Goal: Task Accomplishment & Management: Complete application form

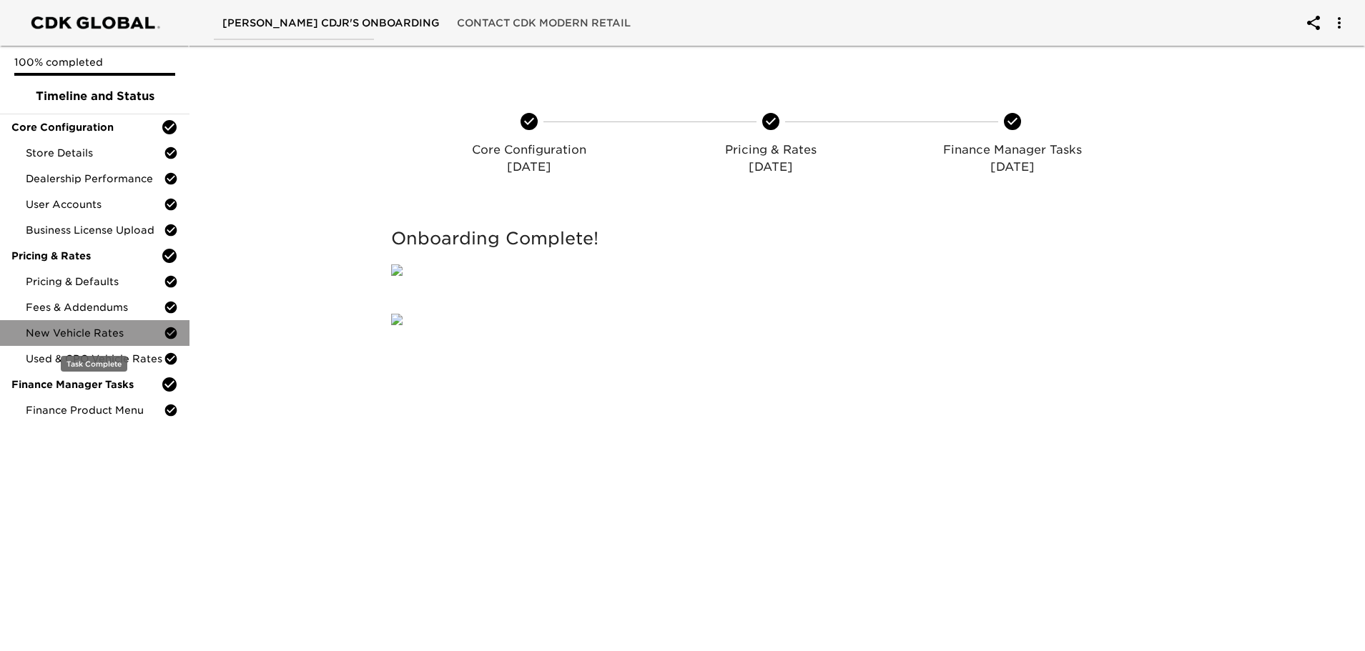
click at [77, 329] on span "New Vehicle Rates" at bounding box center [95, 333] width 138 height 14
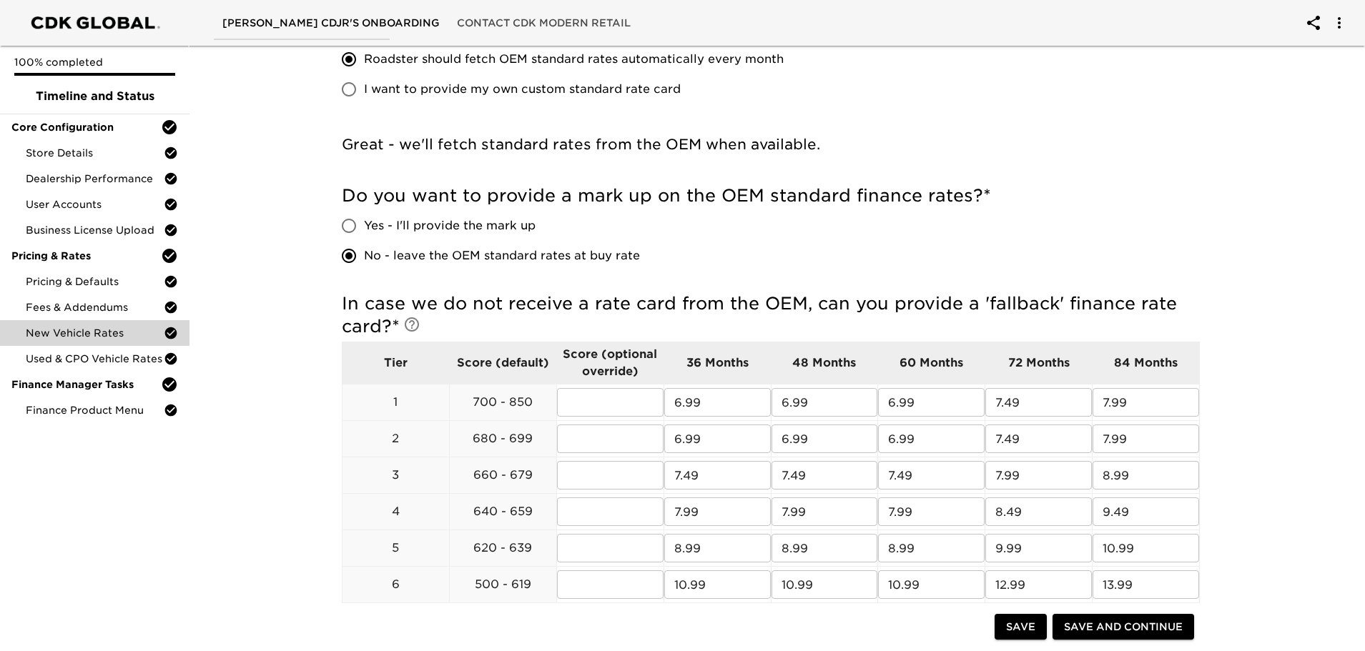
scroll to position [286, 0]
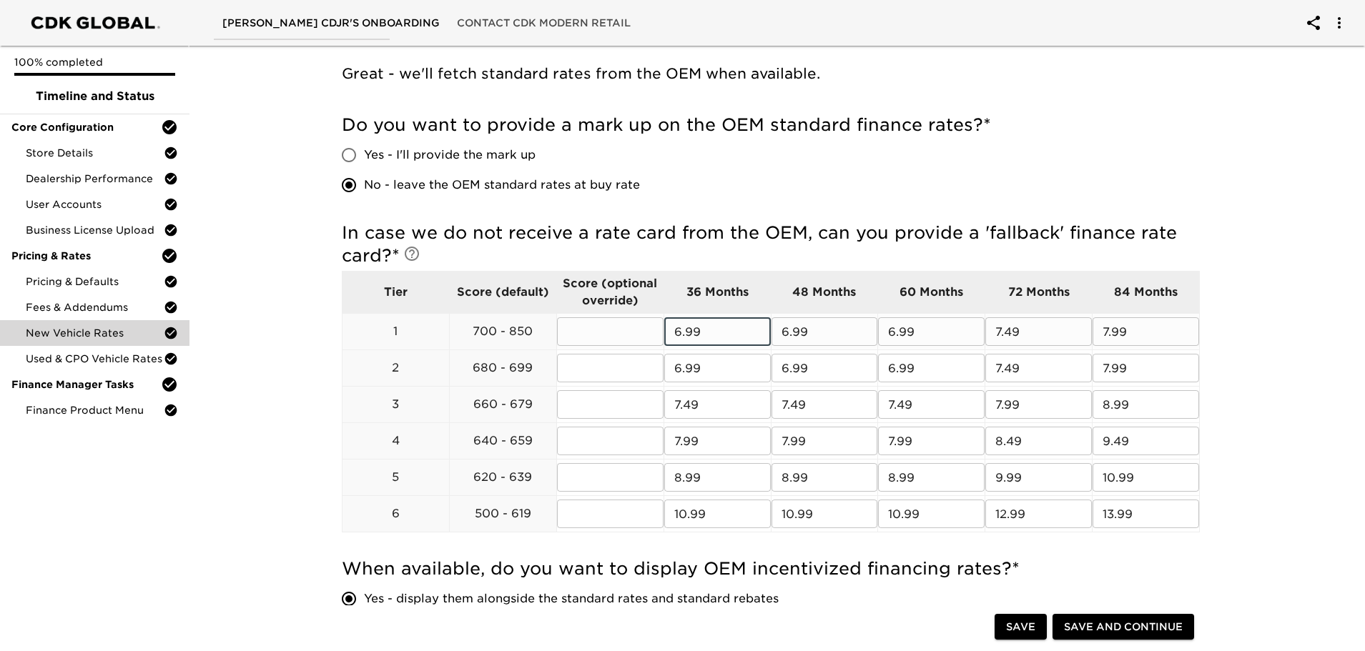
drag, startPoint x: 726, startPoint y: 332, endPoint x: 591, endPoint y: 336, distance: 134.5
click at [592, 336] on tr "1 700 - 850 ​ 6.99 ​ 6.99 ​ 6.99 ​ 7.49 ​ 7.99 ​" at bounding box center [770, 332] width 857 height 36
type input "6.29"
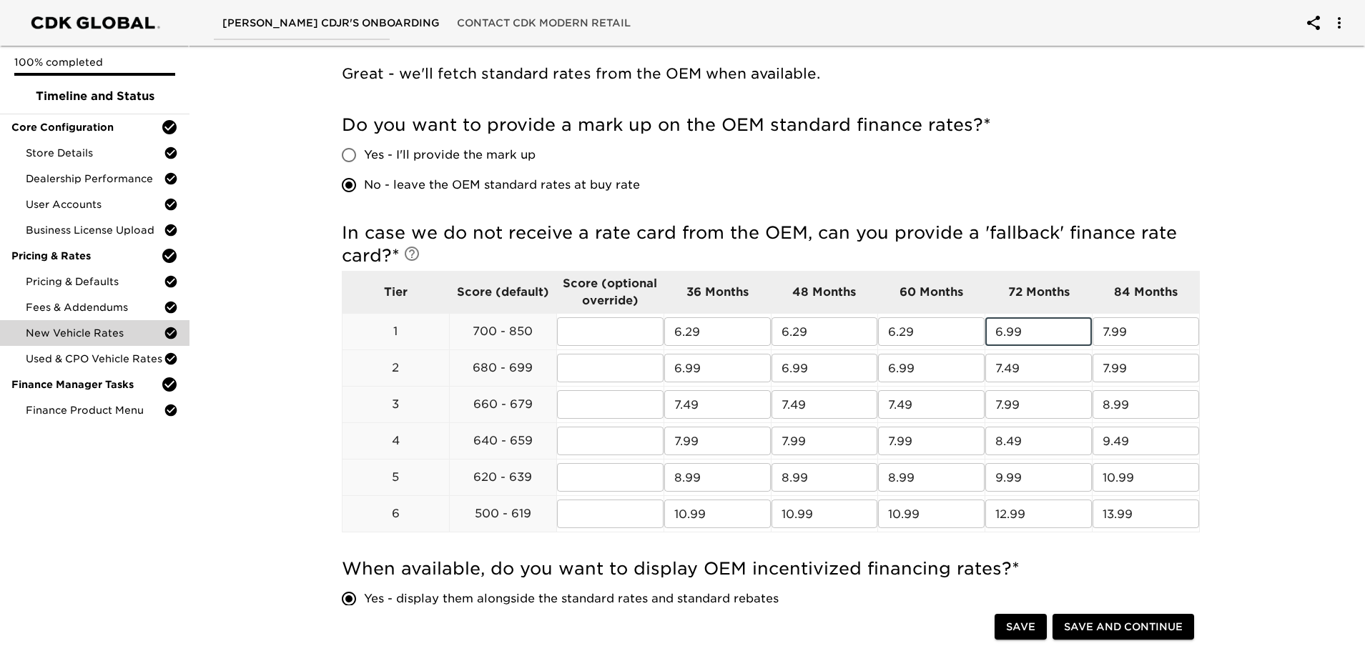
type input "6.99"
type input "6.39"
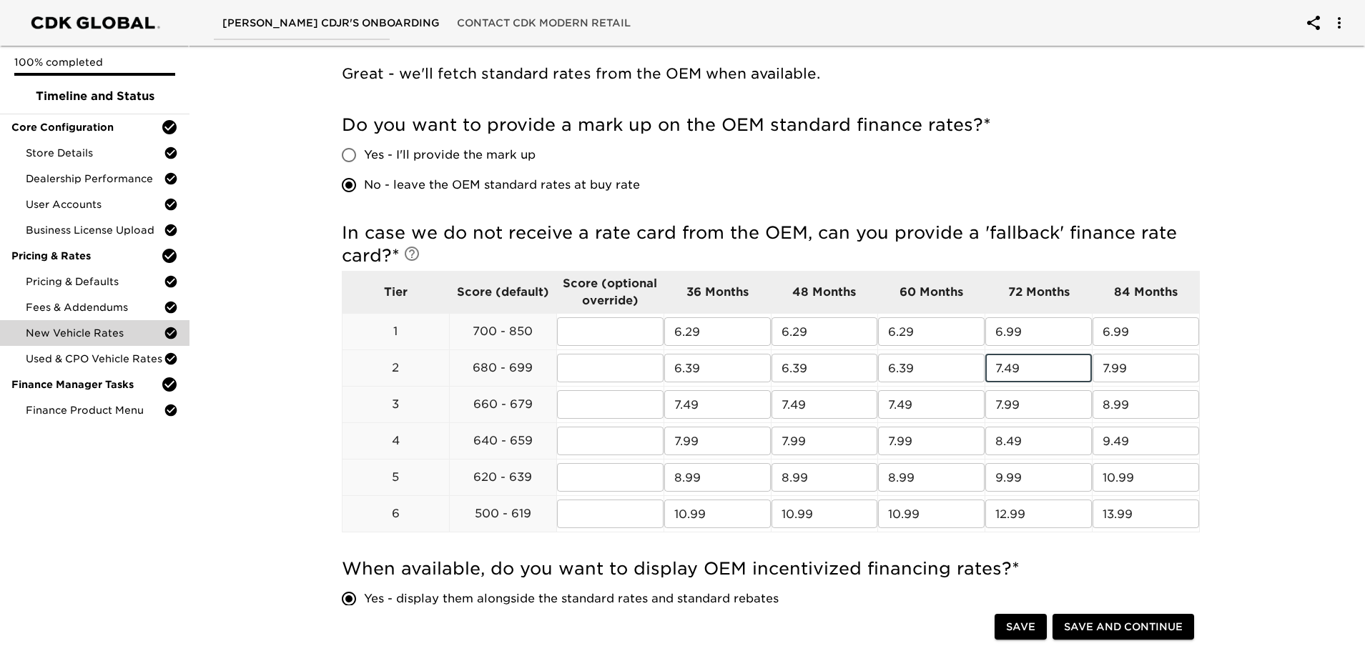
type input "7"
type input "6.99"
click at [1020, 331] on input "6.99" at bounding box center [1038, 331] width 107 height 29
type input "6.79"
type input "7.29"
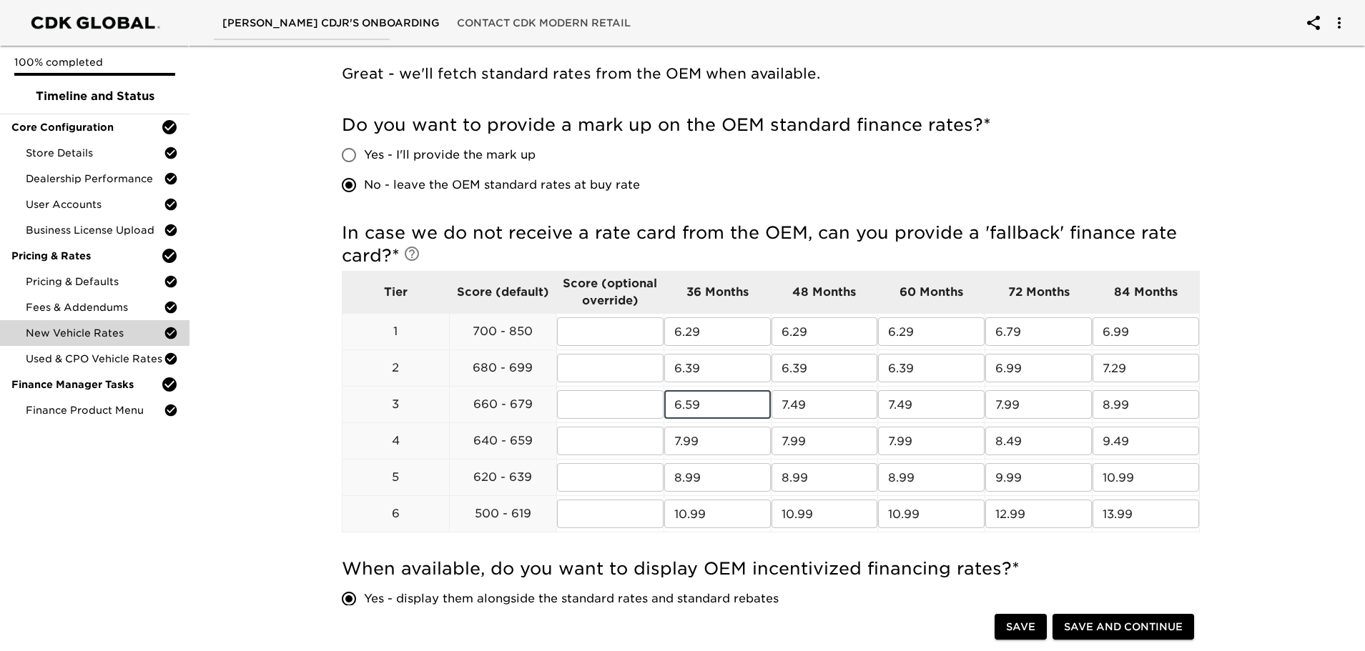
type input "6.59"
drag, startPoint x: 1022, startPoint y: 406, endPoint x: 972, endPoint y: 409, distance: 49.4
click at [972, 409] on tr "3 660 - 679 ​ 6.59 ​ 6.59 ​ 6.59 ​ 7.9 ​ 8.99 ​" at bounding box center [770, 405] width 857 height 36
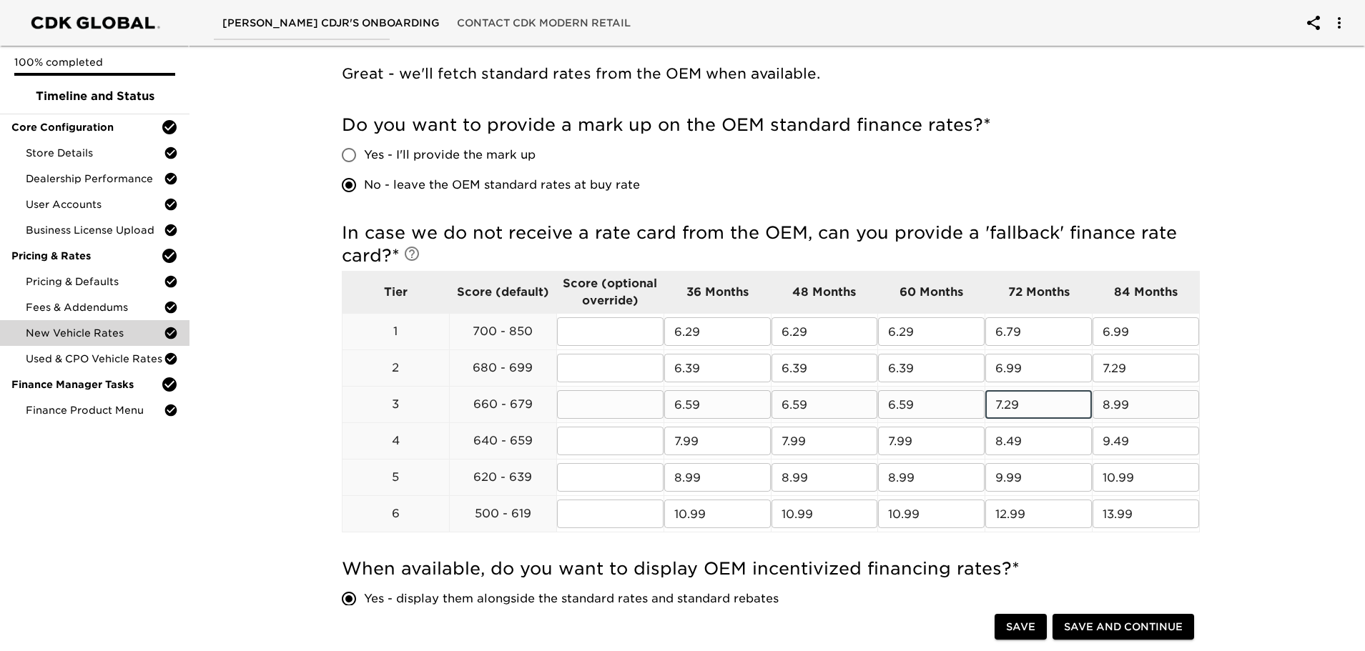
type input "7.29"
type input "7.59"
type input "6.79"
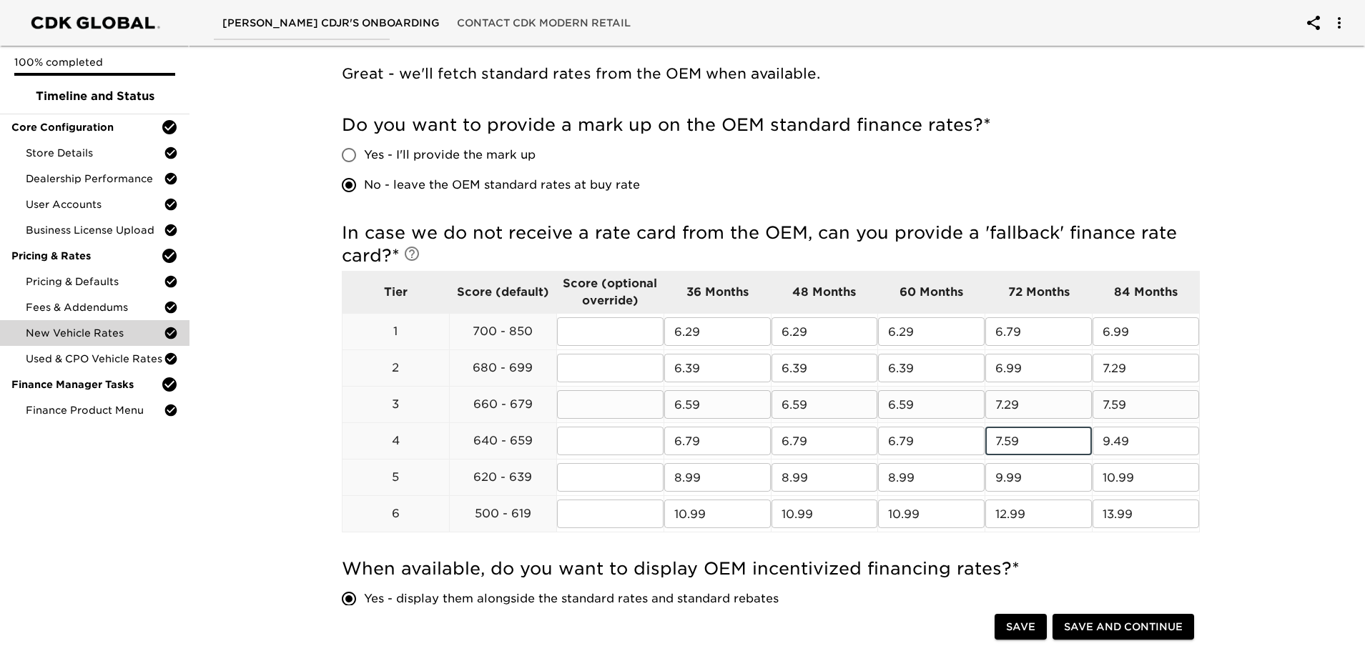
type input "7.59"
type input "7.99"
type input "6.99"
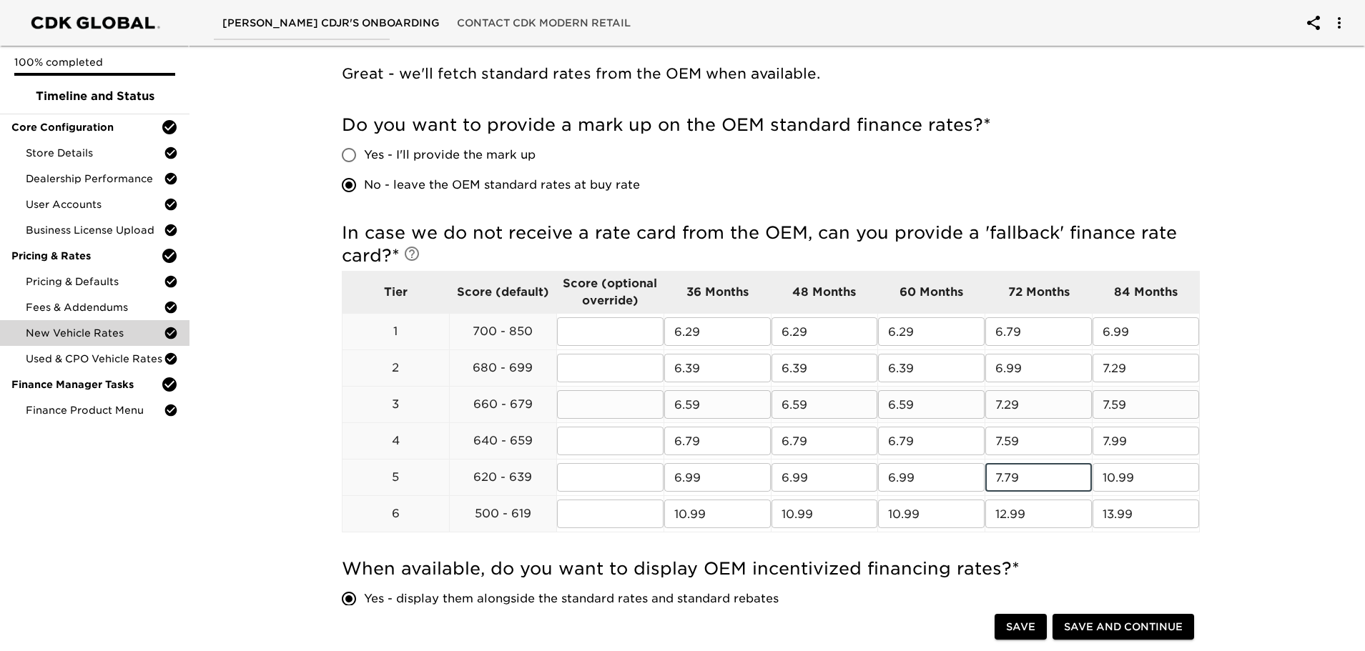
type input "7.79"
type input "8.29"
drag, startPoint x: 709, startPoint y: 509, endPoint x: 471, endPoint y: 503, distance: 238.2
click at [471, 503] on tr "6 500 - 619 ​ 7.99 ​ 10.99 ​ 10.99 ​ 12.99 ​ 13.99 ​" at bounding box center [770, 514] width 857 height 36
type input "9.99"
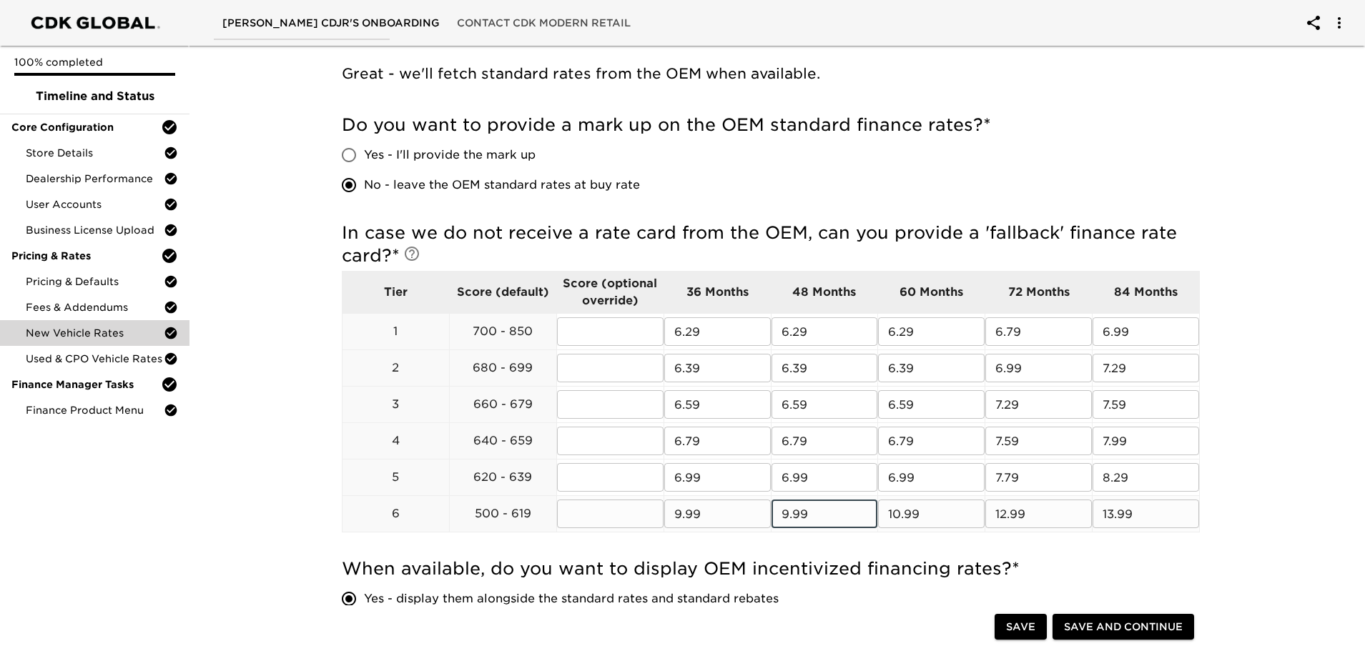
type input "9.99"
type input "10.79"
type input "11.59"
click at [293, 411] on div "New Vehicle Rates - Complete! Note: These rates are used to provide the custome…" at bounding box center [770, 491] width 1181 height 1474
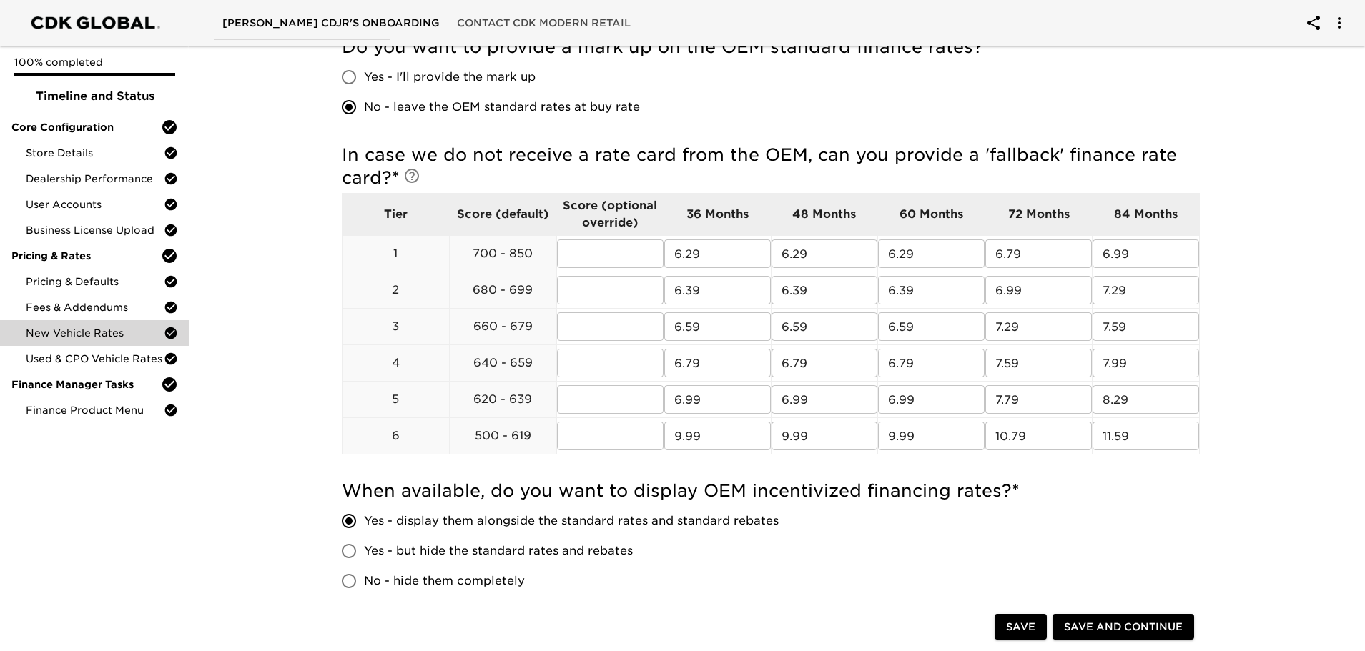
scroll to position [500, 0]
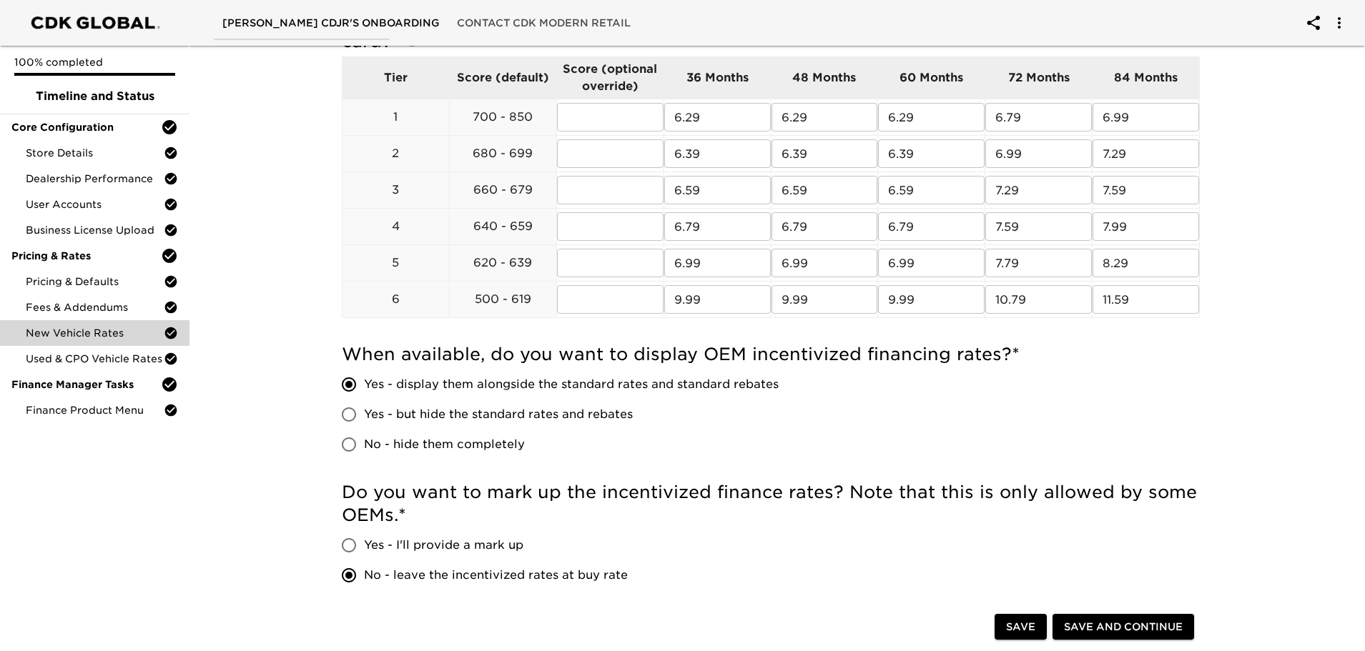
click at [1129, 637] on button "Save and Continue" at bounding box center [1123, 627] width 142 height 26
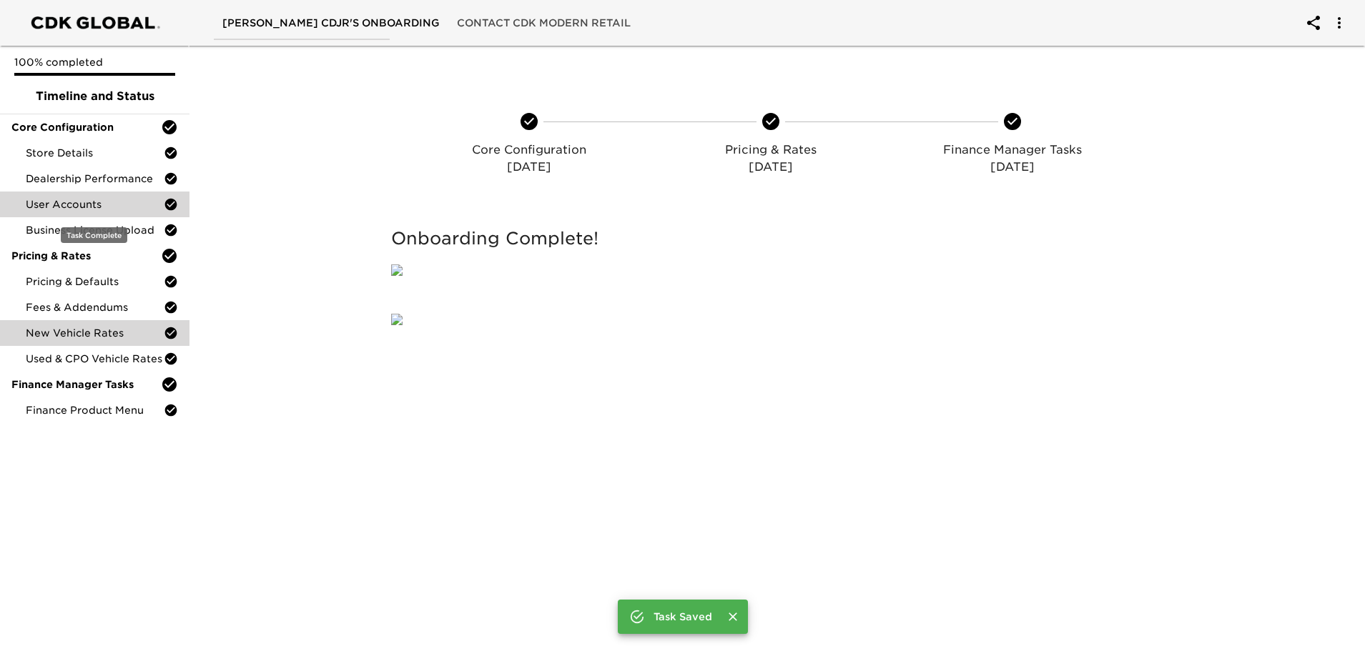
click at [72, 205] on span "User Accounts" at bounding box center [95, 204] width 138 height 14
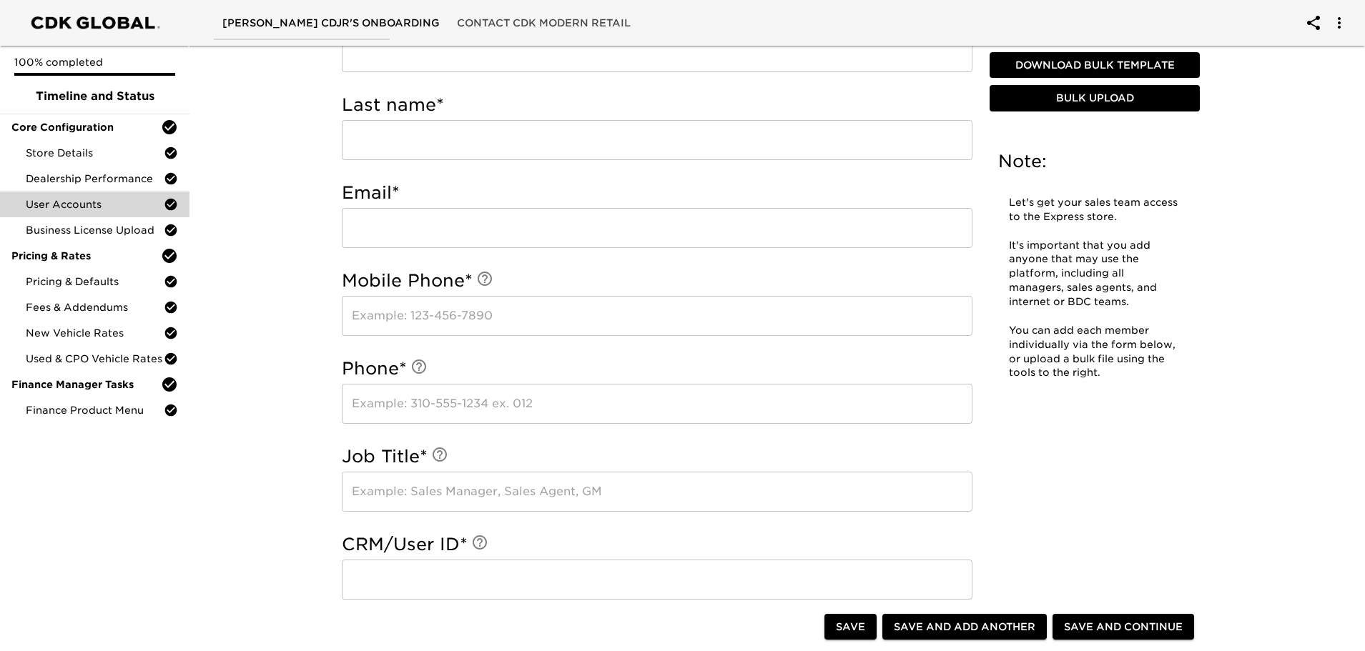
scroll to position [214, 0]
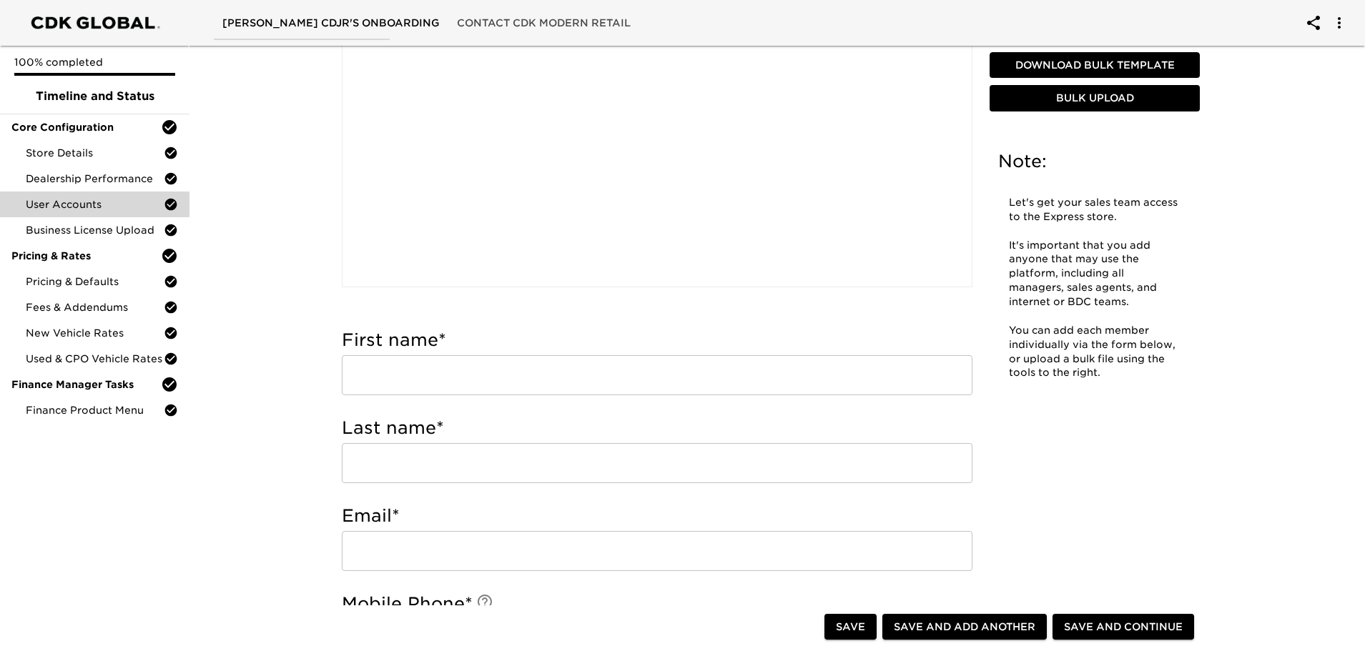
click at [402, 382] on input "text" at bounding box center [657, 375] width 631 height 40
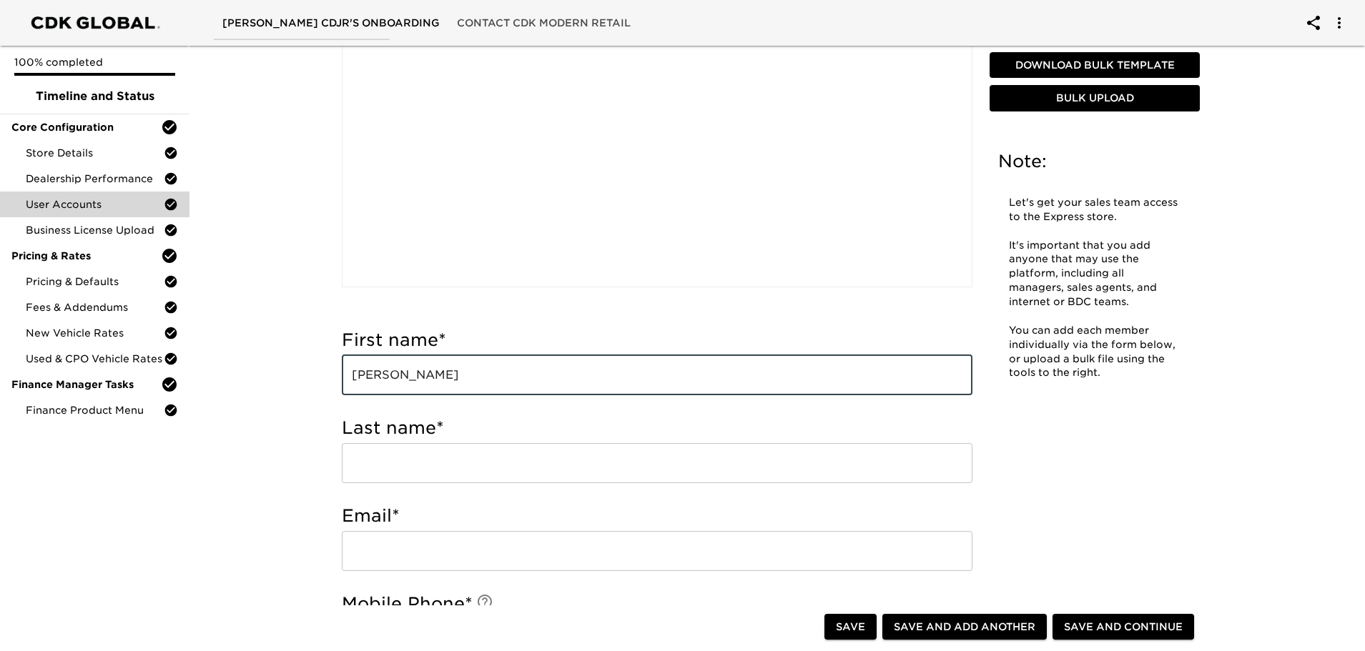
type input "[PERSON_NAME]"
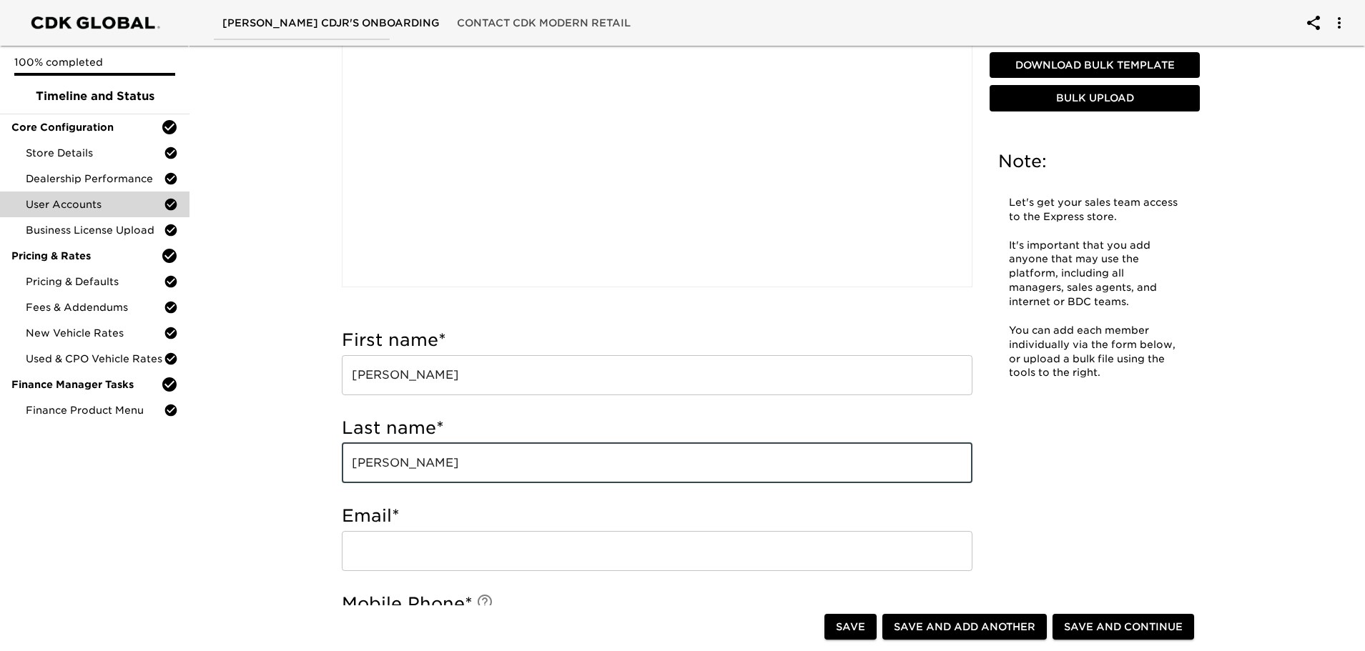
type input "[PERSON_NAME]"
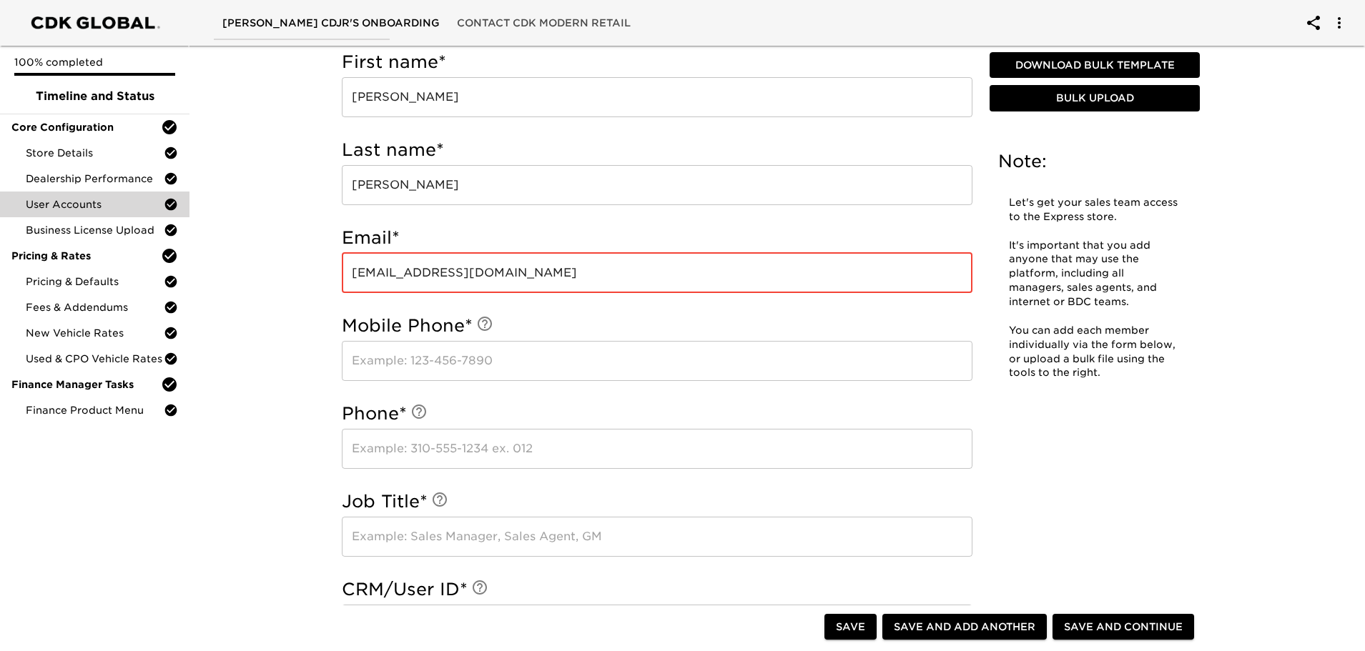
scroll to position [500, 0]
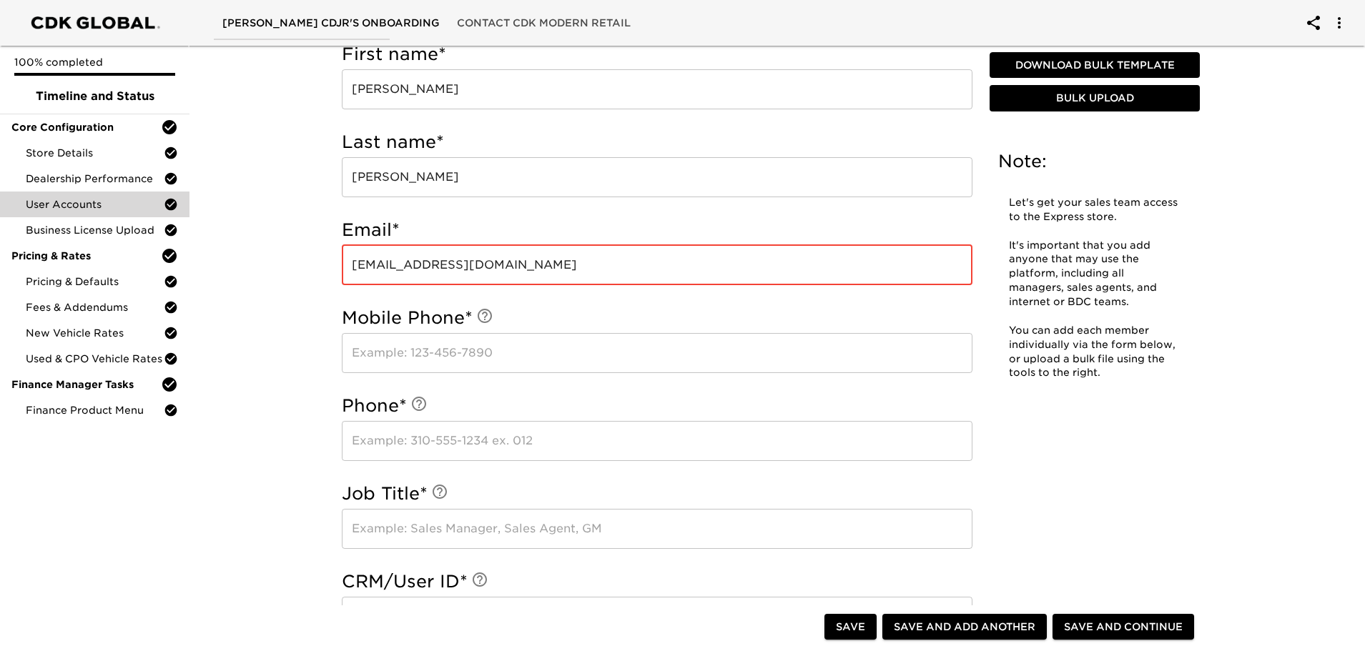
type input "[EMAIL_ADDRESS][DOMAIN_NAME]"
click at [415, 348] on input "text" at bounding box center [657, 353] width 631 height 40
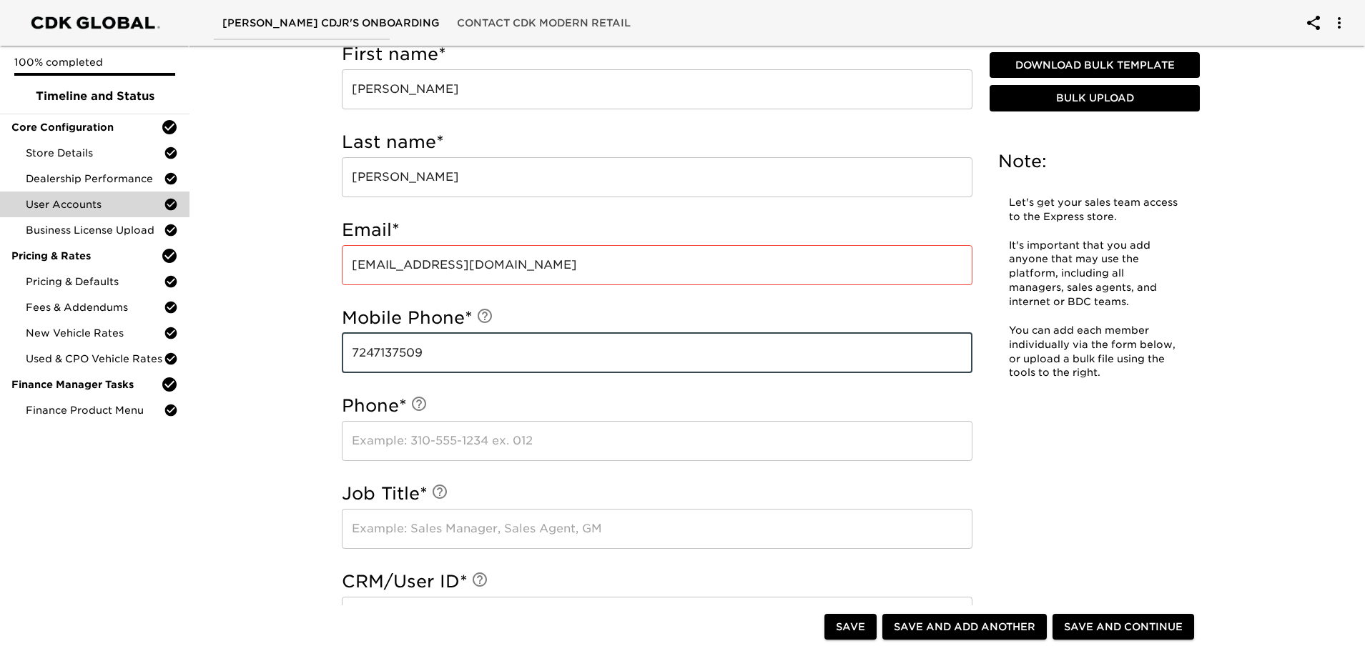
type input "7247137509"
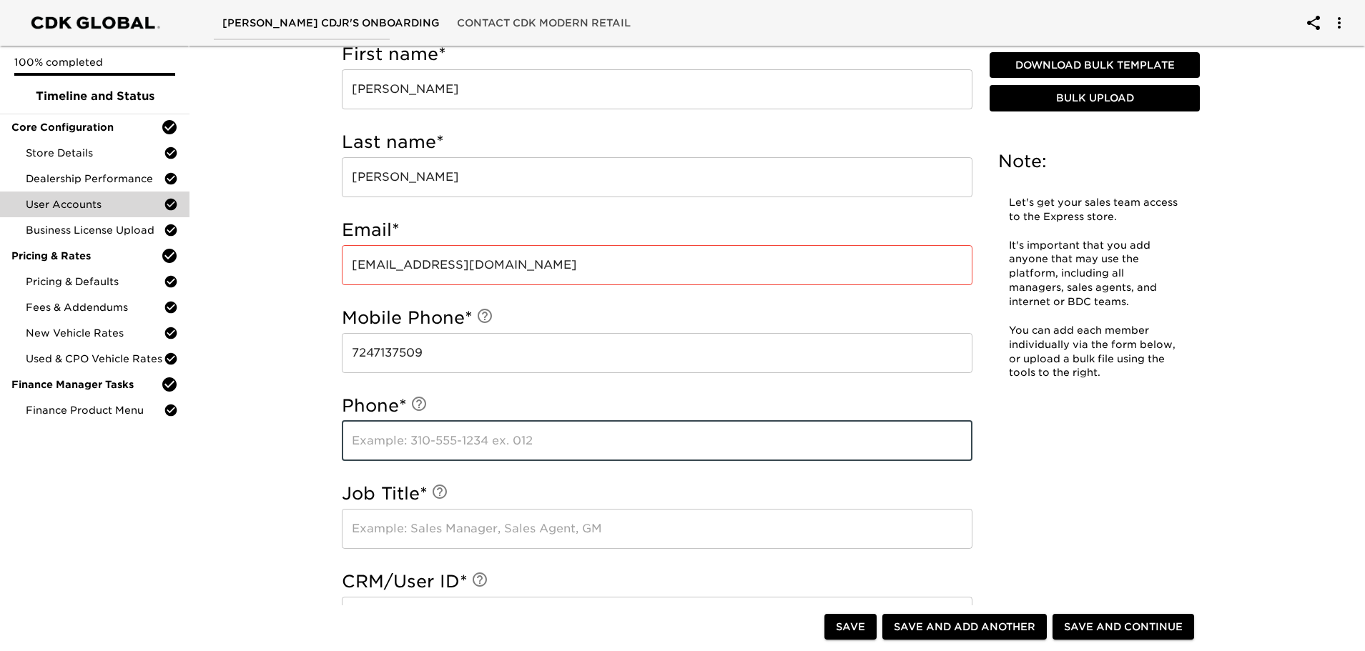
click at [416, 437] on input "text" at bounding box center [657, 441] width 631 height 40
type input "7244448000"
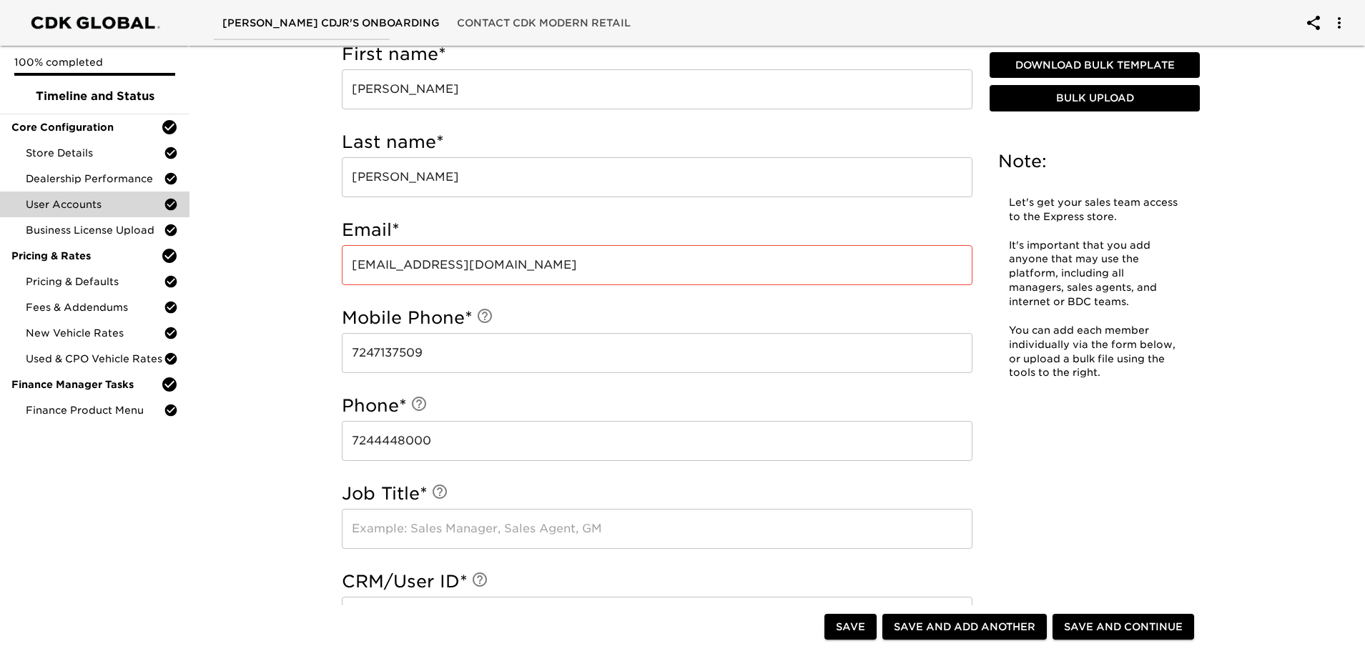
click at [262, 429] on div "User Accounts - Complete! Note: Let's get your sales team access to the Express…" at bounding box center [770, 449] width 1181 height 1819
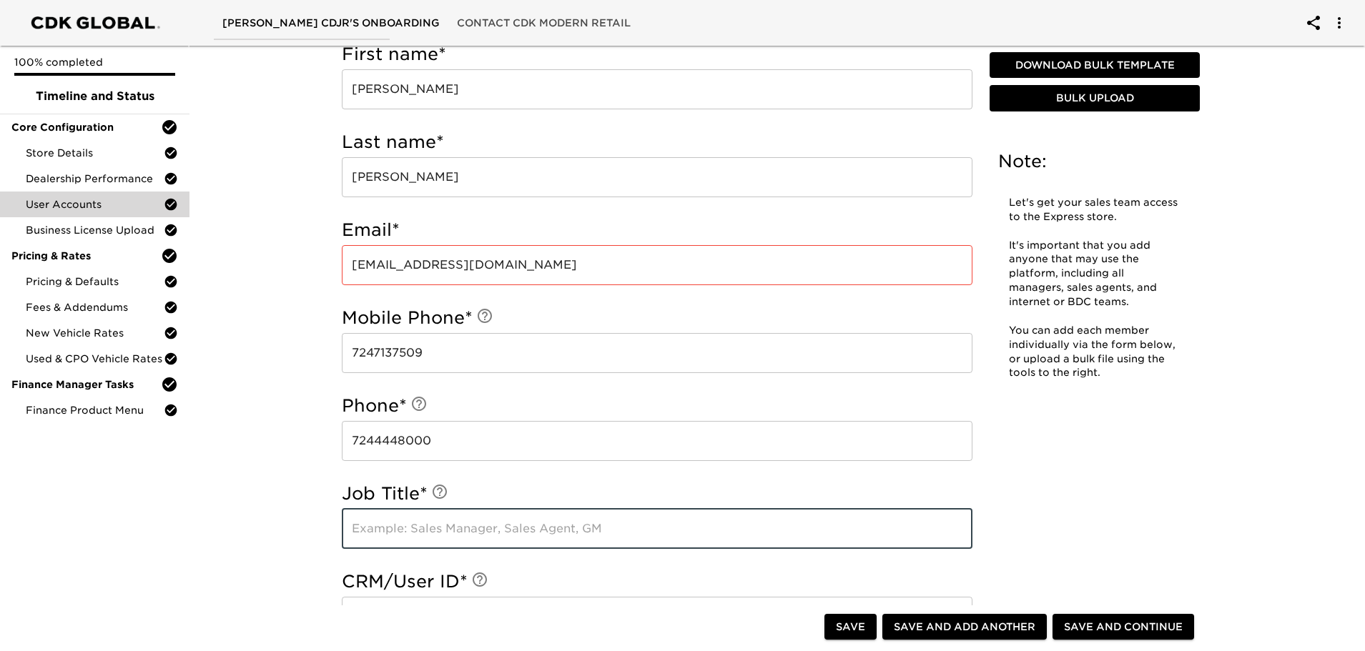
click at [395, 533] on input "text" at bounding box center [657, 529] width 631 height 40
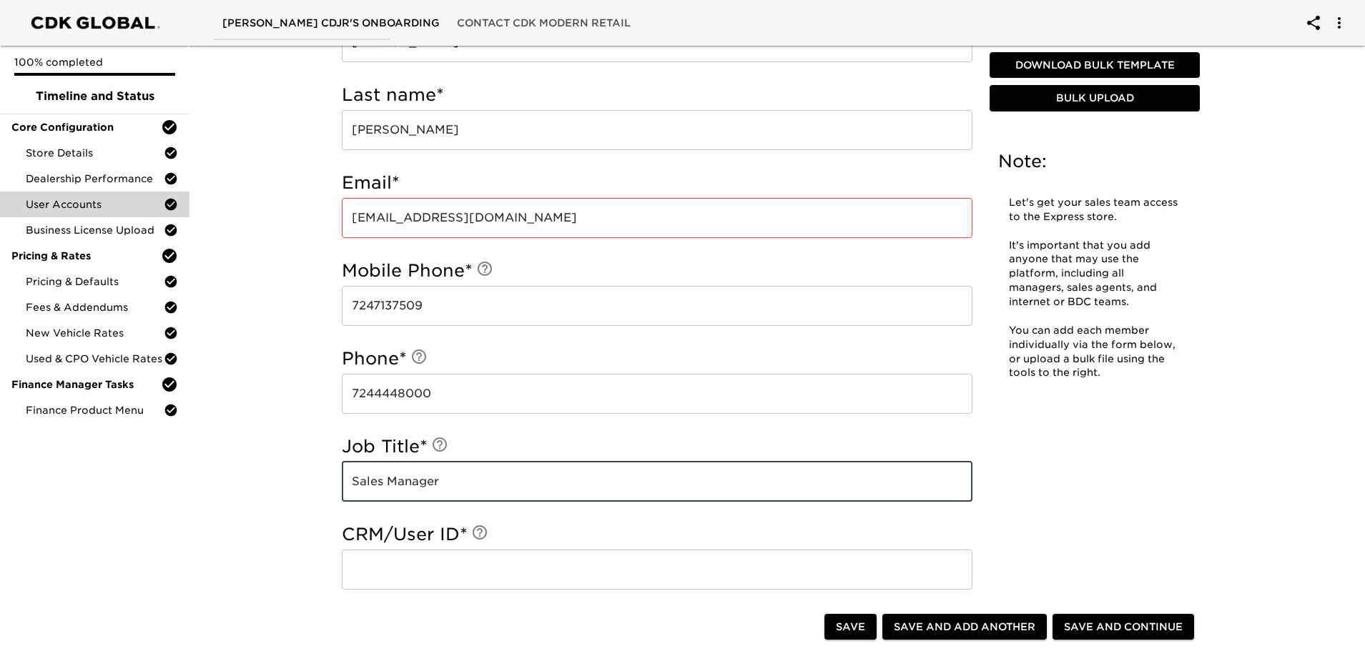
scroll to position [572, 0]
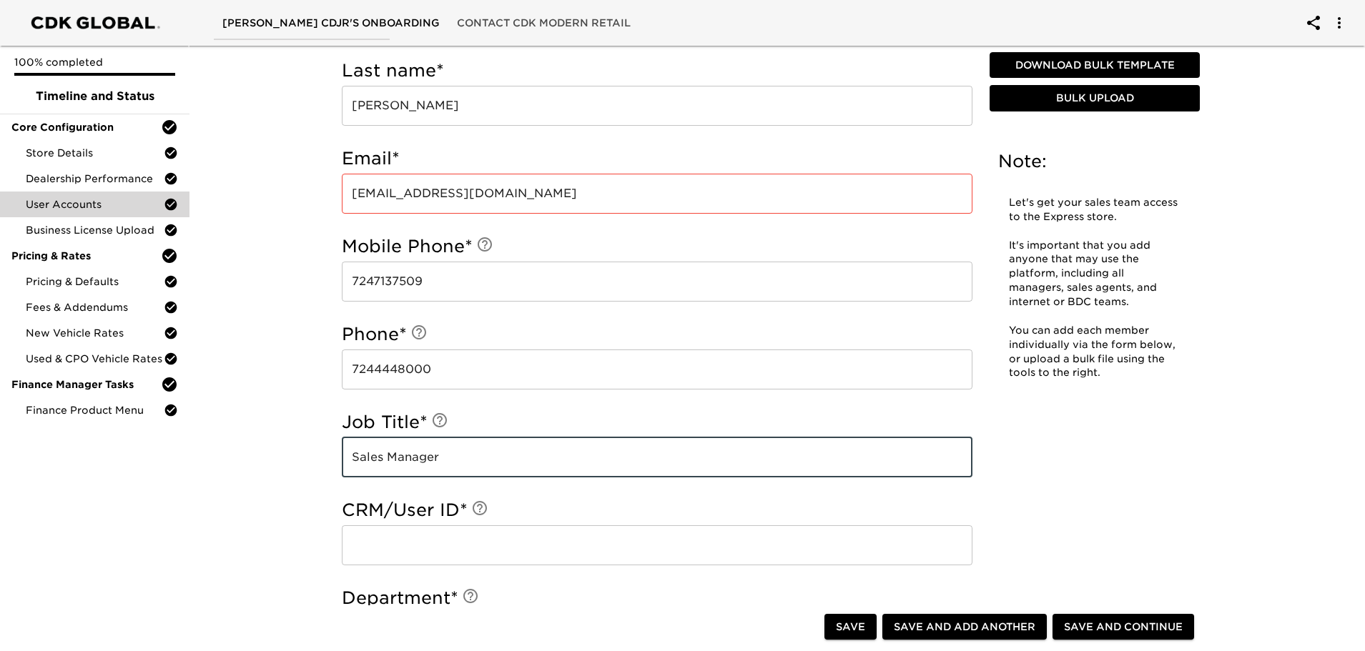
type input "Sales Manager"
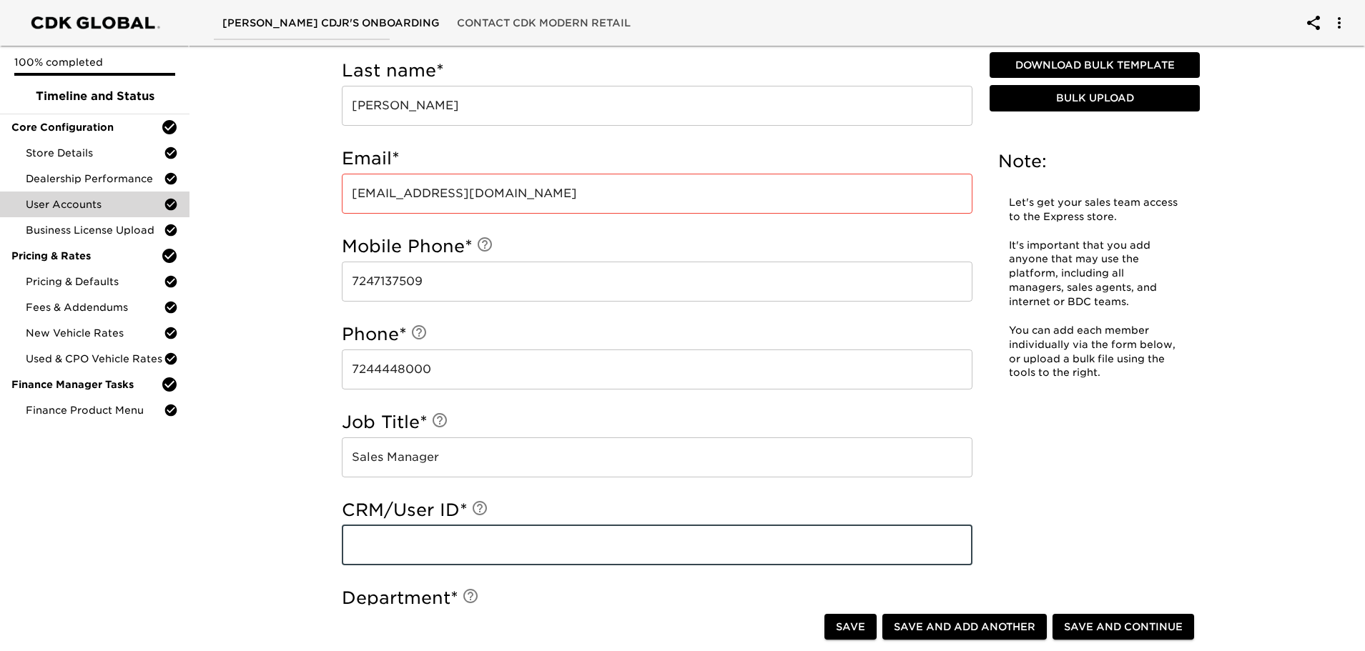
click at [405, 554] on input "text" at bounding box center [657, 546] width 631 height 40
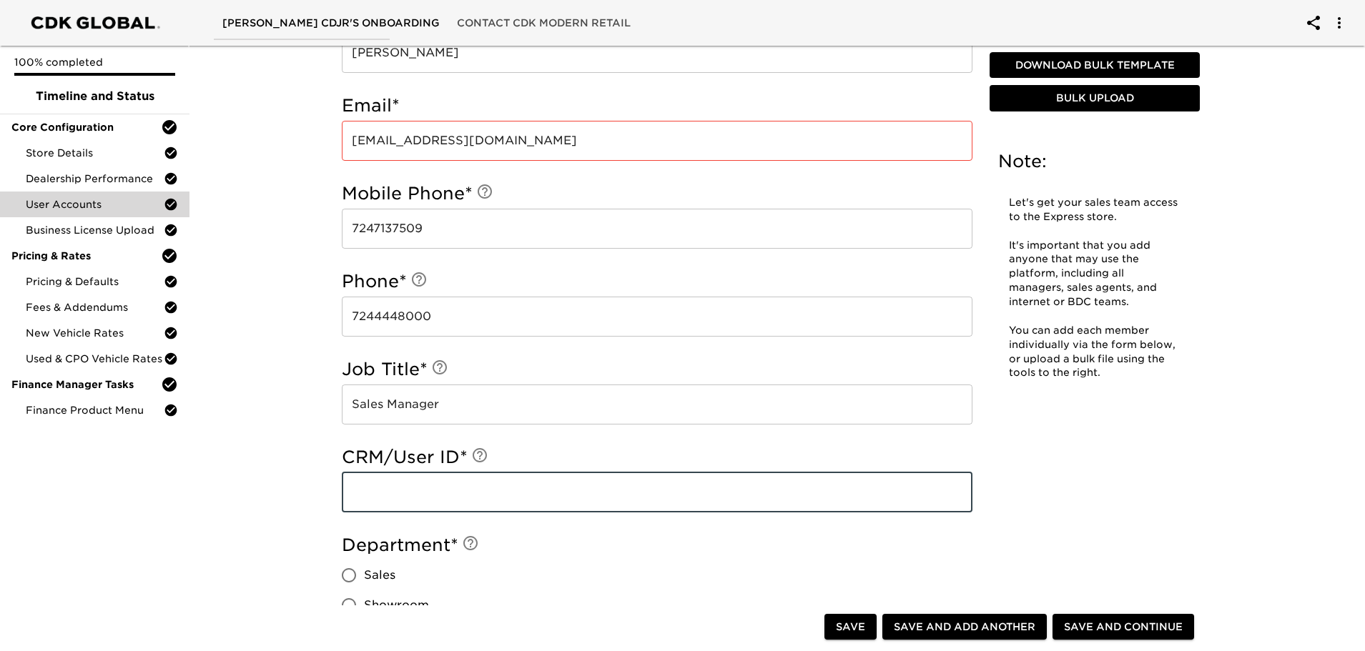
scroll to position [786, 0]
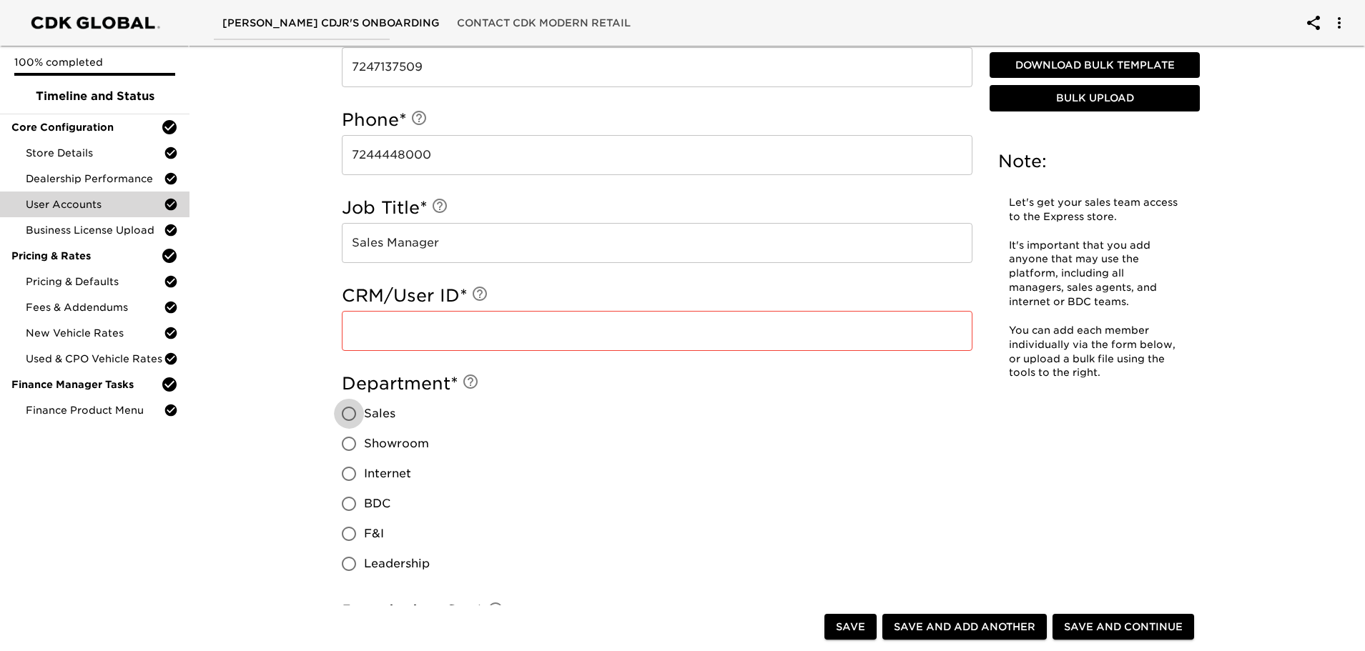
click at [350, 415] on input "Sales" at bounding box center [349, 414] width 30 height 30
radio input "true"
click at [593, 321] on input "text" at bounding box center [657, 331] width 631 height 40
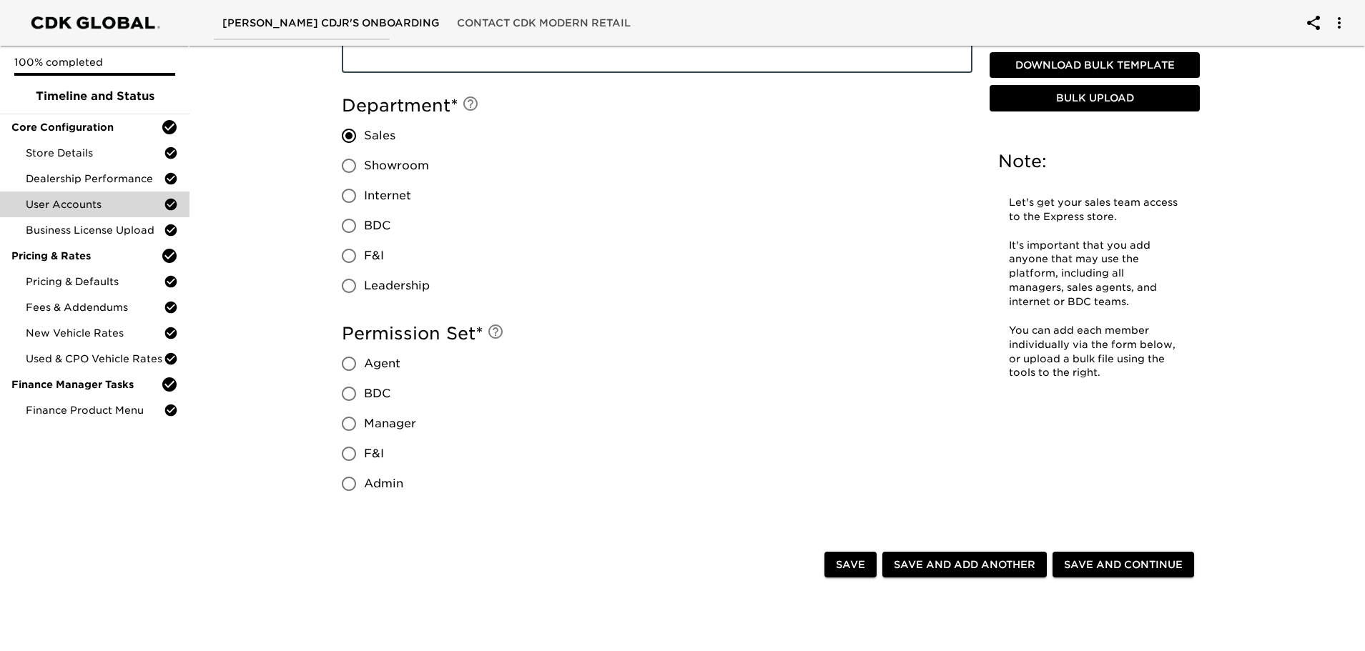
scroll to position [1072, 0]
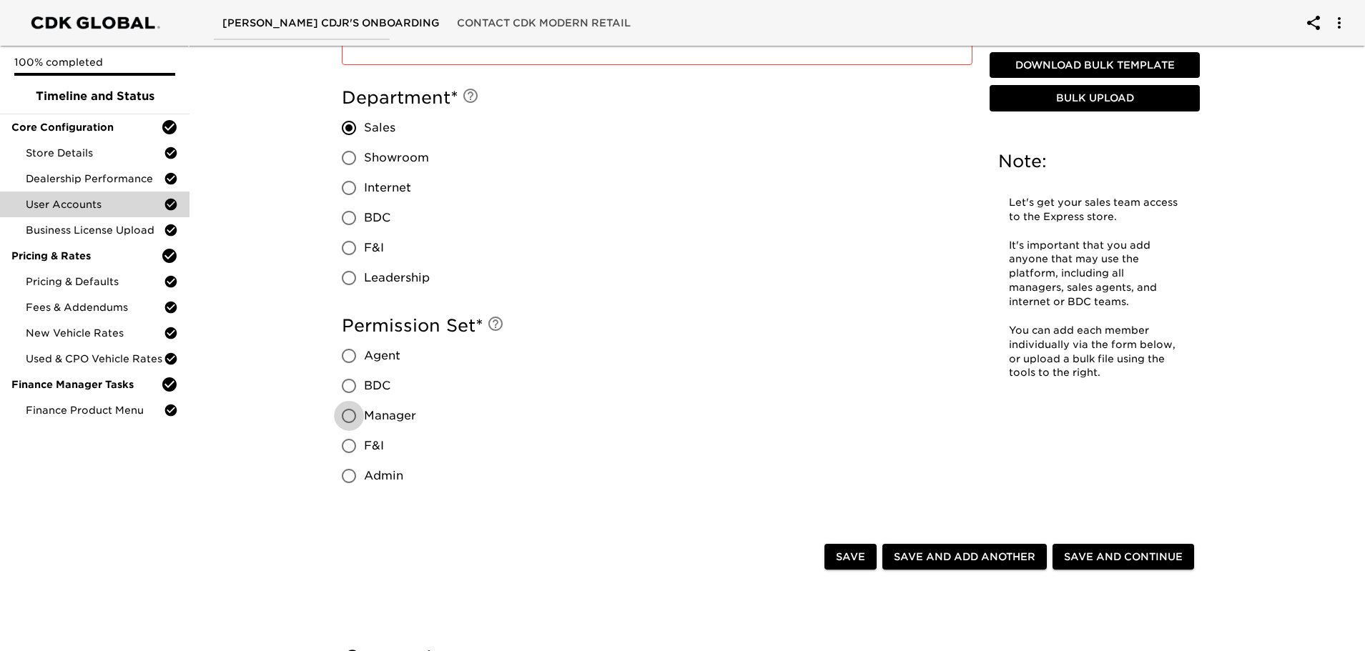
click at [347, 412] on input "Manager" at bounding box center [349, 416] width 30 height 30
radio input "true"
click at [344, 445] on input "F&I" at bounding box center [349, 446] width 30 height 30
radio input "true"
click at [347, 413] on input "Manager" at bounding box center [349, 416] width 30 height 30
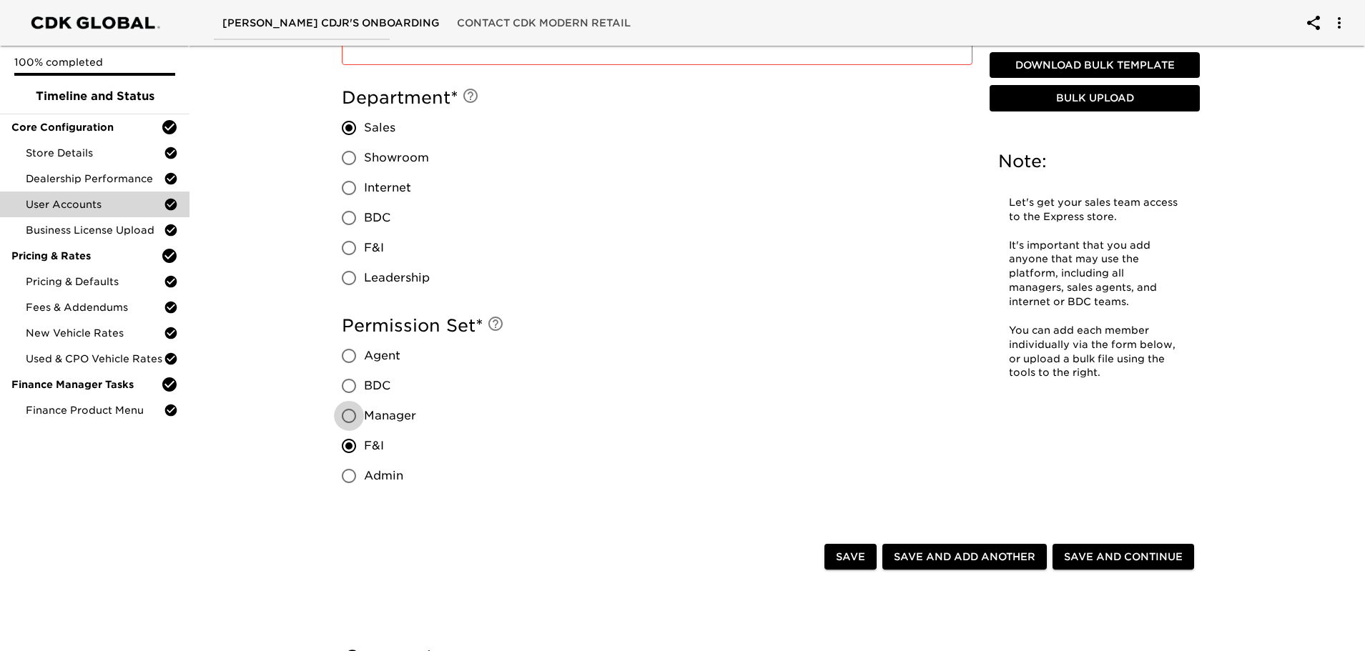
radio input "true"
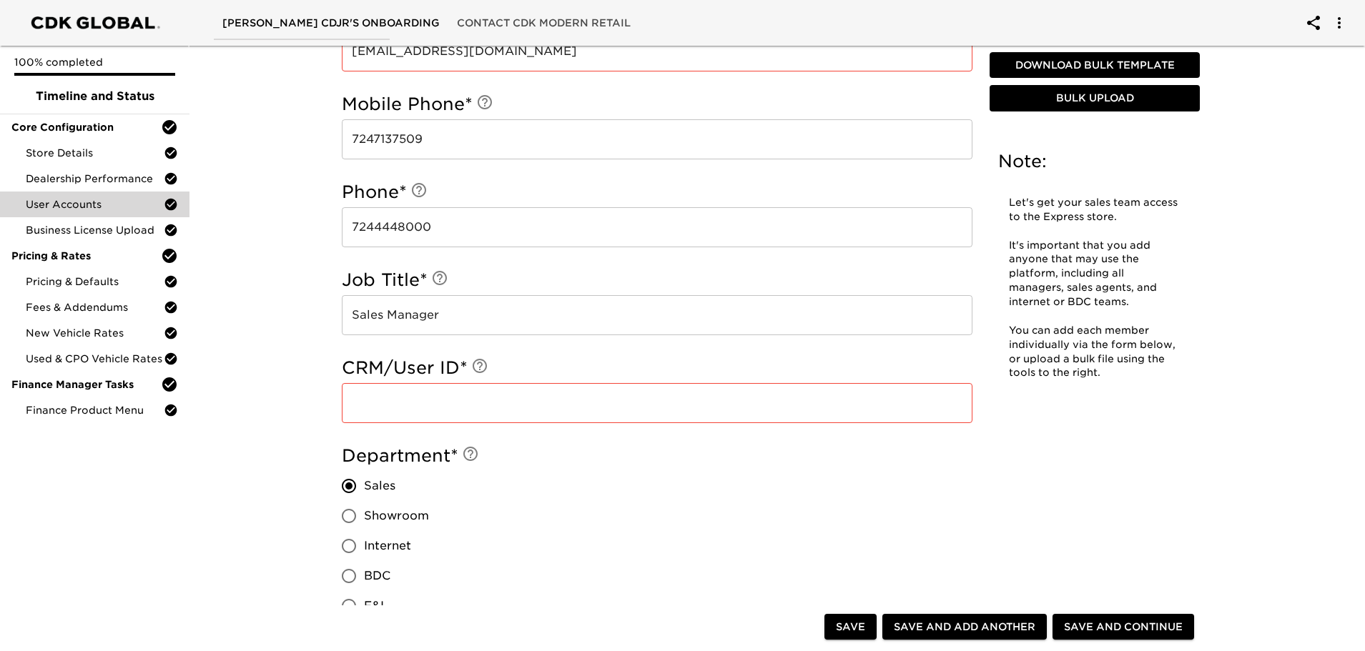
scroll to position [715, 0]
click at [481, 399] on input "text" at bounding box center [657, 403] width 631 height 40
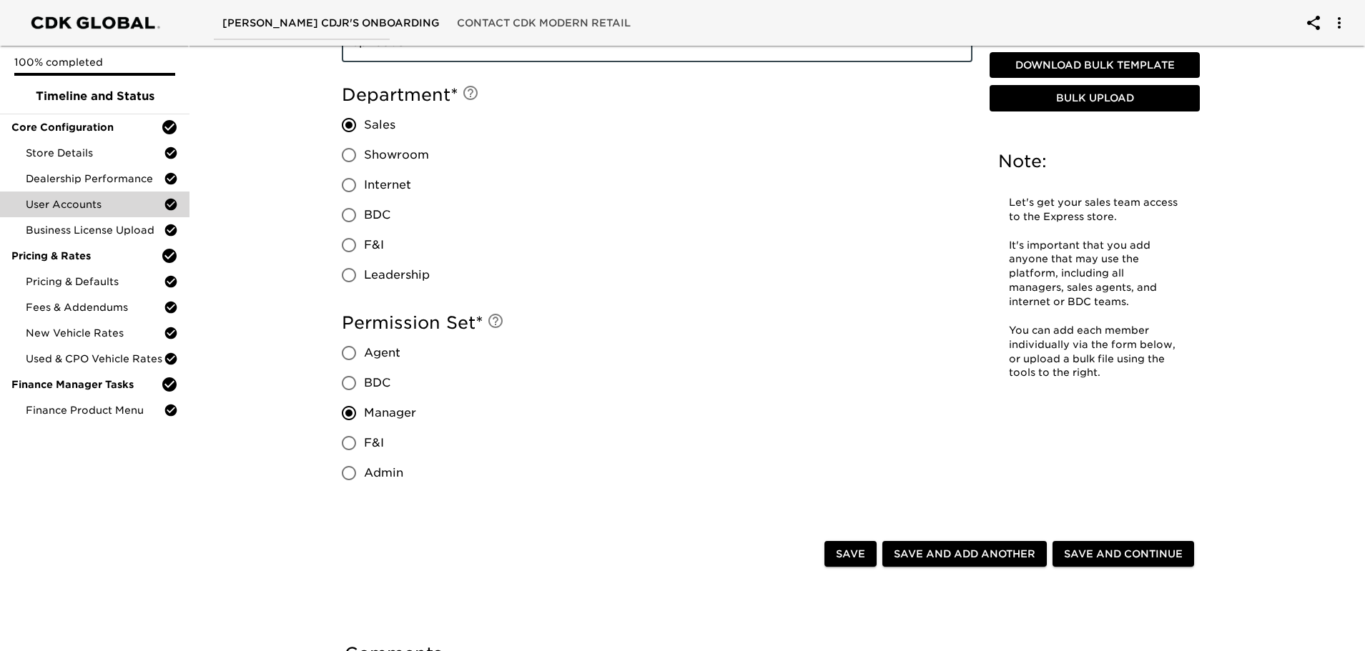
scroll to position [1065, 0]
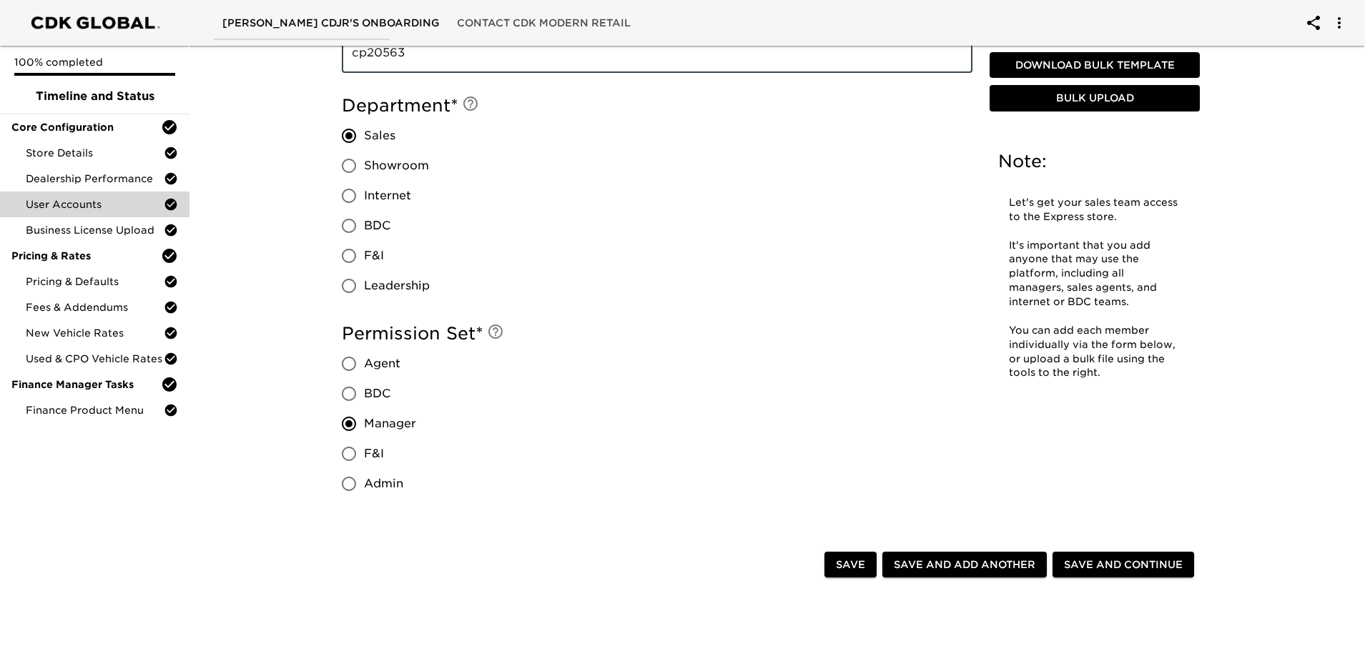
type input "cp20563"
click at [962, 563] on span "Save and Add Another" at bounding box center [965, 565] width 142 height 18
radio input "false"
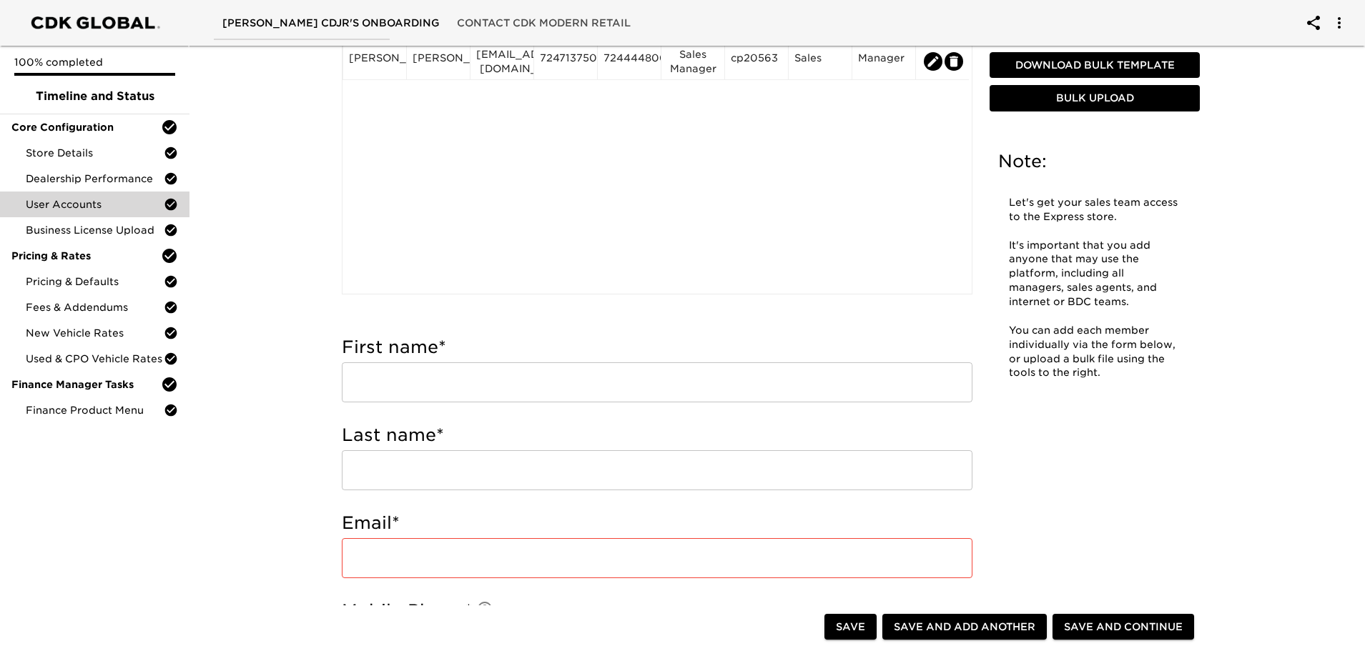
scroll to position [214, 0]
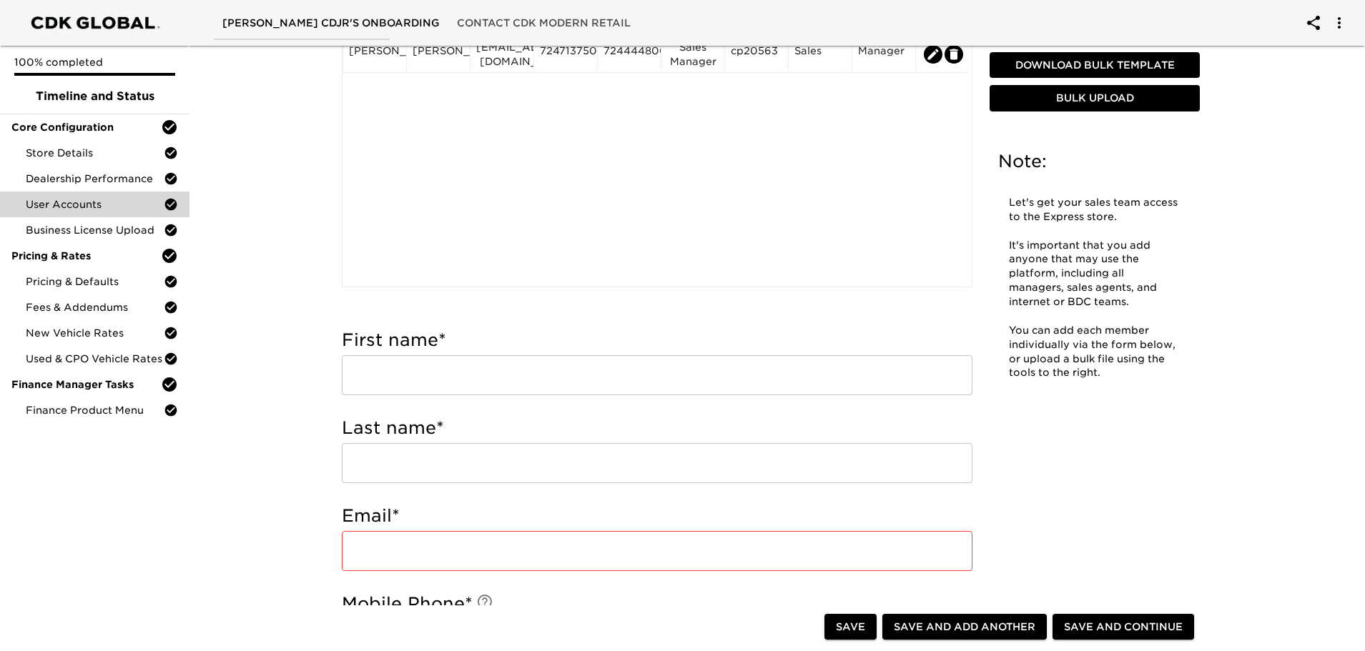
click at [408, 377] on input "text" at bounding box center [657, 375] width 631 height 40
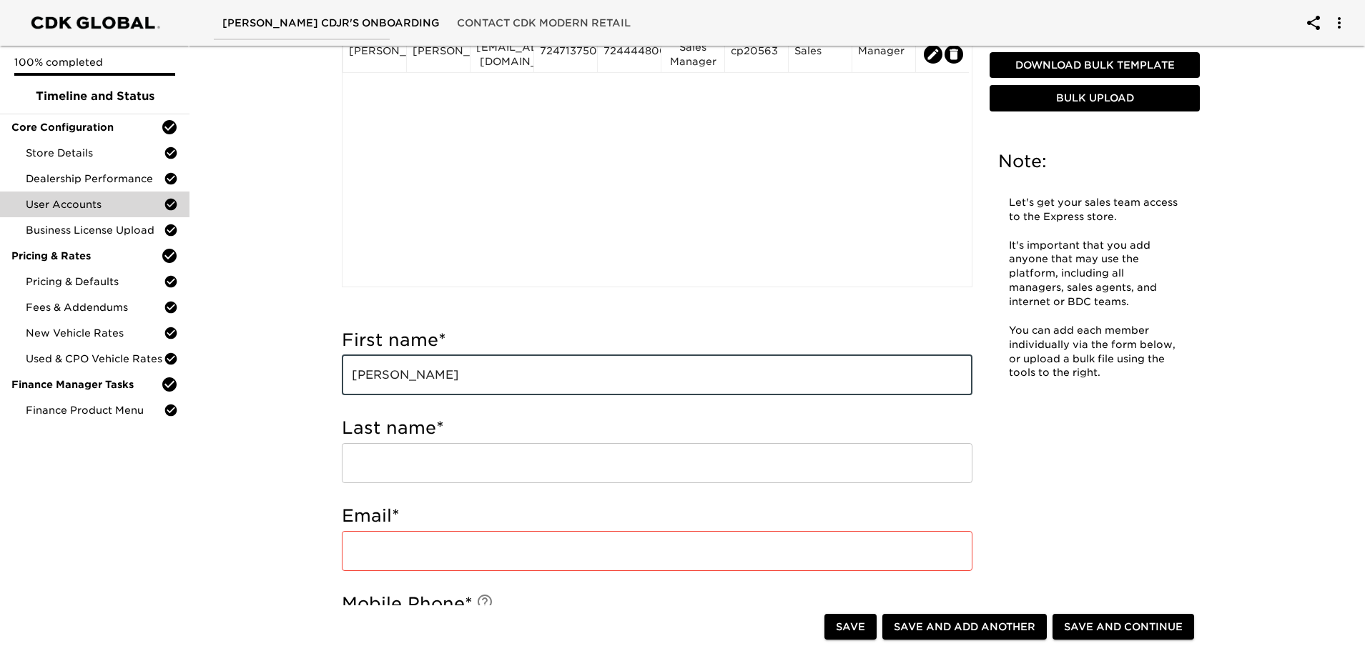
type input "[PERSON_NAME]"
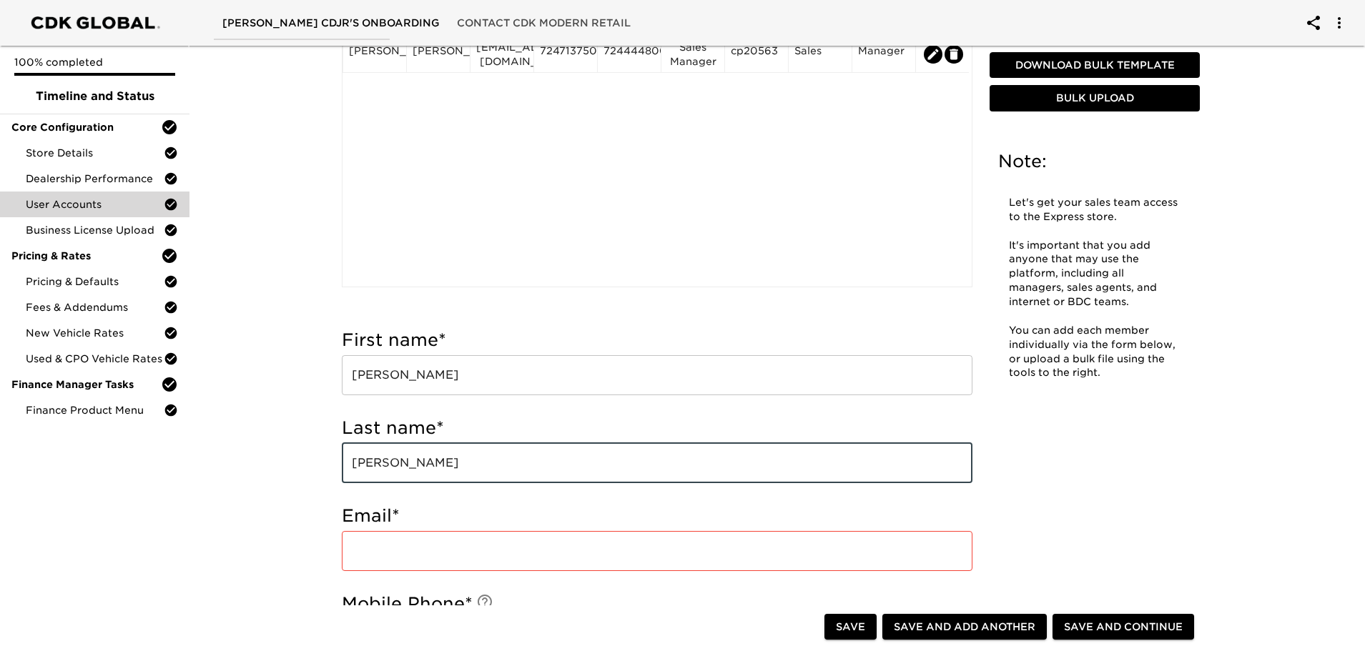
type input "[PERSON_NAME]"
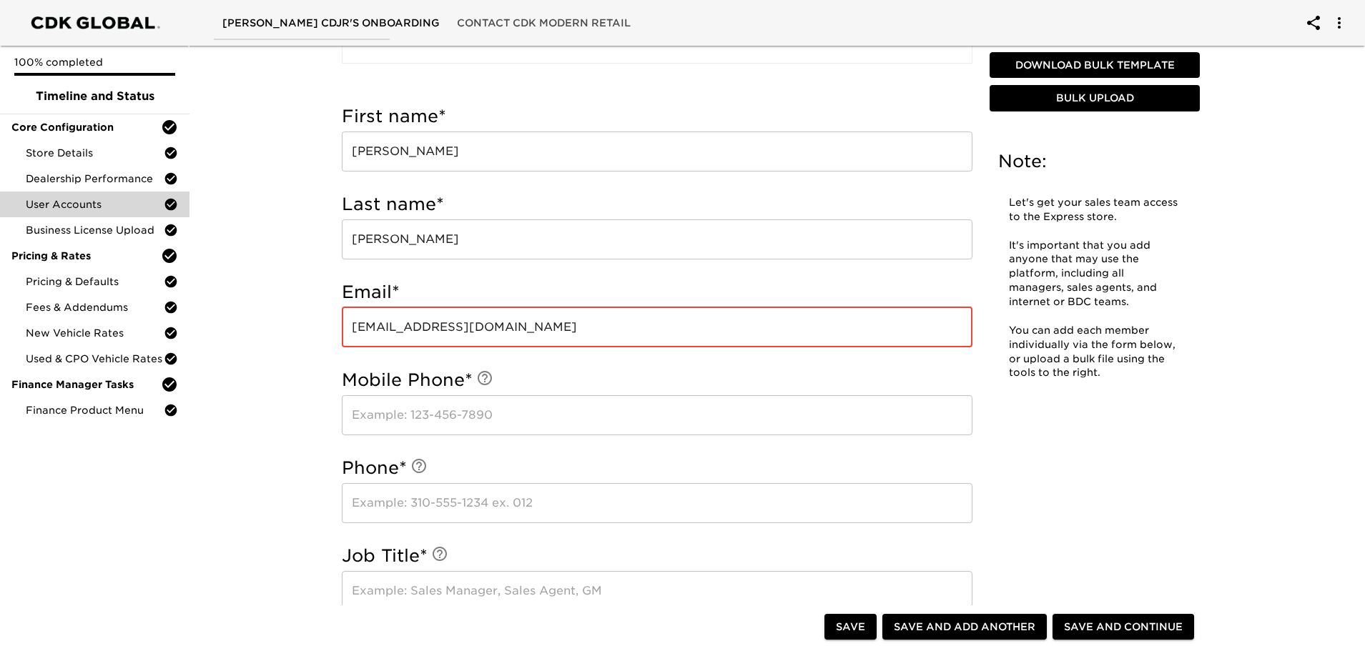
scroll to position [500, 0]
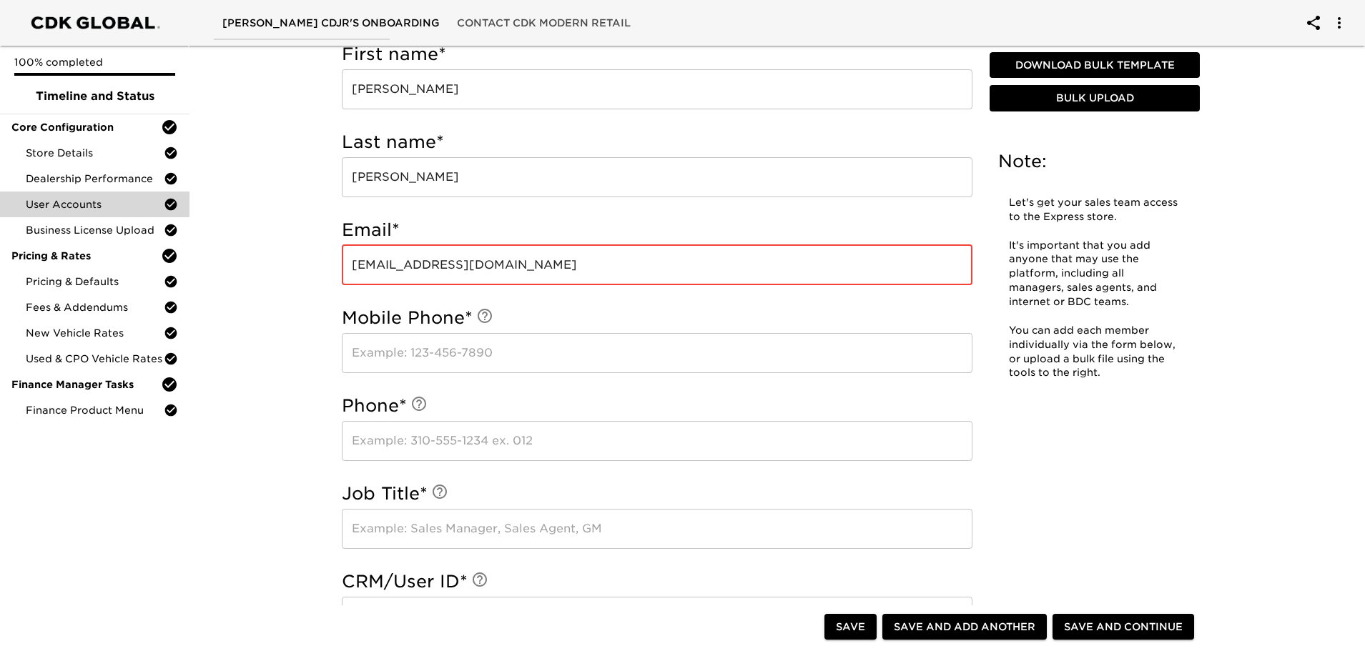
type input "[EMAIL_ADDRESS][DOMAIN_NAME]"
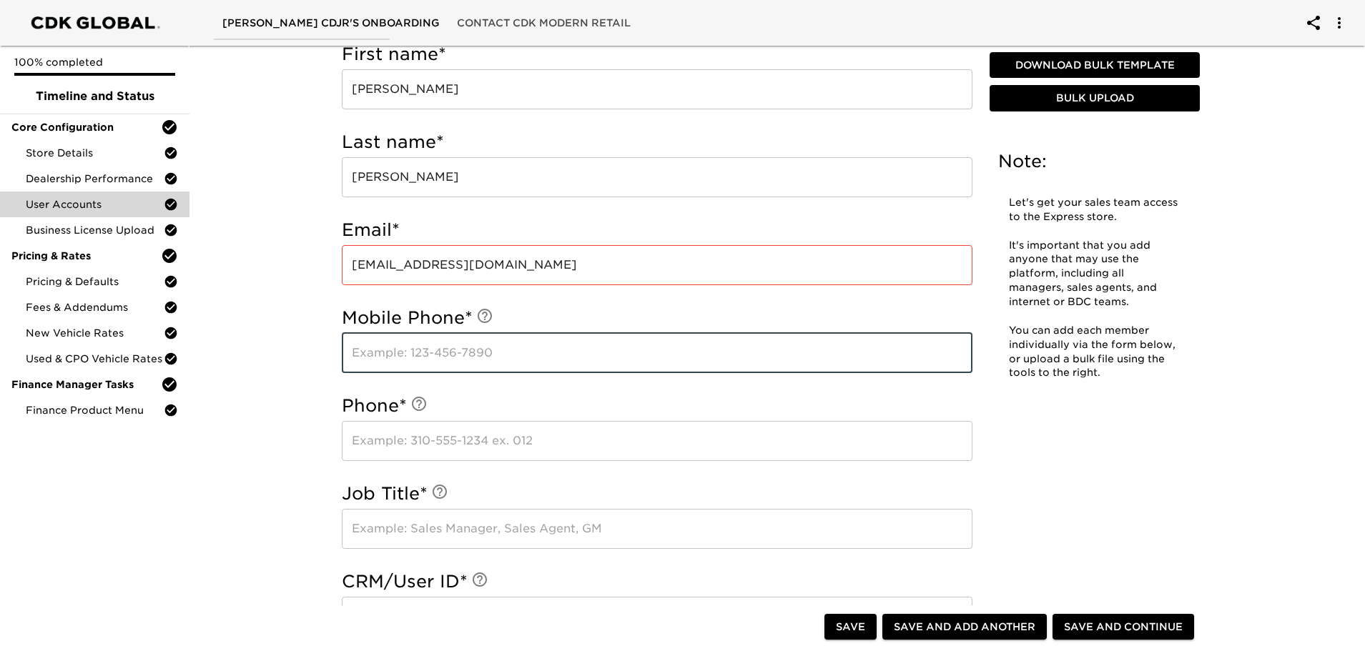
click at [401, 352] on input "text" at bounding box center [657, 353] width 631 height 40
type input "7247662320"
click at [388, 449] on input "text" at bounding box center [657, 441] width 631 height 40
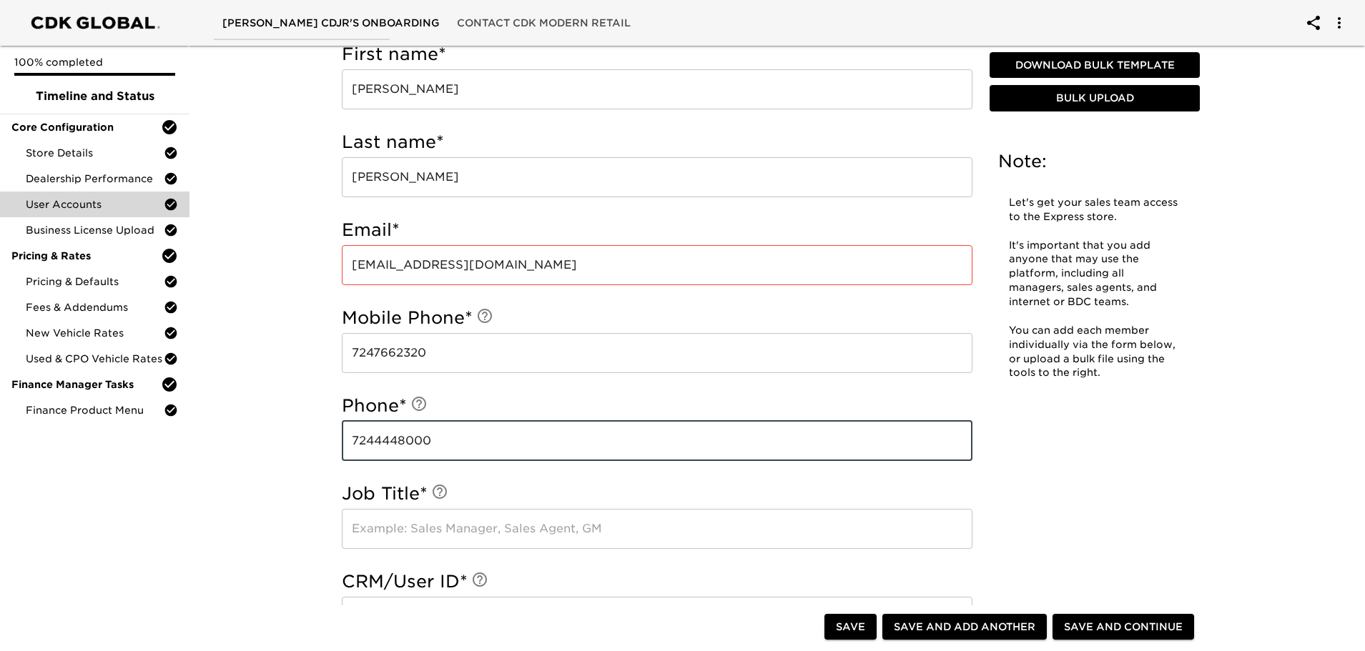
type input "7244448000"
click at [455, 528] on input "text" at bounding box center [657, 529] width 631 height 40
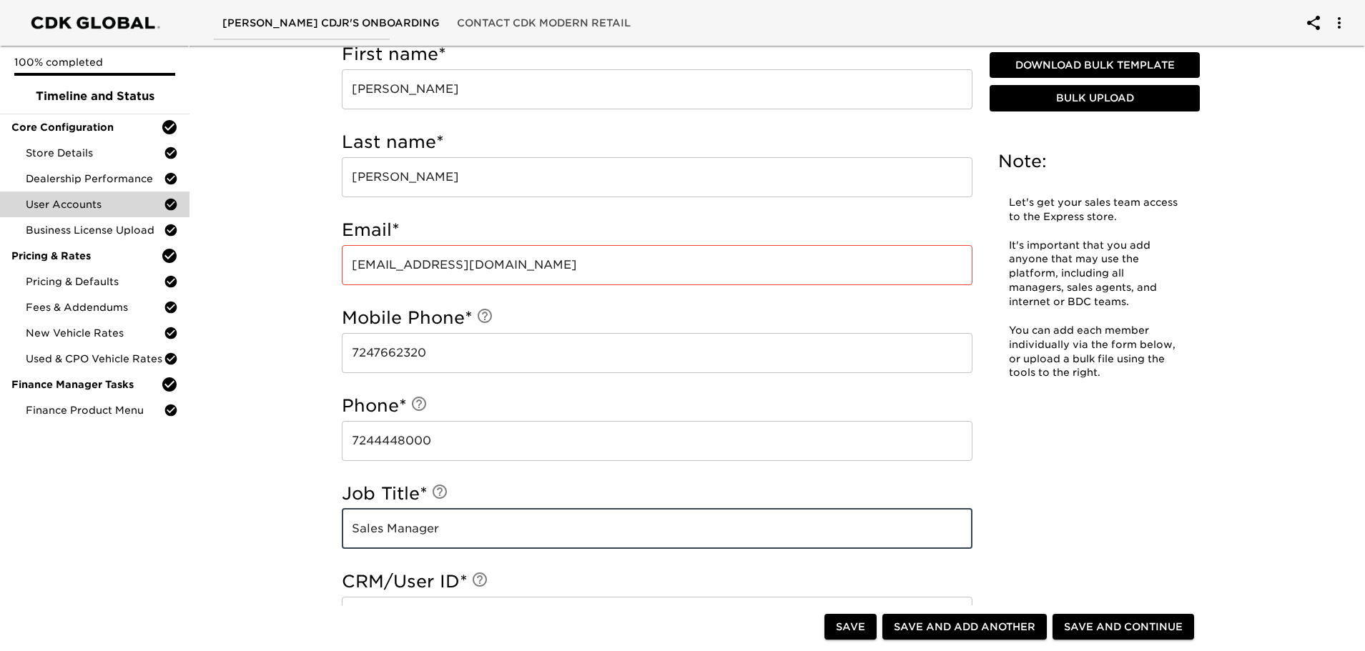
type input "Sales Manager"
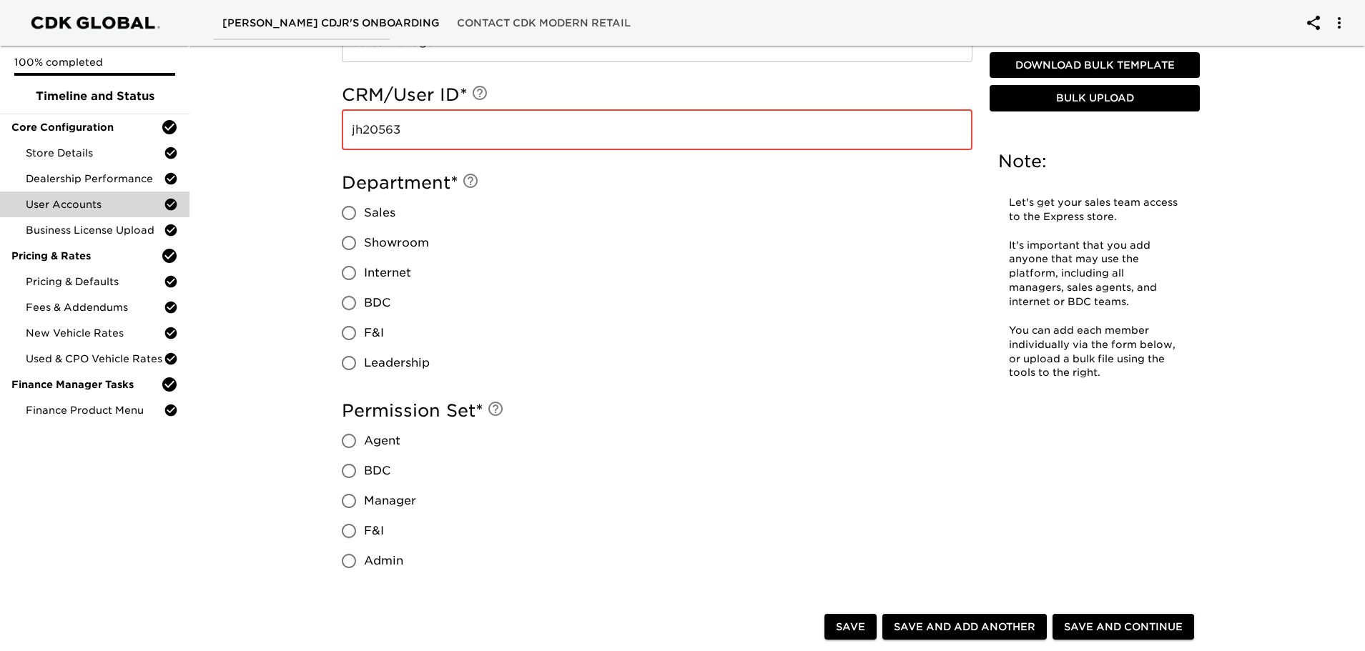
scroll to position [1001, 0]
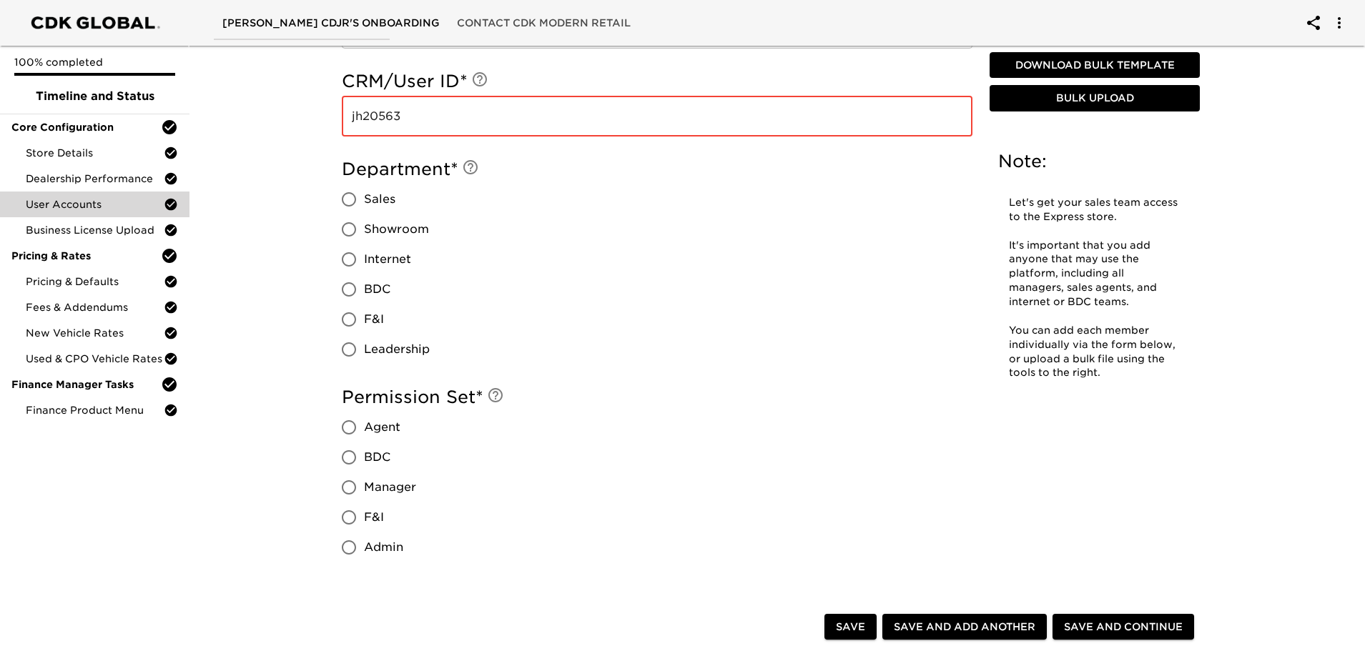
type input "jh20563"
click at [352, 202] on input "Sales" at bounding box center [349, 199] width 30 height 30
radio input "true"
click at [347, 486] on input "Manager" at bounding box center [349, 488] width 30 height 30
radio input "true"
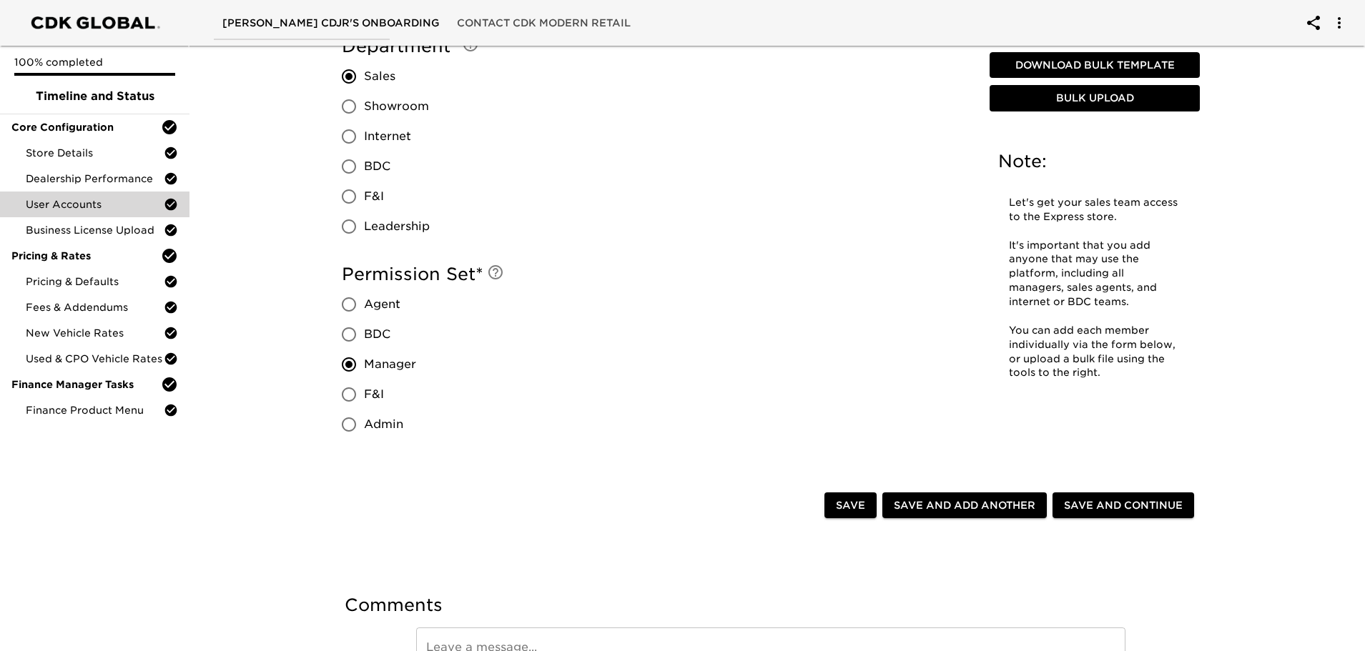
scroll to position [1144, 0]
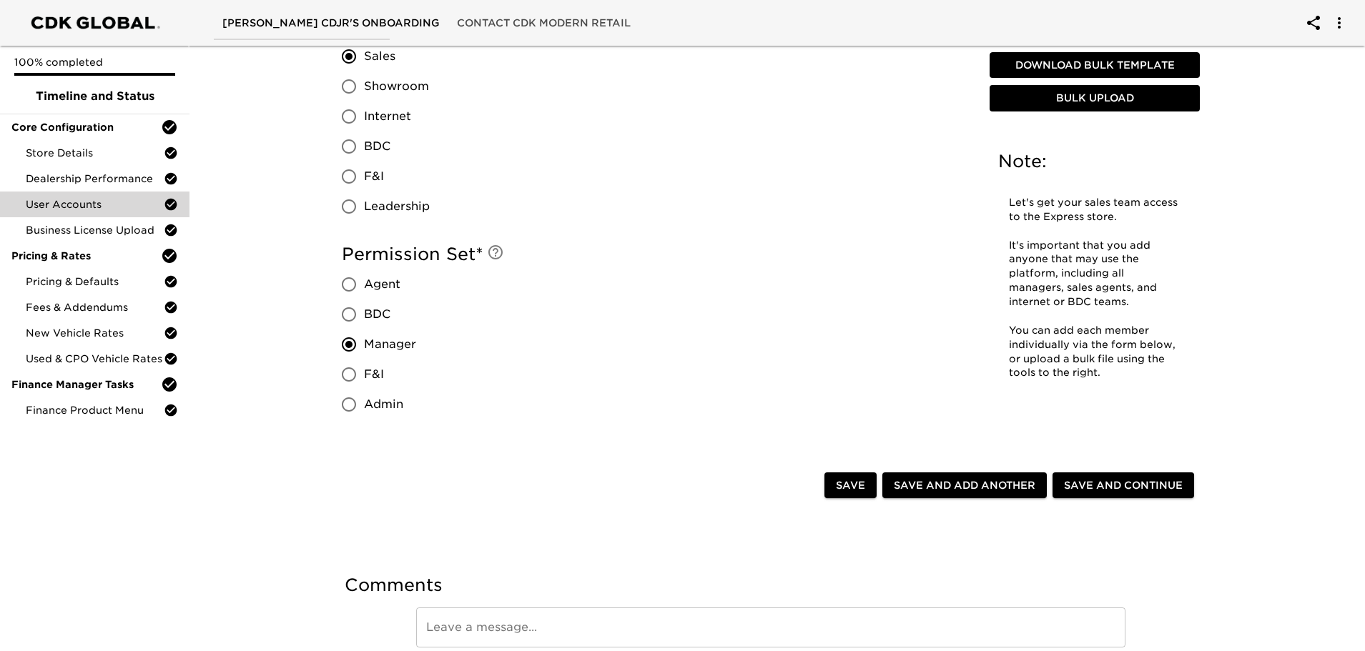
click at [967, 489] on span "Save and Add Another" at bounding box center [965, 486] width 142 height 18
radio input "false"
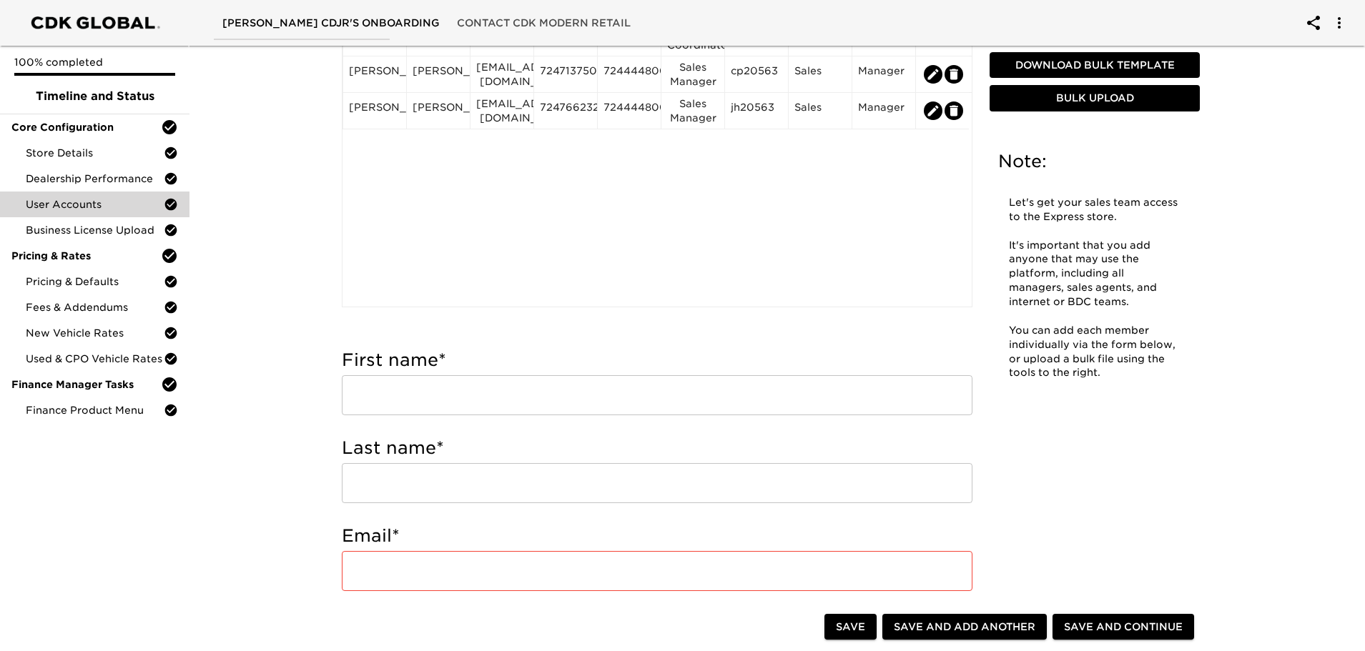
scroll to position [286, 0]
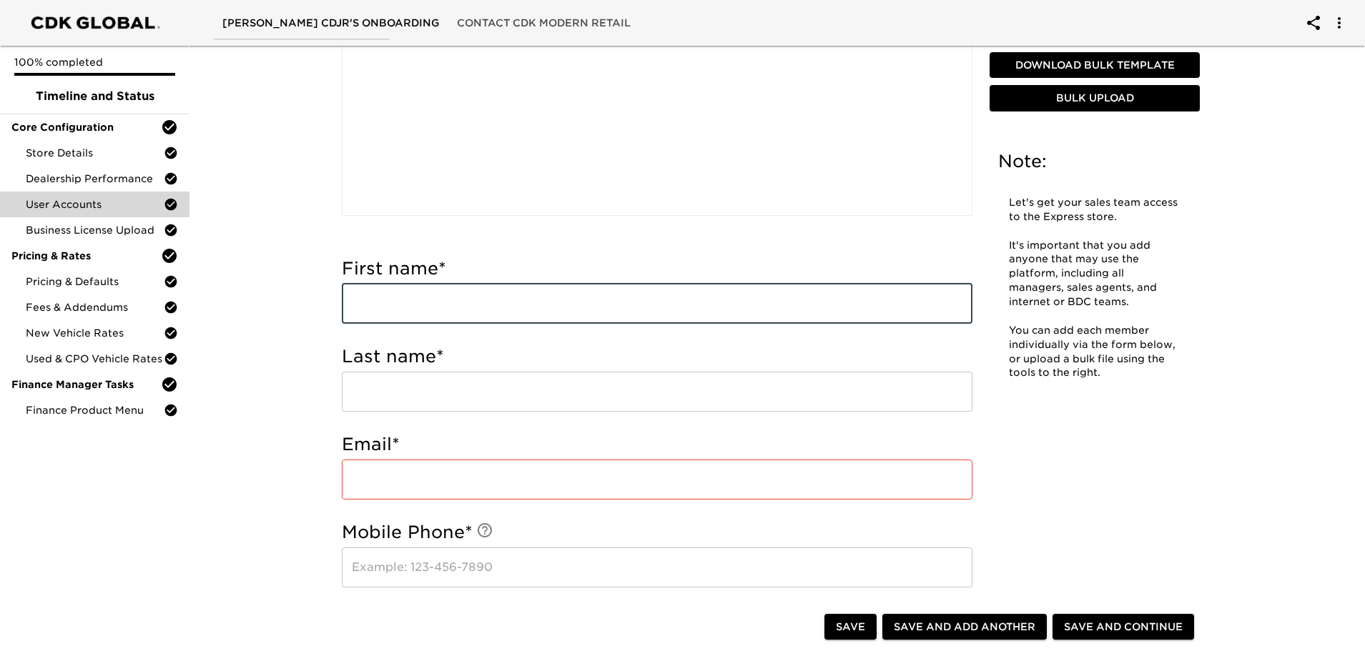
click at [458, 315] on input "text" at bounding box center [657, 304] width 631 height 40
type input "[PERSON_NAME]"
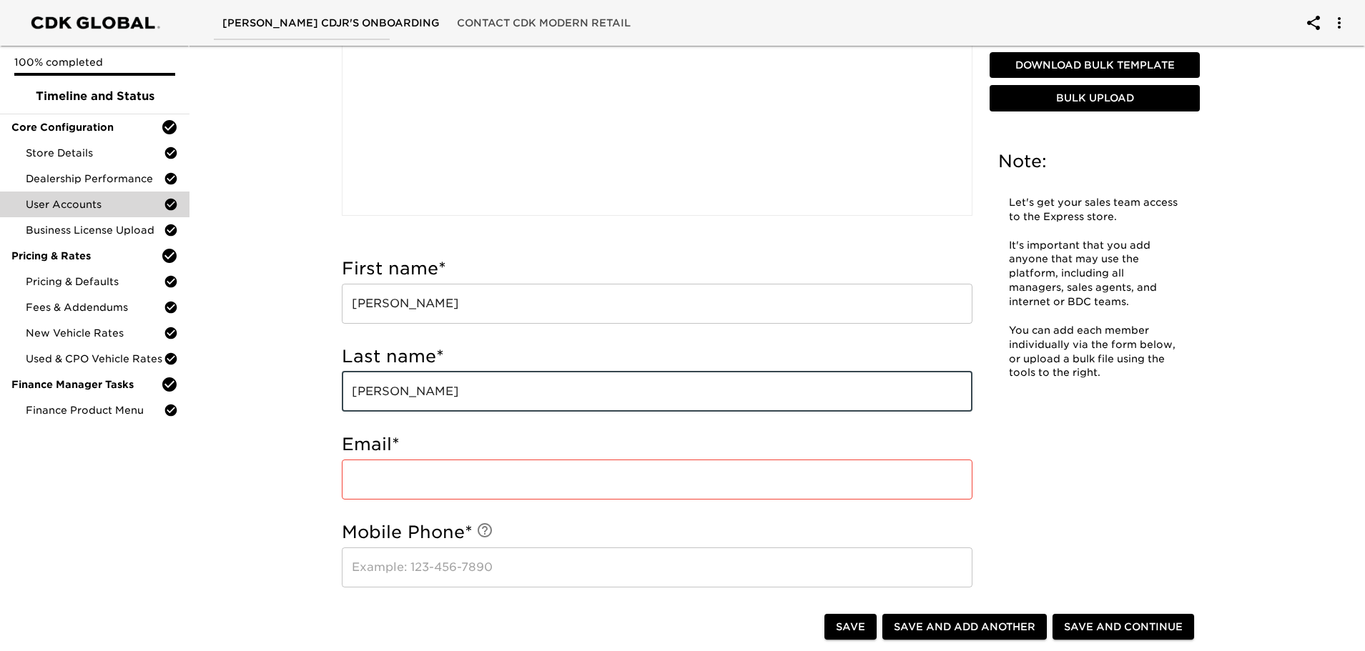
type input "[PERSON_NAME]"
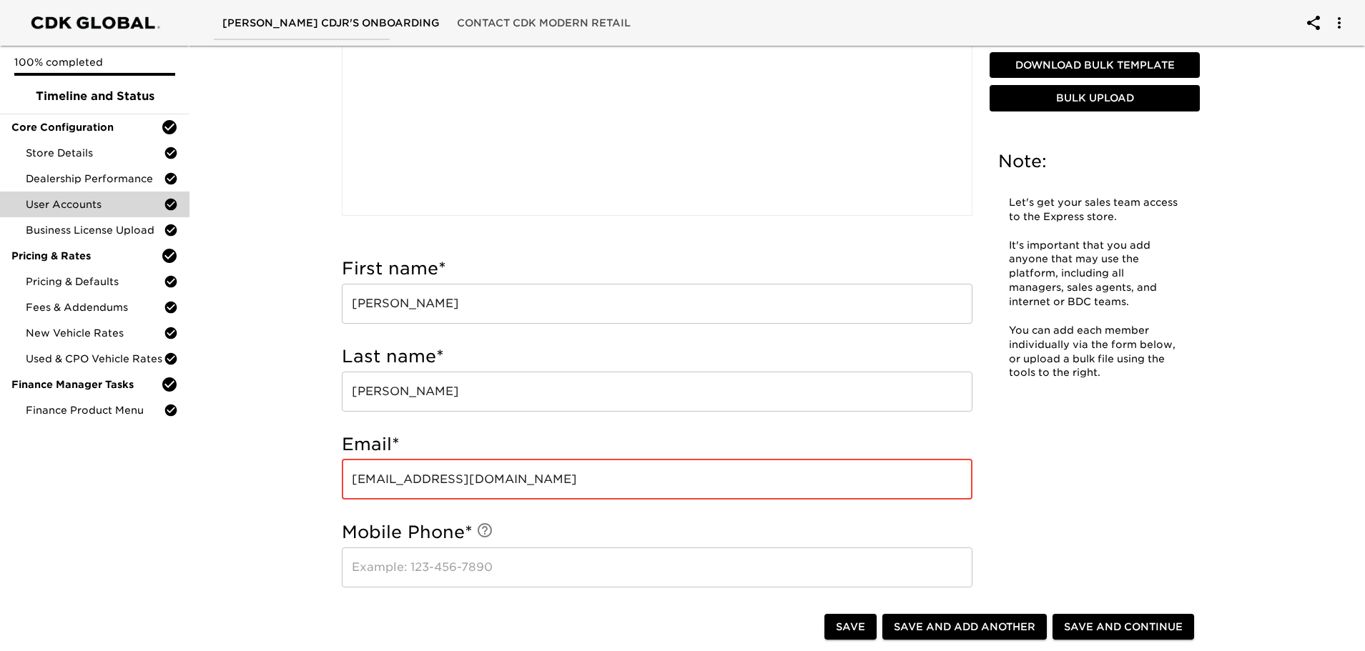
type input "[EMAIL_ADDRESS][DOMAIN_NAME]"
click at [450, 567] on input "text" at bounding box center [657, 568] width 631 height 40
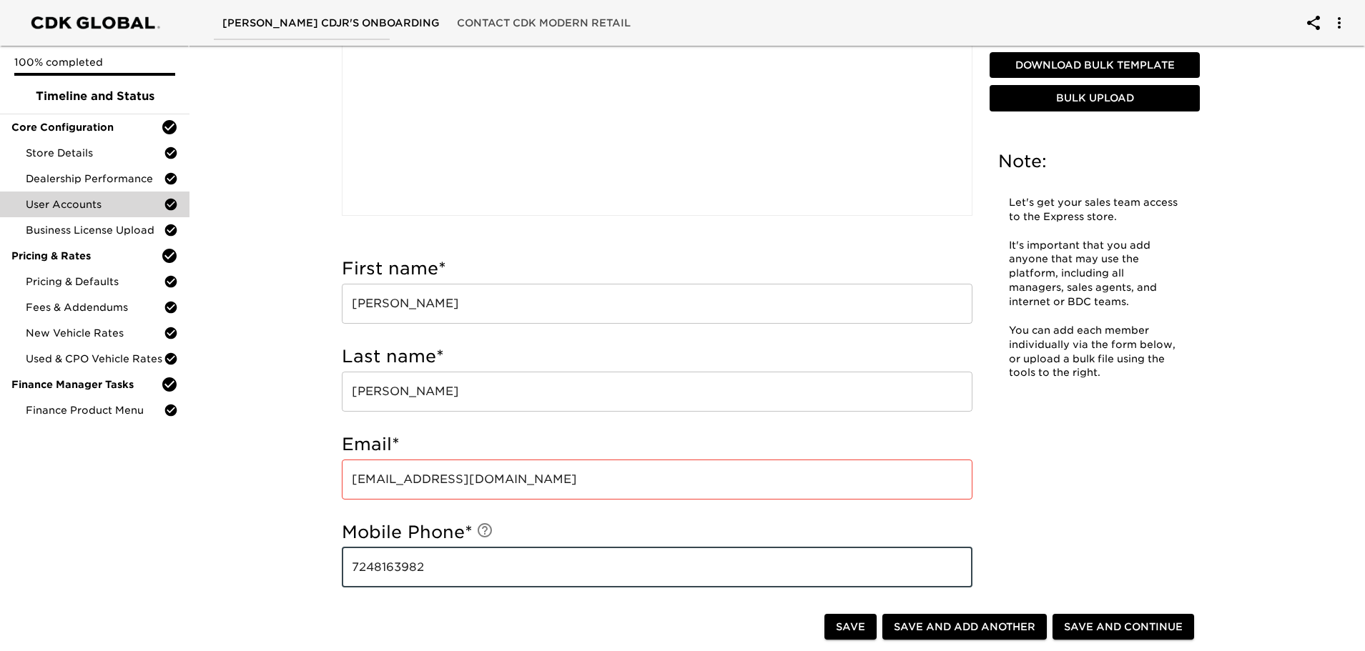
click at [450, 567] on input "7248163982" at bounding box center [657, 568] width 631 height 40
type input "7248163982"
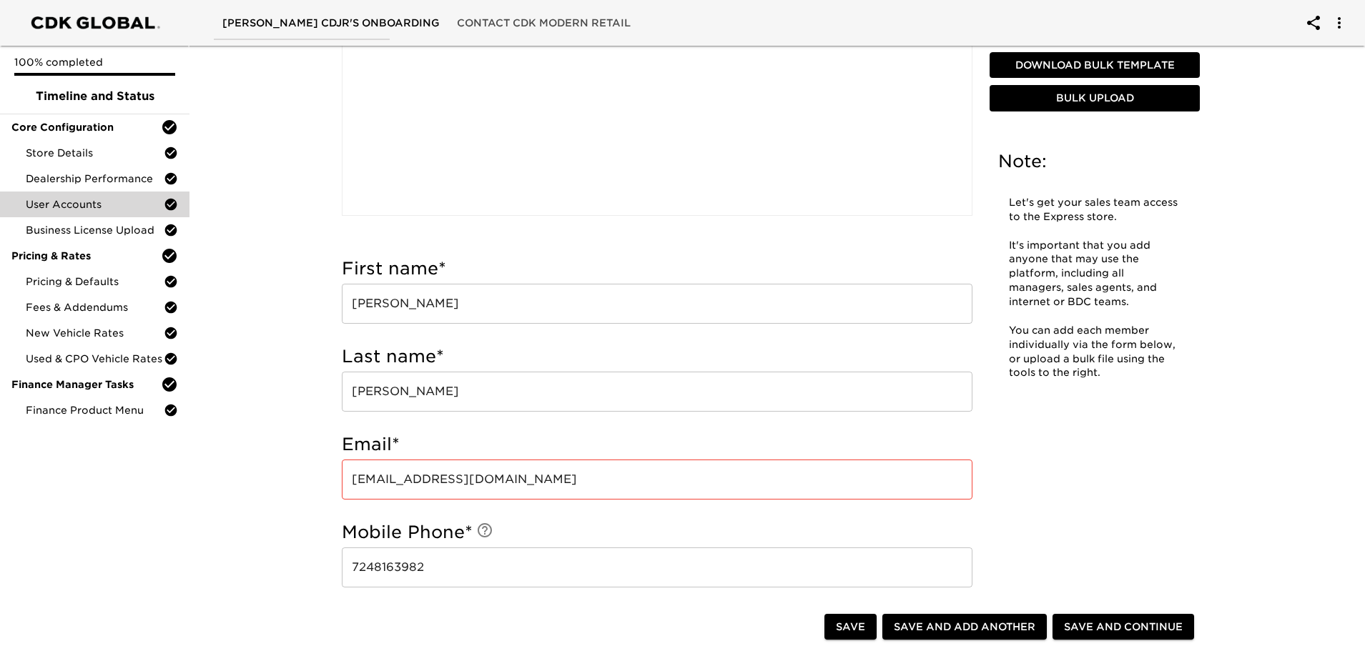
click at [292, 513] on div "User Accounts - Complete! Note: Let's get your sales team access to the Express…" at bounding box center [770, 663] width 1181 height 1819
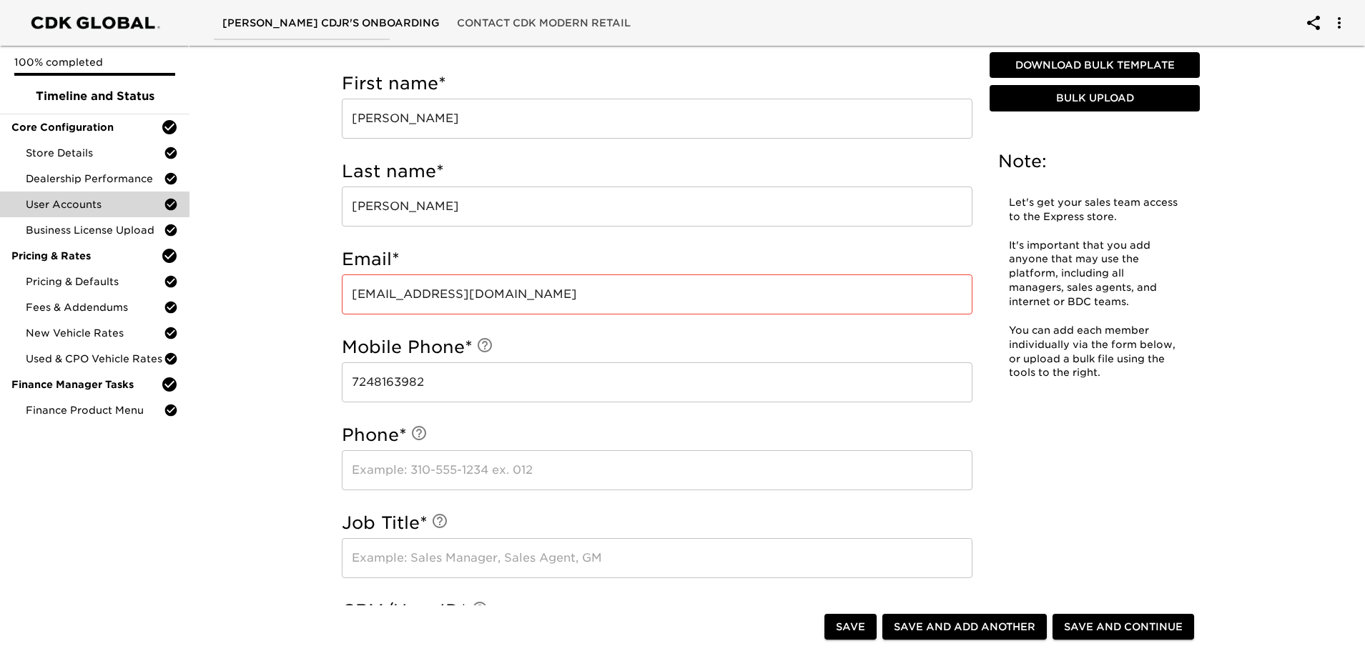
scroll to position [500, 0]
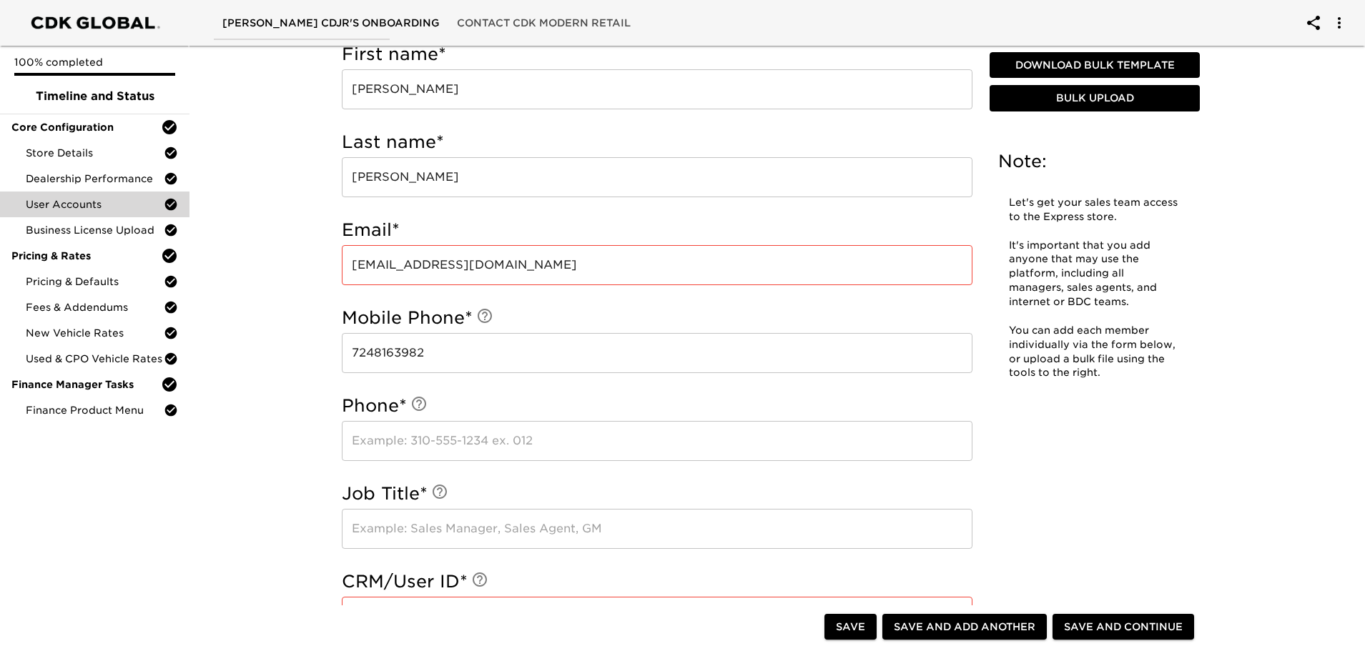
click at [400, 444] on input "text" at bounding box center [657, 441] width 631 height 40
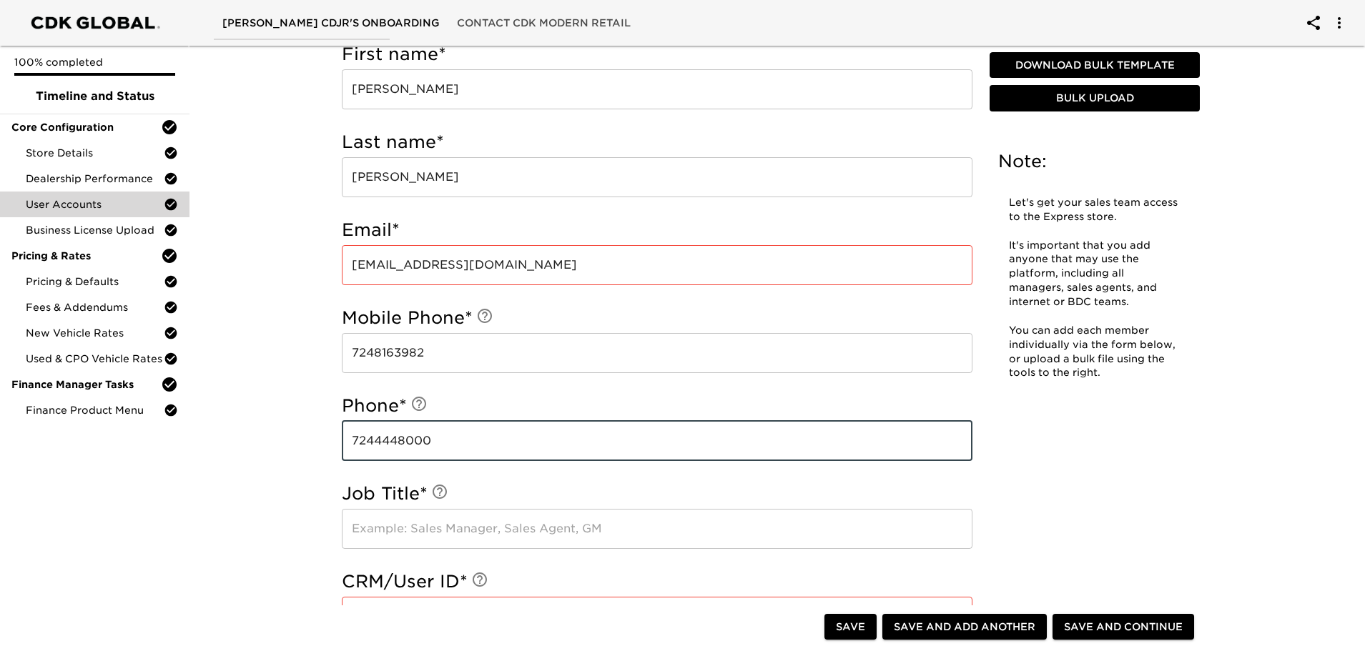
type input "7244448000"
click at [458, 528] on input "text" at bounding box center [657, 529] width 631 height 40
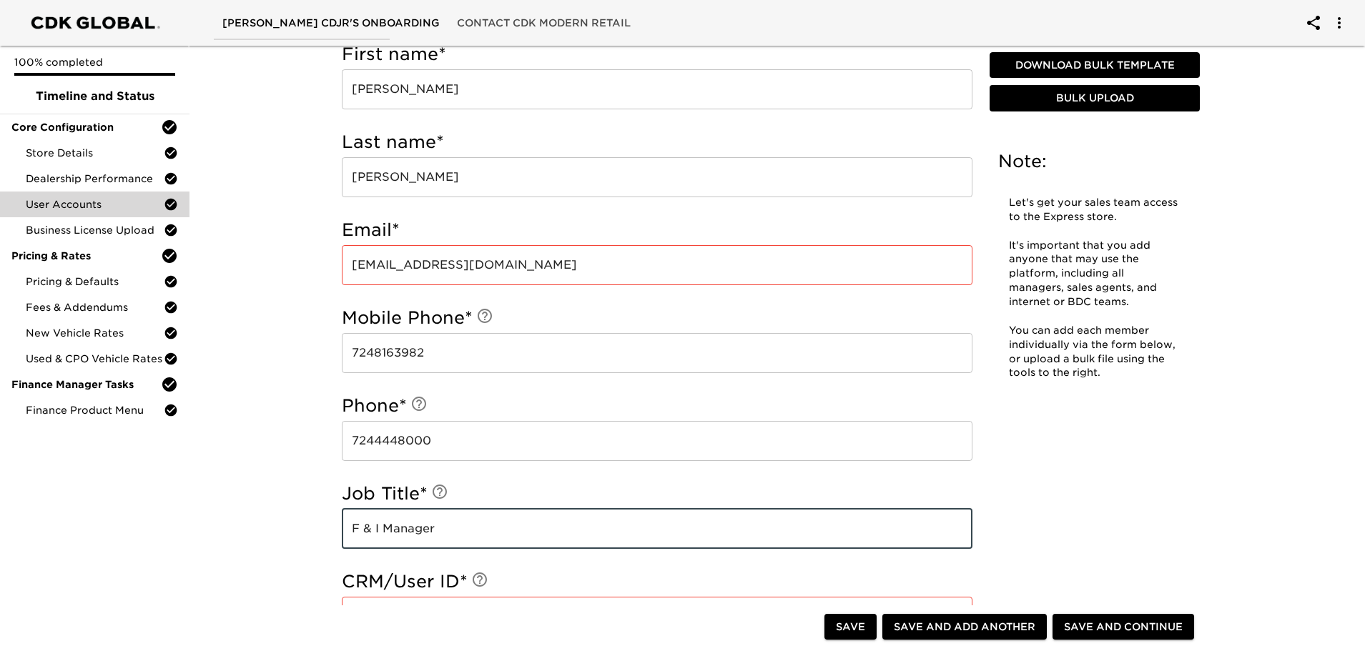
type input "F & I Manager"
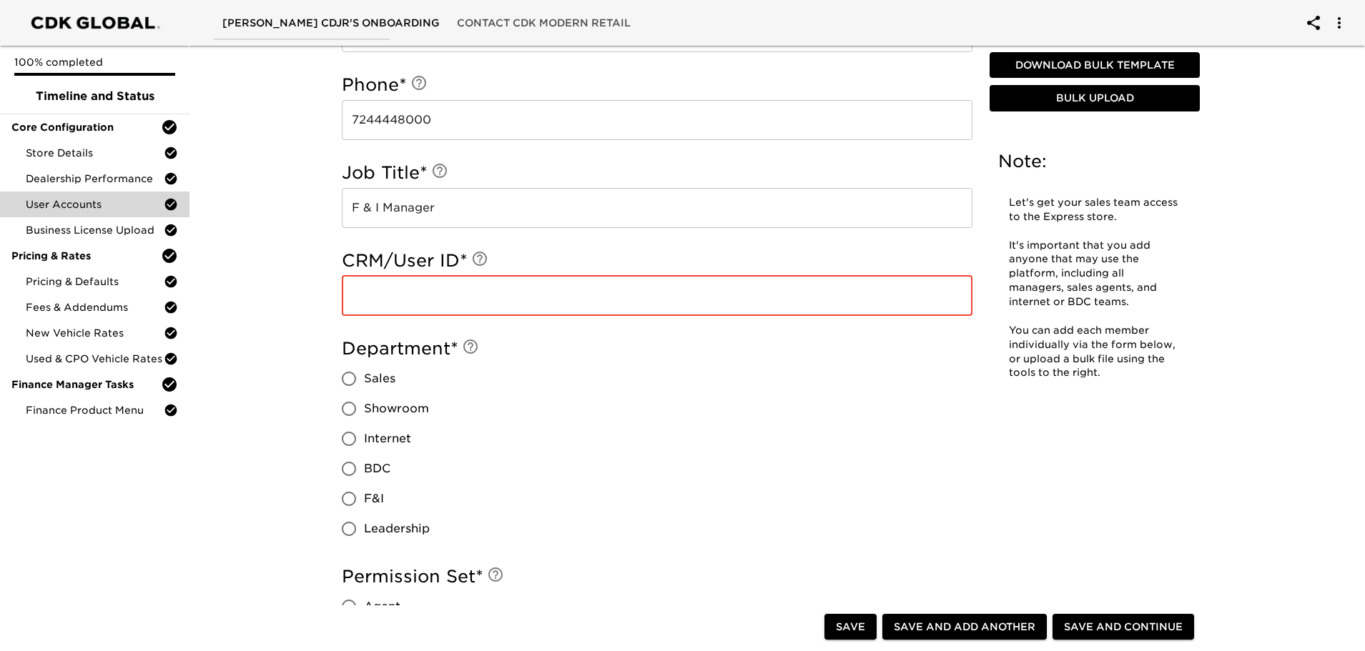
scroll to position [858, 0]
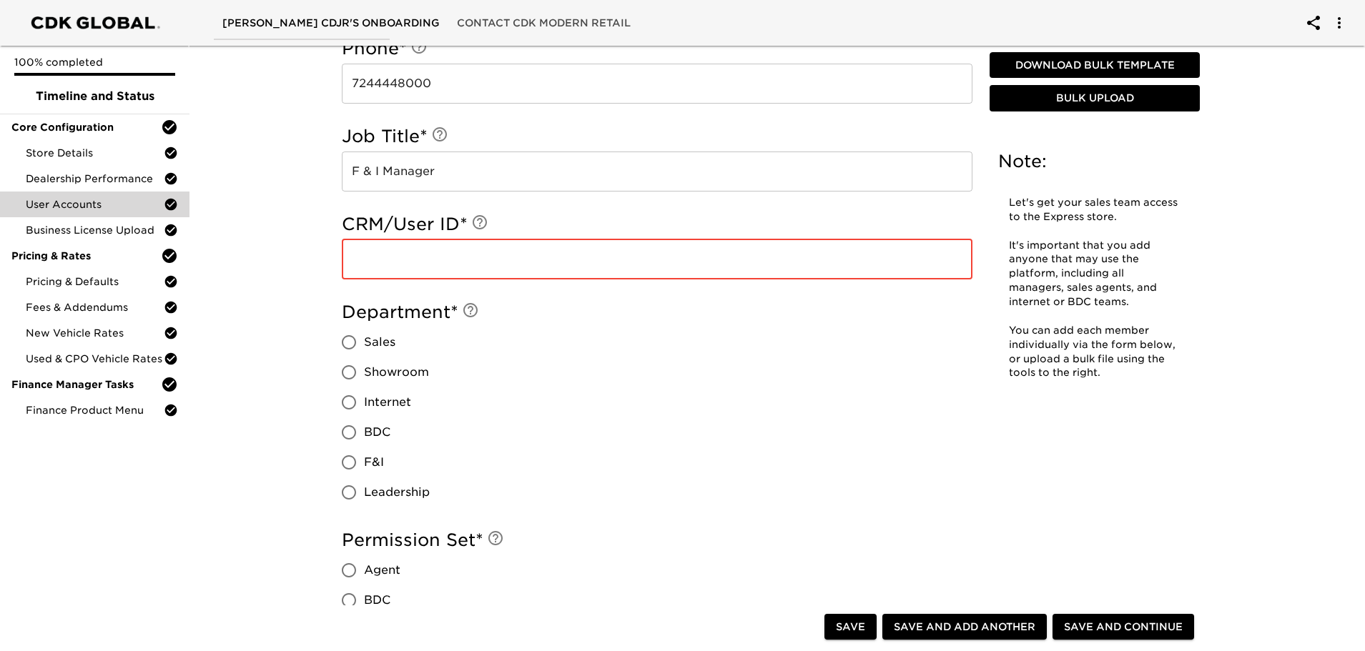
click at [344, 465] on input "F&I" at bounding box center [349, 463] width 30 height 30
radio input "true"
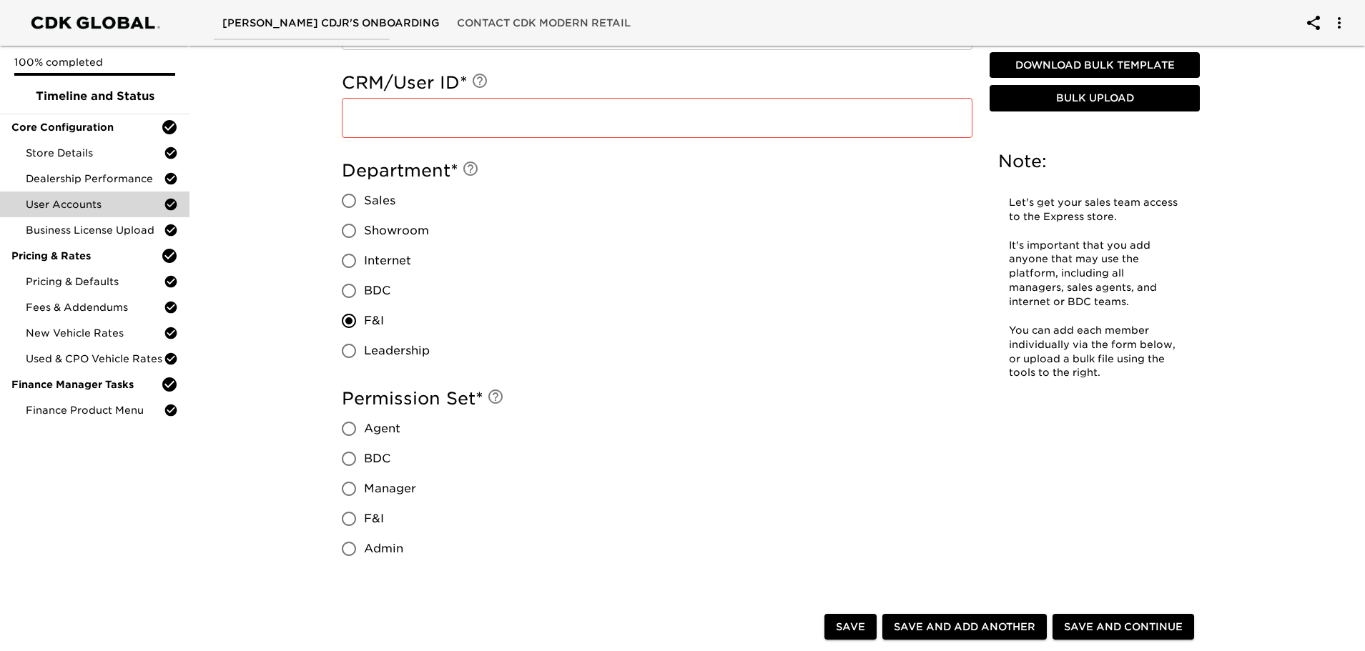
scroll to position [1001, 0]
click at [348, 518] on input "F&I" at bounding box center [349, 518] width 30 height 30
radio input "true"
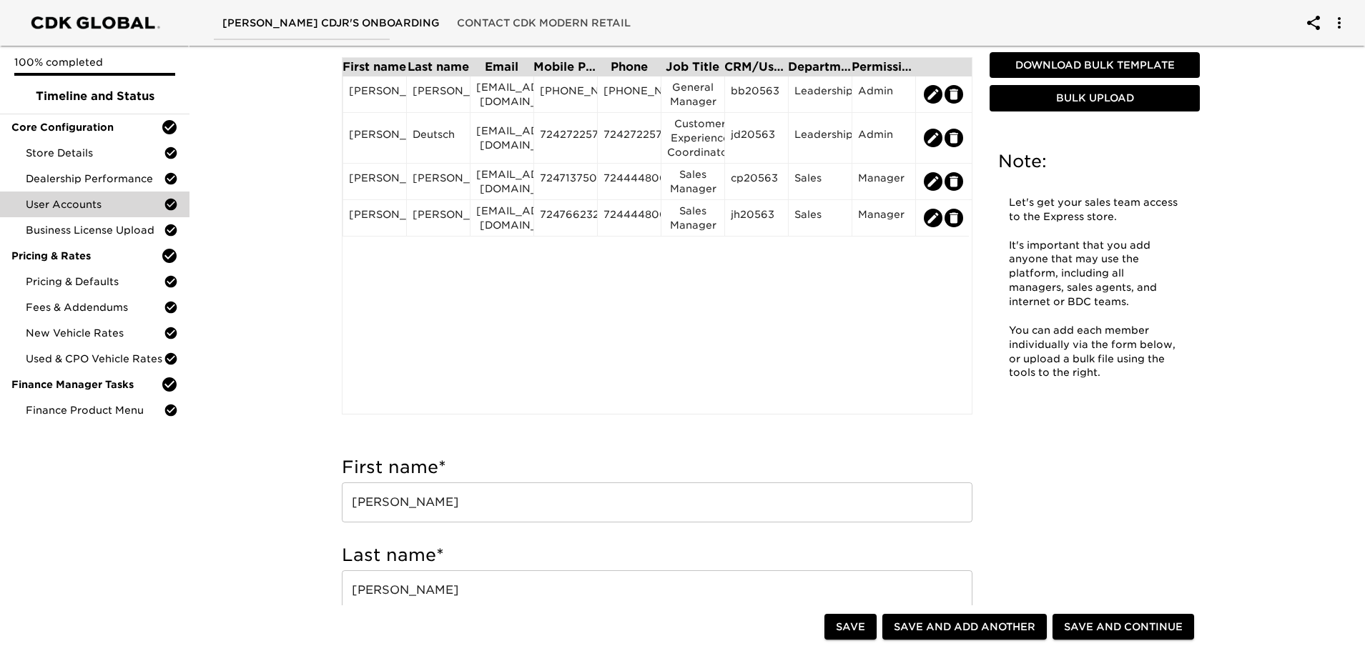
scroll to position [0, 0]
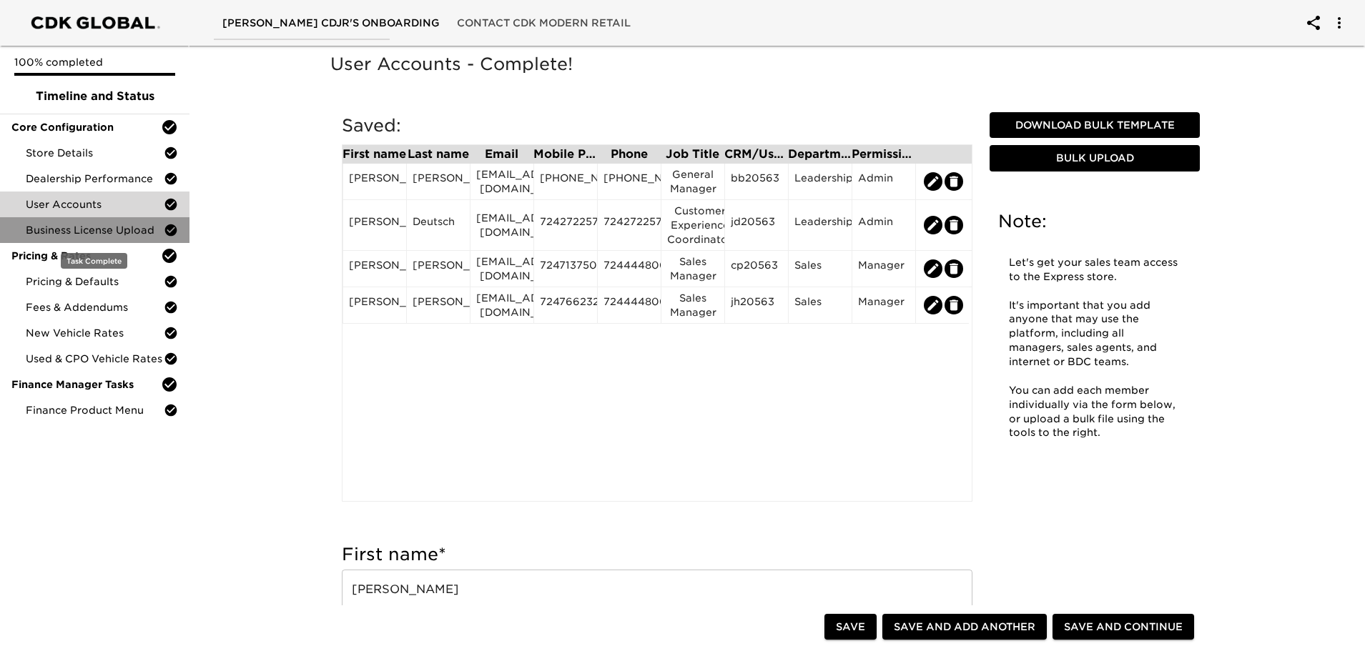
click at [90, 230] on span "Business License Upload" at bounding box center [95, 230] width 138 height 14
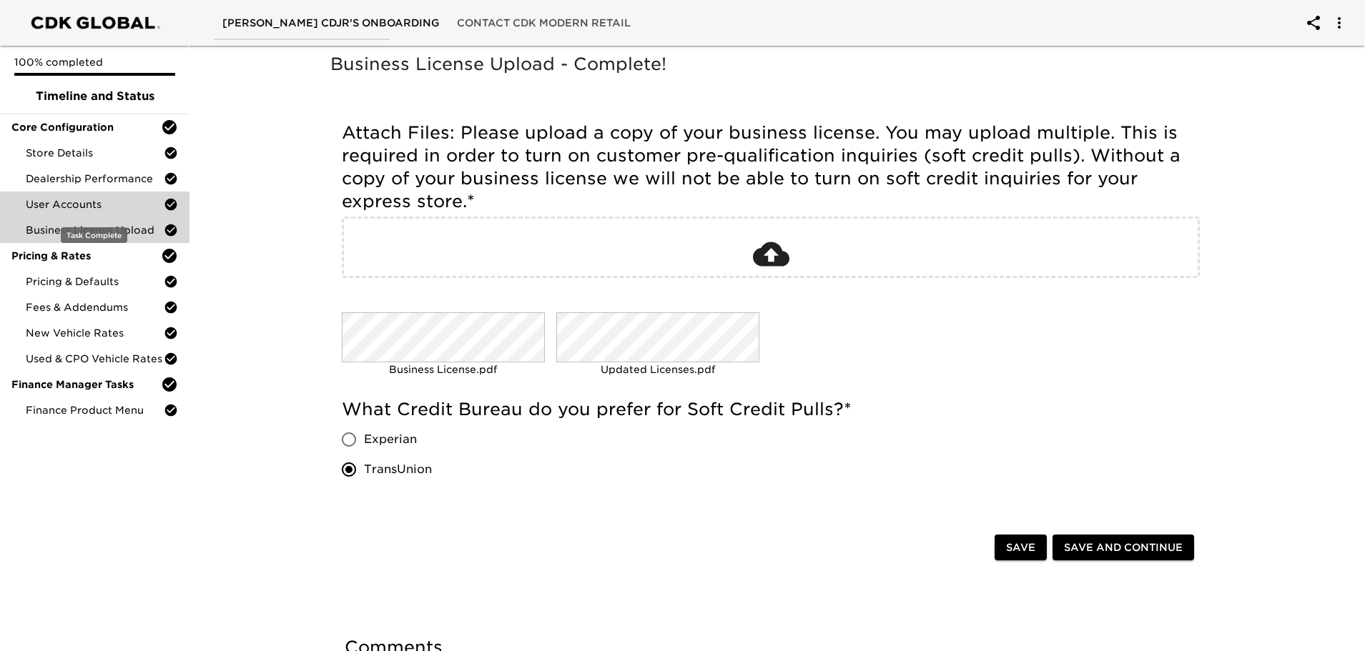
click at [89, 211] on span "User Accounts" at bounding box center [95, 204] width 138 height 14
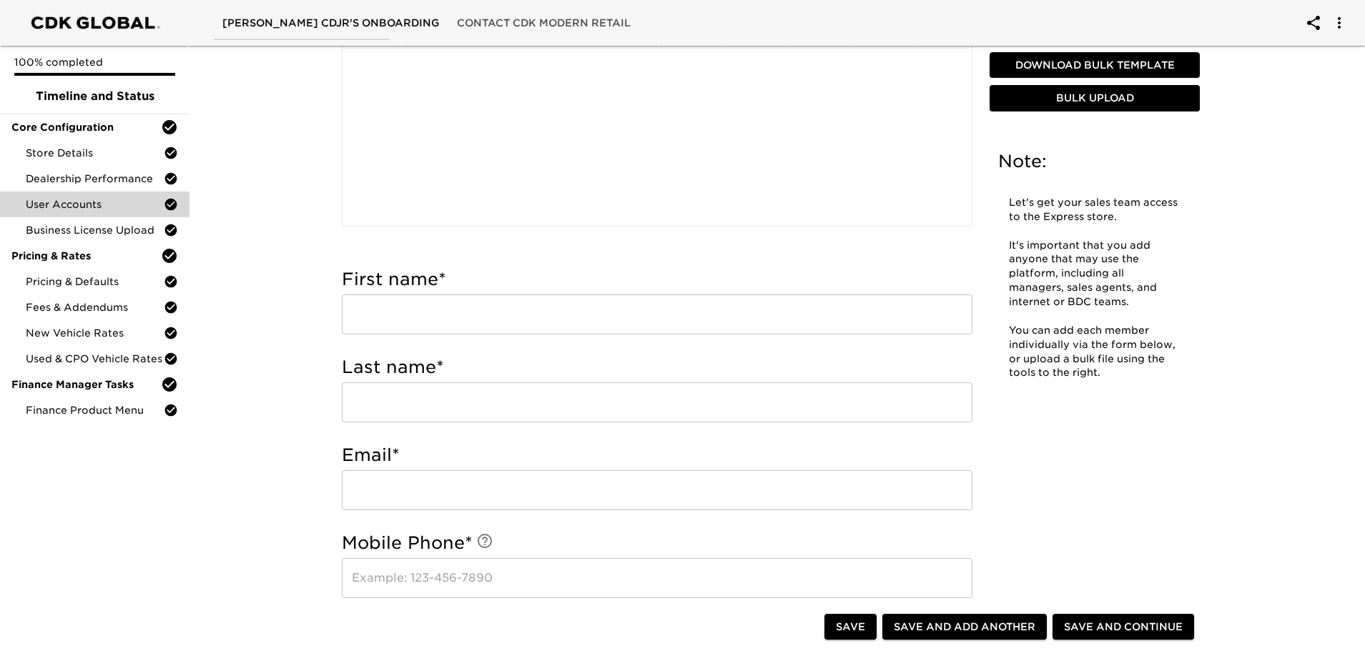
scroll to position [357, 0]
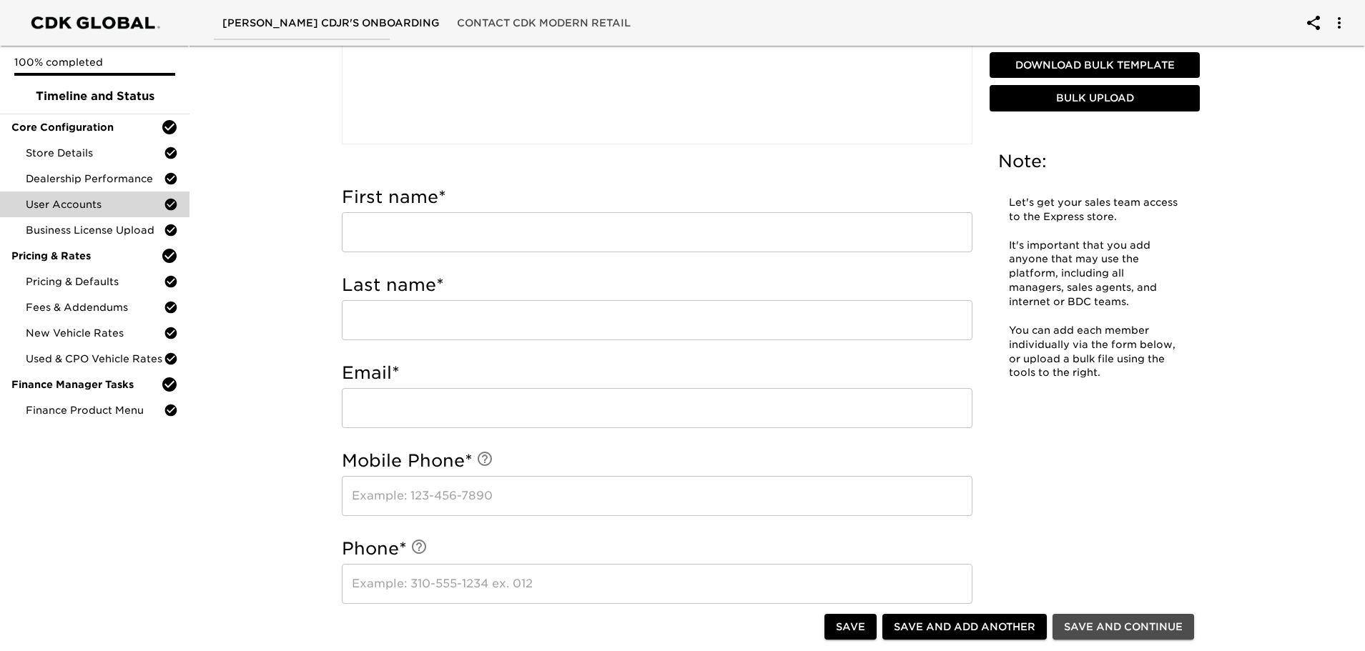
click at [1140, 632] on span "Save and Continue" at bounding box center [1123, 627] width 119 height 18
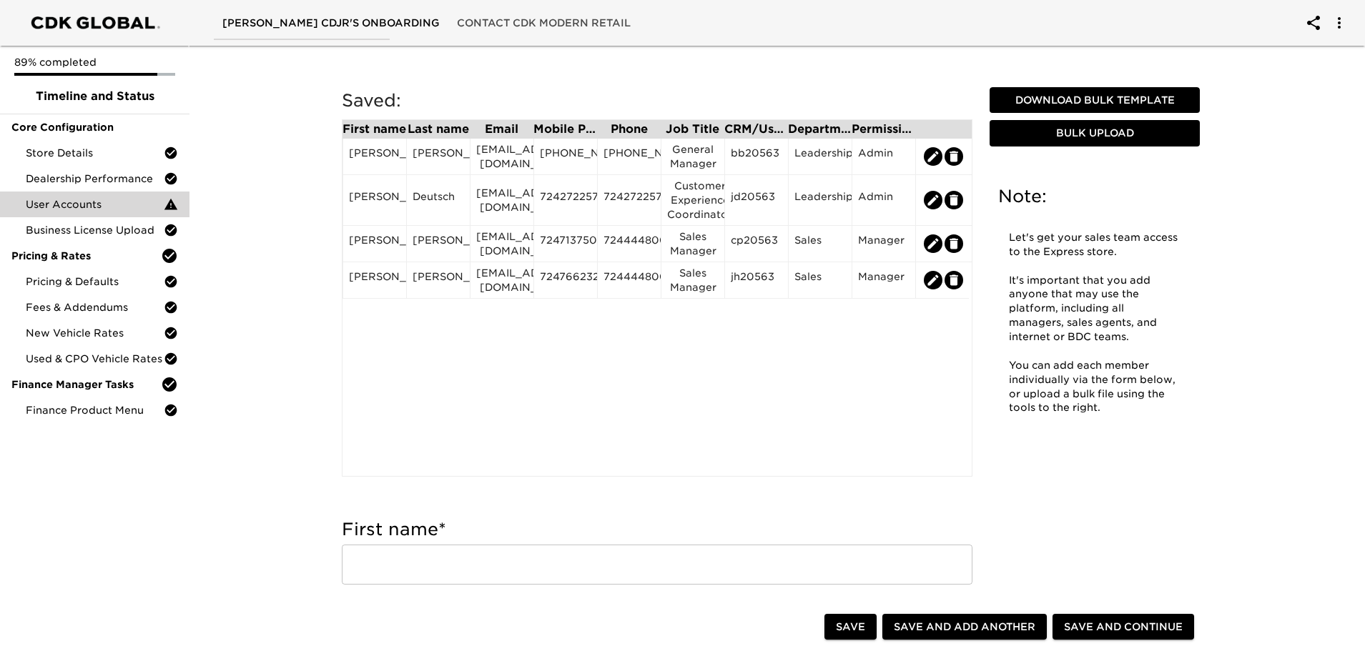
scroll to position [0, 0]
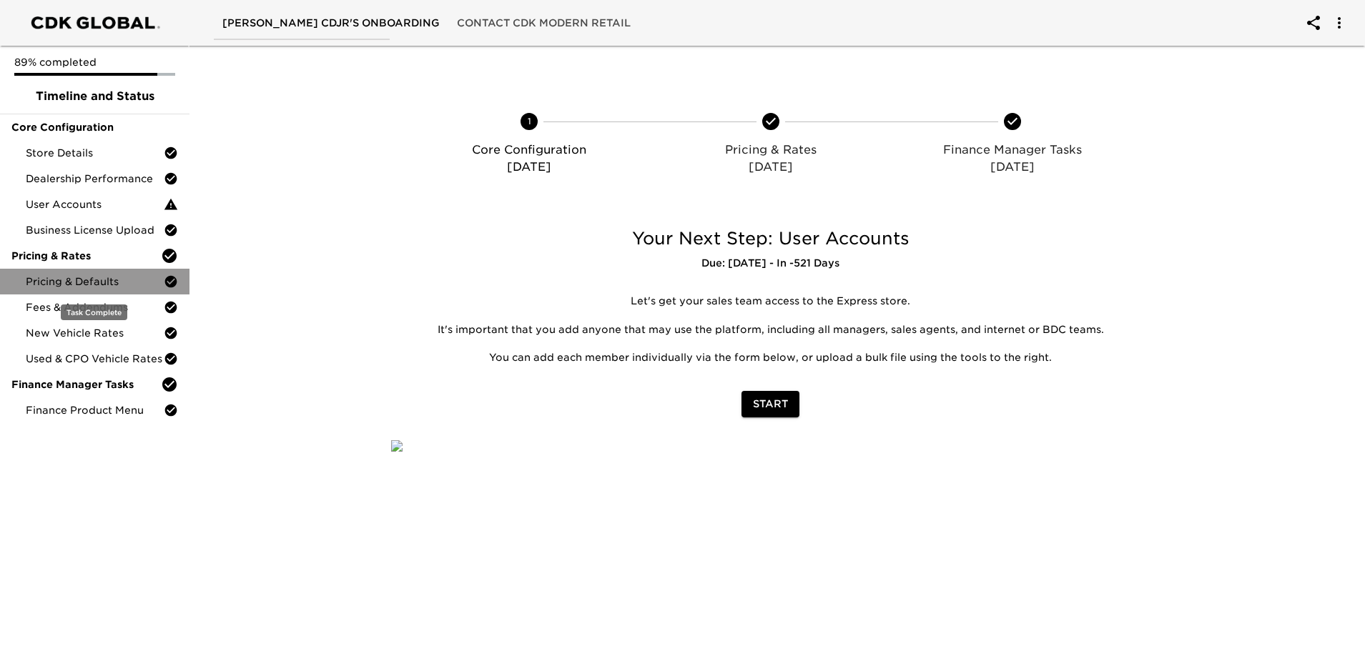
click at [77, 281] on span "Pricing & Defaults" at bounding box center [95, 282] width 138 height 14
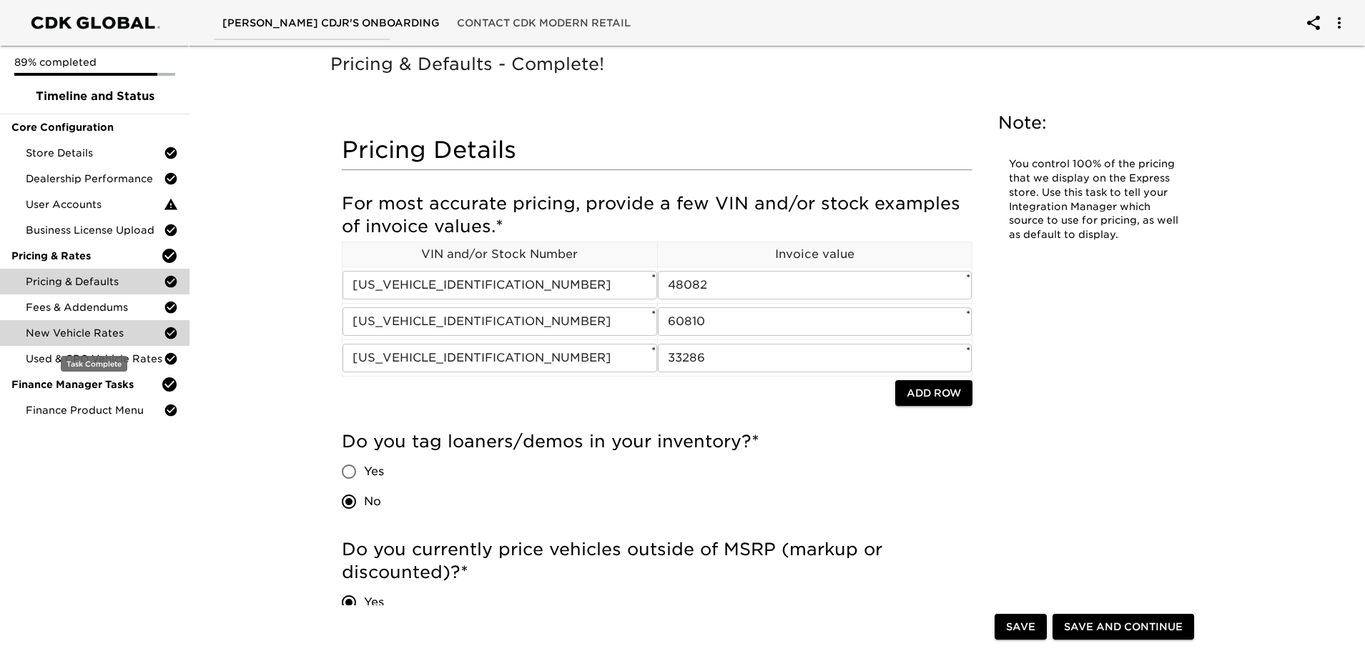
click at [75, 331] on span "New Vehicle Rates" at bounding box center [95, 333] width 138 height 14
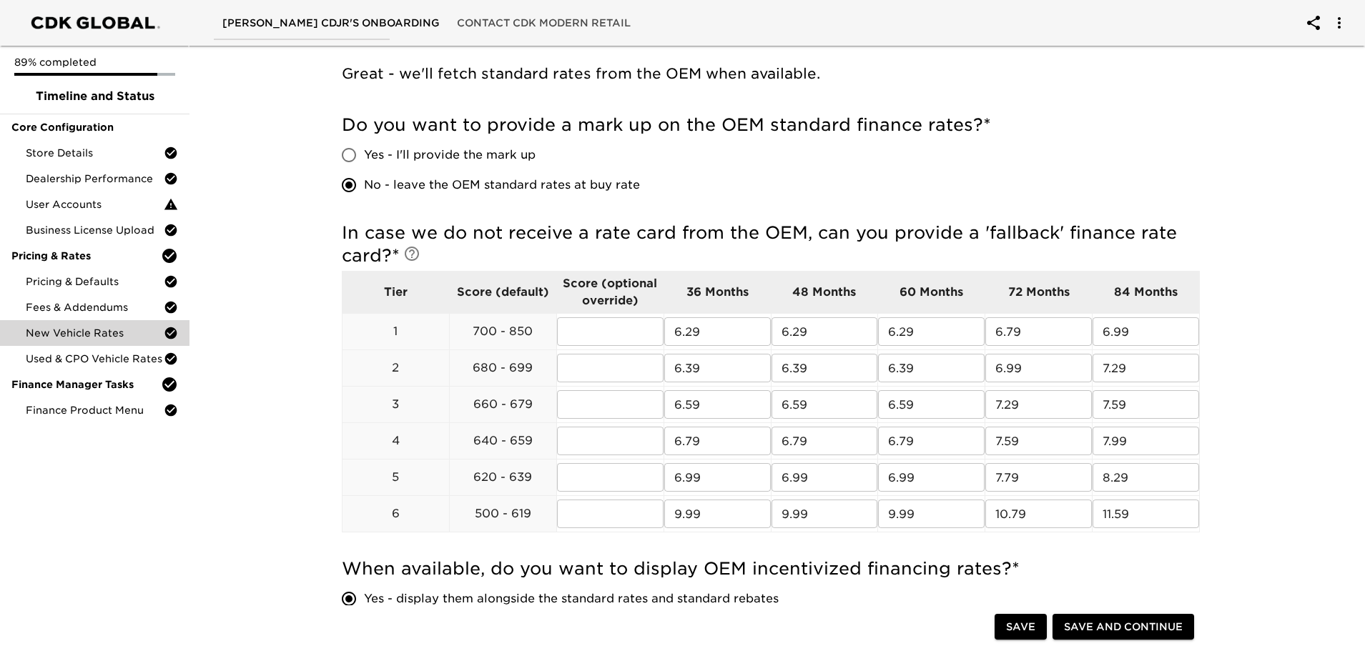
scroll to position [357, 0]
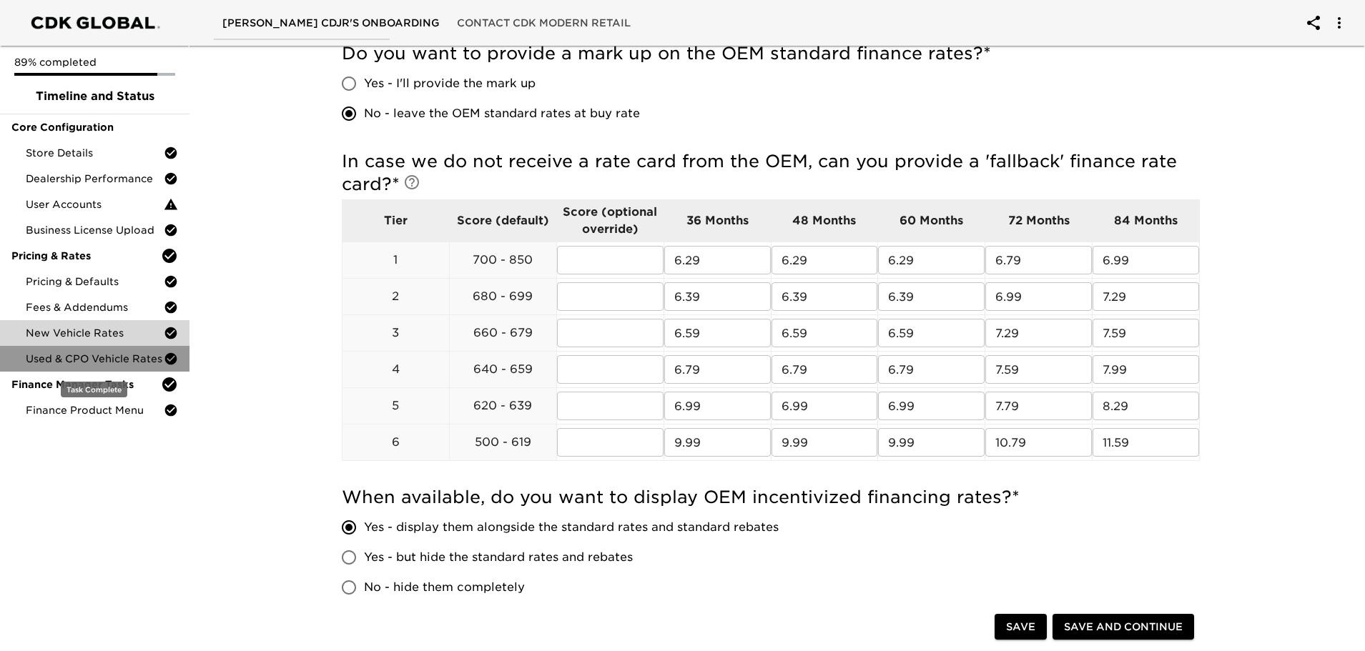
click at [64, 359] on span "Used & CPO Vehicle Rates" at bounding box center [95, 359] width 138 height 14
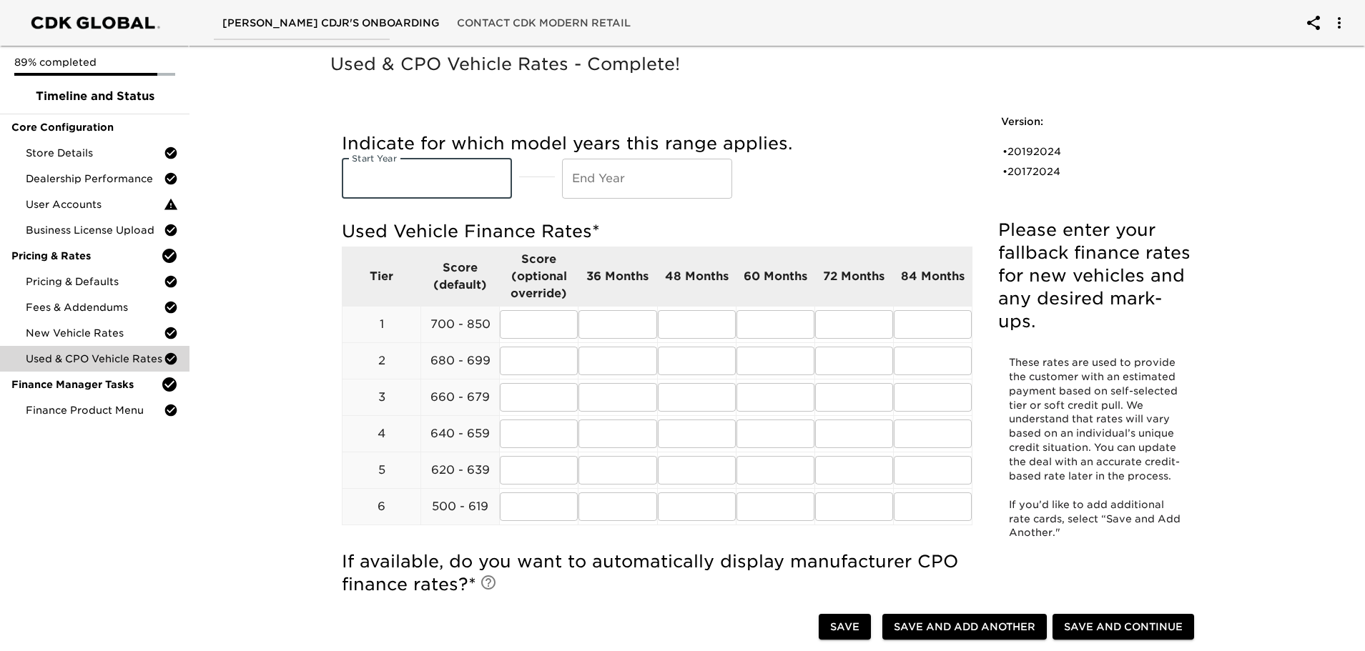
click at [460, 184] on input "text" at bounding box center [427, 179] width 170 height 40
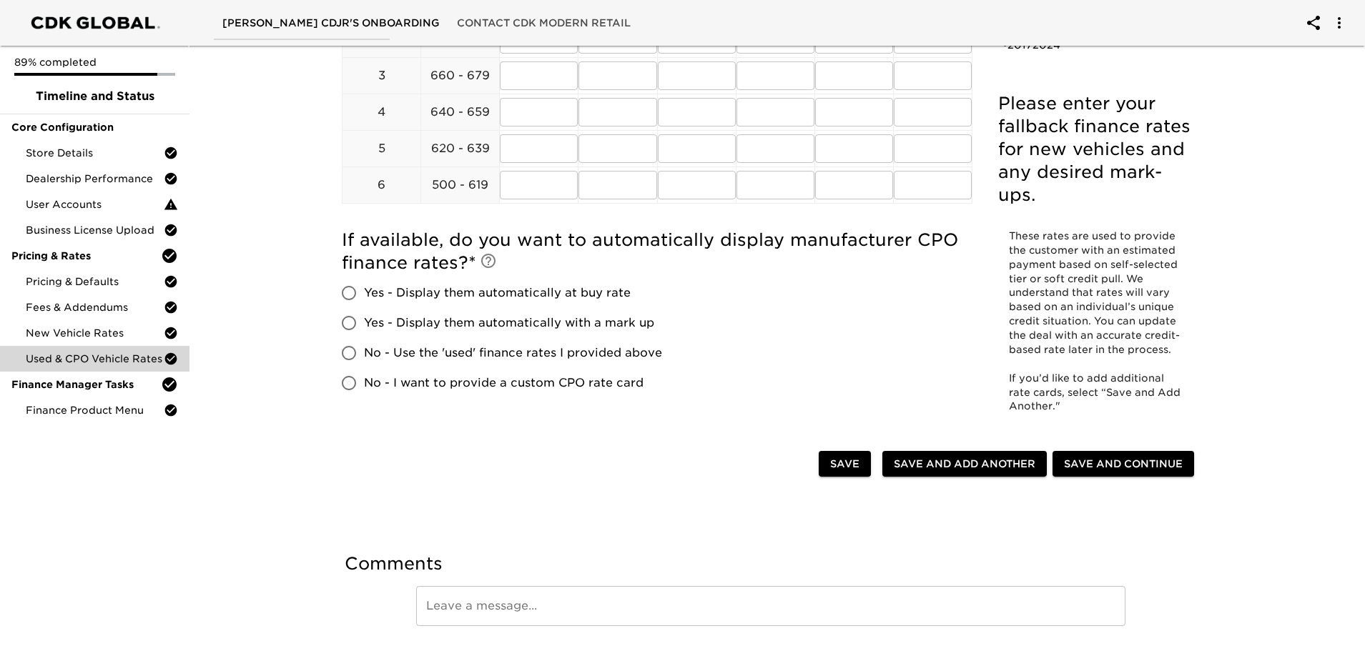
scroll to position [357, 0]
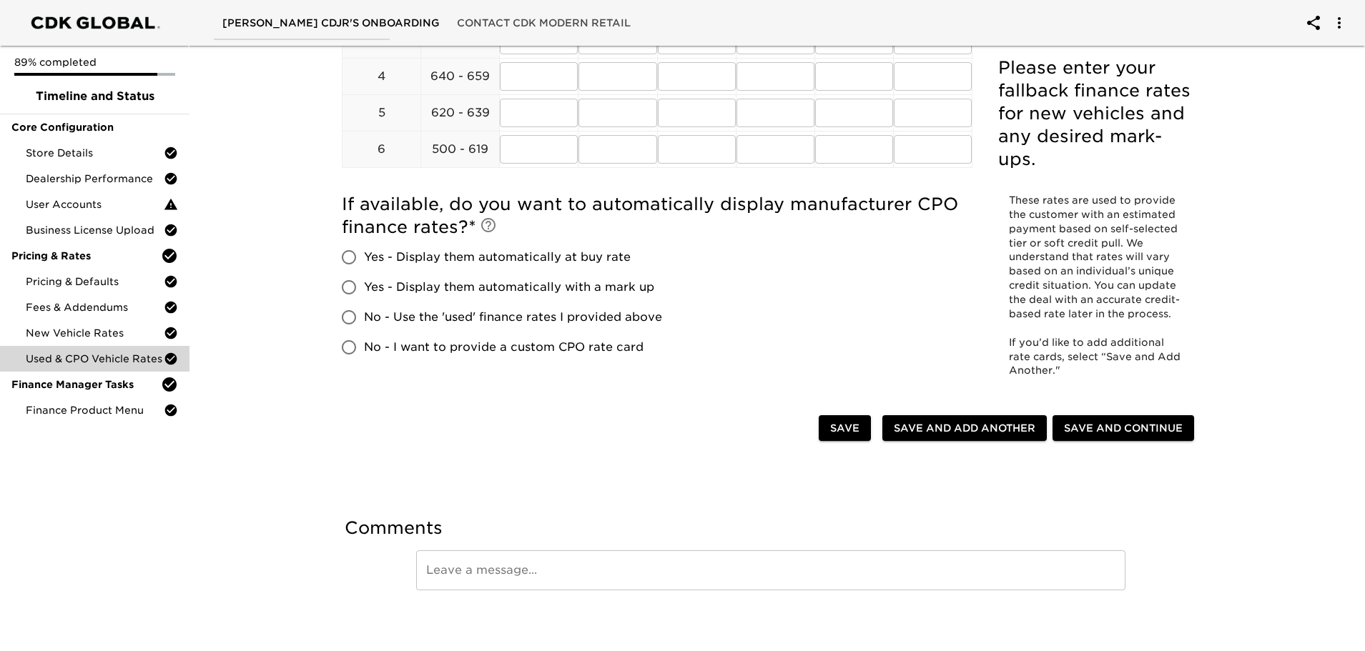
click at [355, 317] on input "No - Use the 'used' finance rates I provided above" at bounding box center [349, 317] width 30 height 30
radio input "true"
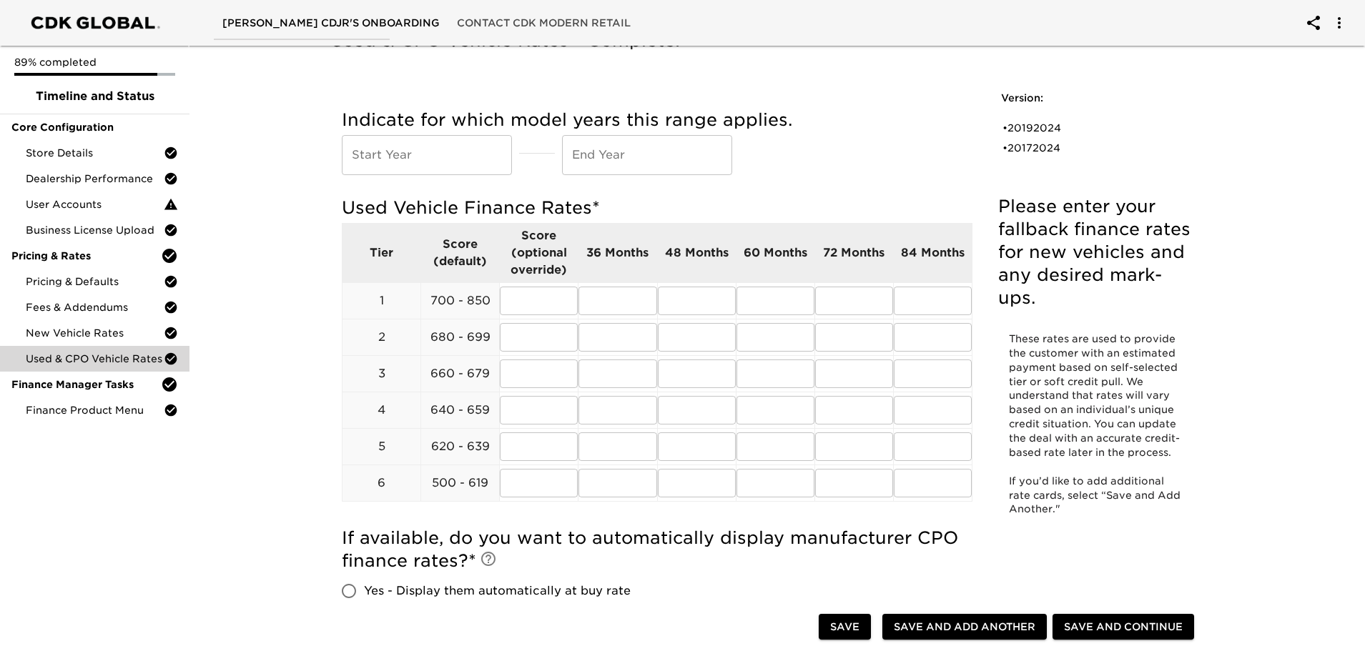
scroll to position [0, 0]
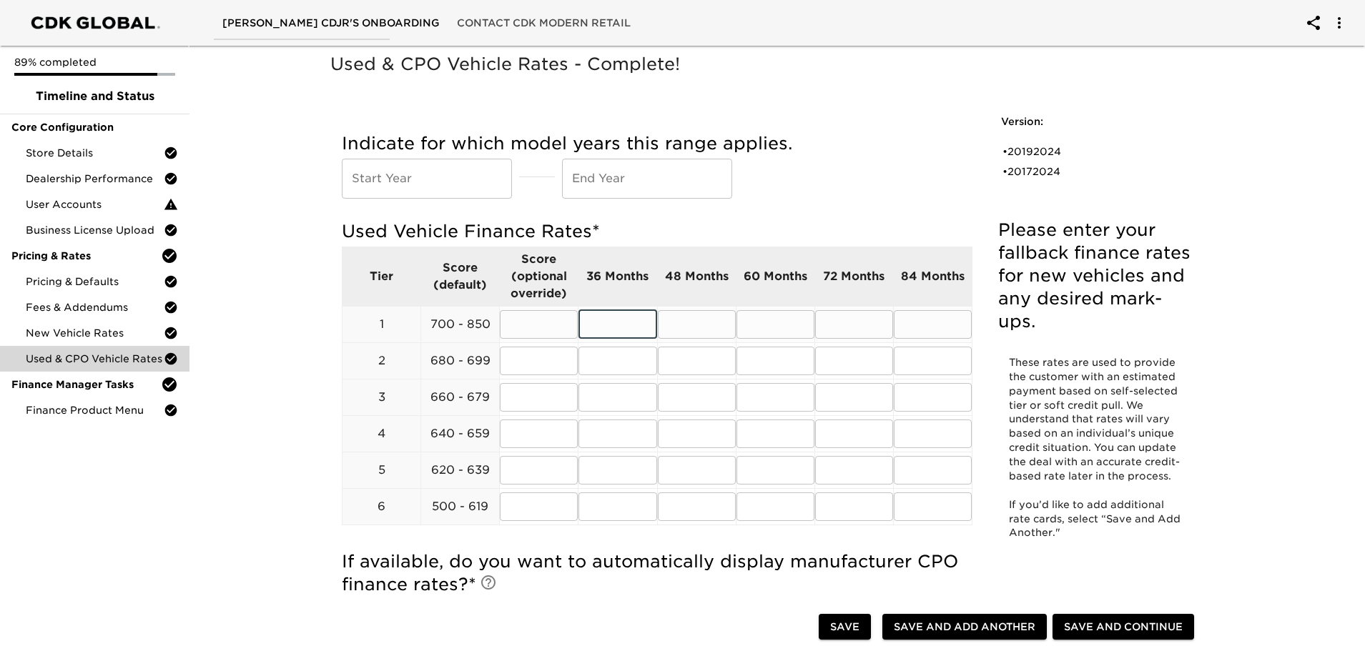
click at [625, 327] on input "text" at bounding box center [617, 324] width 78 height 29
click at [400, 178] on input "text" at bounding box center [427, 179] width 170 height 40
type input "2019"
type input "2025"
drag, startPoint x: 389, startPoint y: 179, endPoint x: 302, endPoint y: 178, distance: 87.2
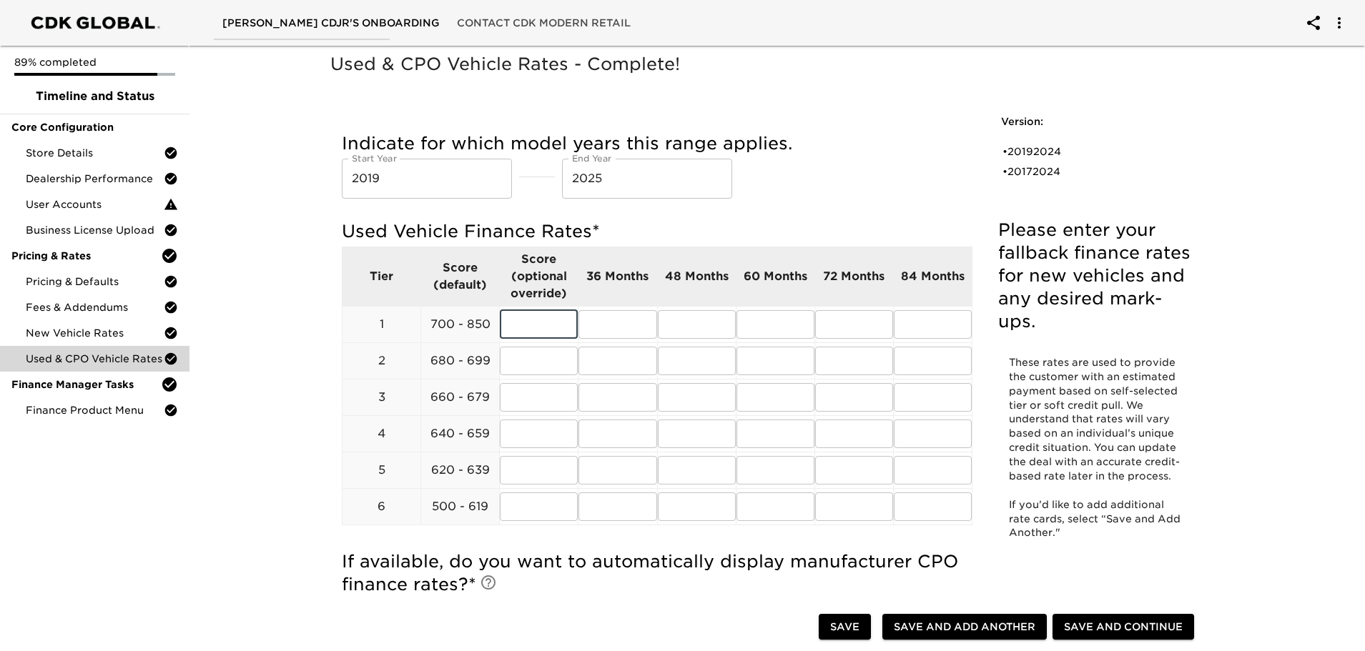
click at [302, 178] on div "Used & CPO Vehicle Rates - Complete! Please enter your fallback finance rates f…" at bounding box center [770, 527] width 1181 height 975
type input "2022"
type input "6.29"
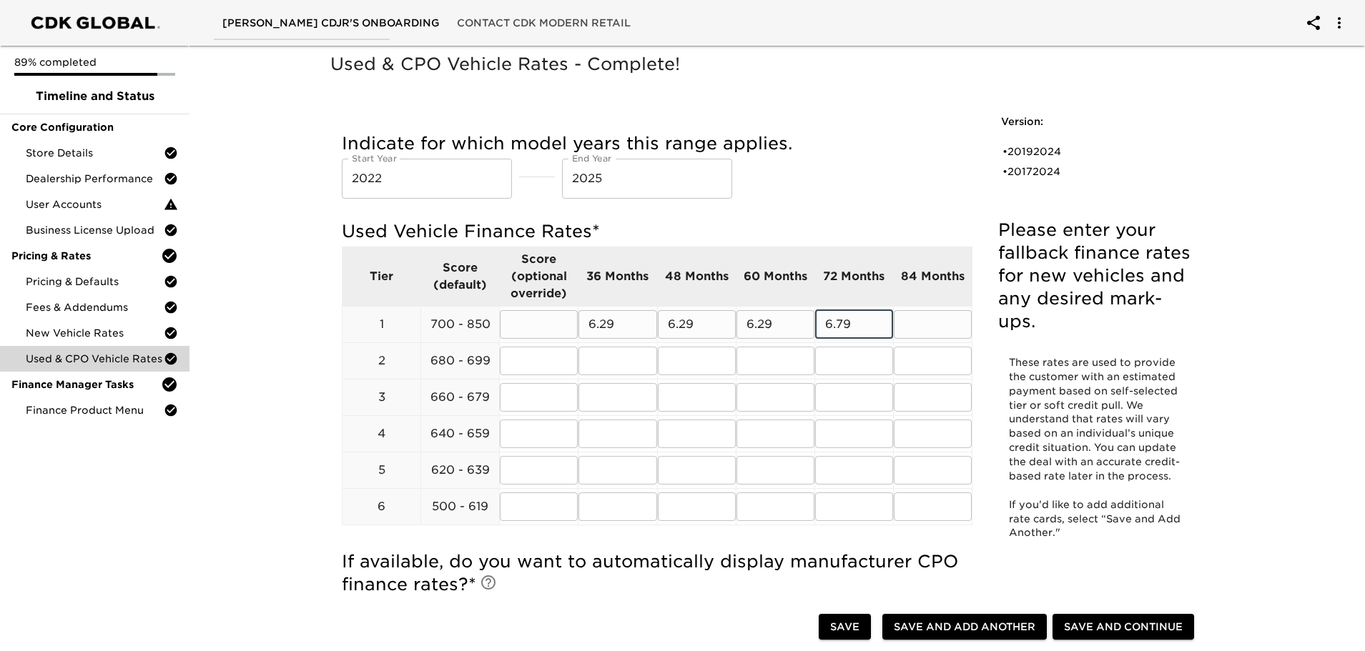
type input "6.79"
type input "6.99"
type input "6.39"
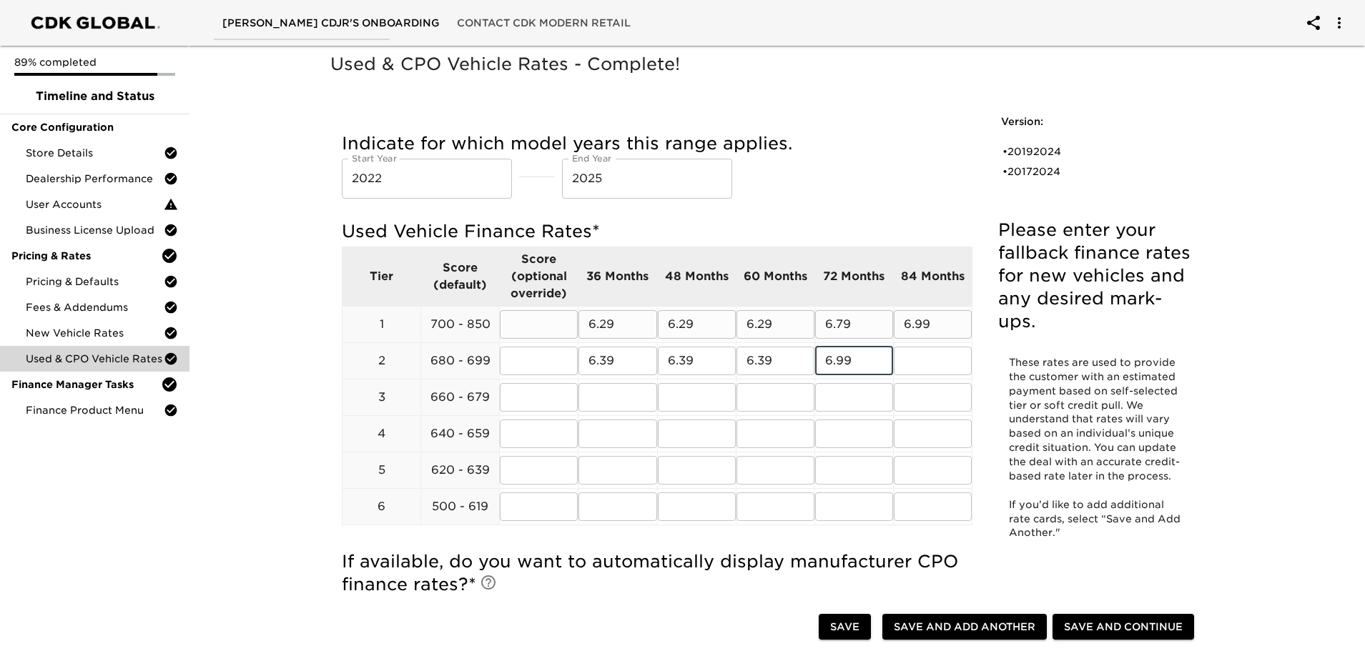
type input "6.99"
type input "7.29"
type input "6.59"
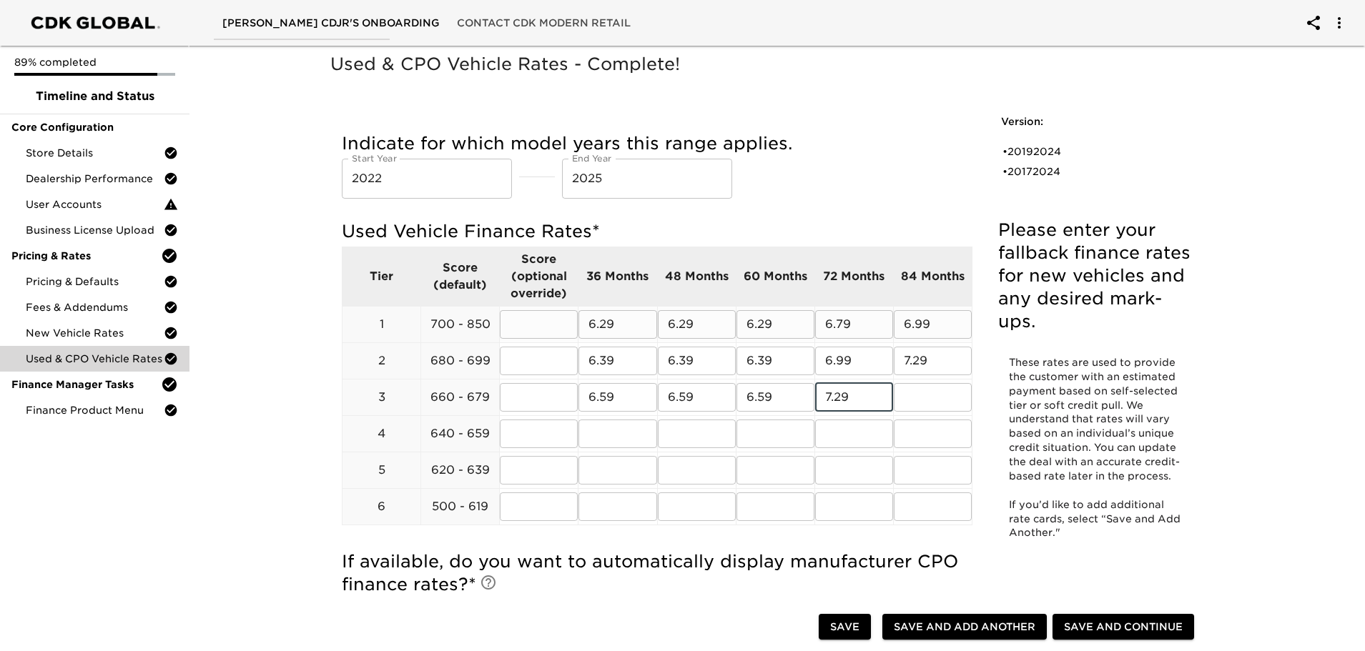
type input "7.29"
type input "7.99"
type input "6."
drag, startPoint x: 629, startPoint y: 325, endPoint x: 480, endPoint y: 321, distance: 148.8
click at [480, 321] on tr "1 700 - 850 ​ 6.29 ​ 6.29 ​ 6.29 ​ 6.79 ​ 6.99 ​" at bounding box center [657, 324] width 630 height 36
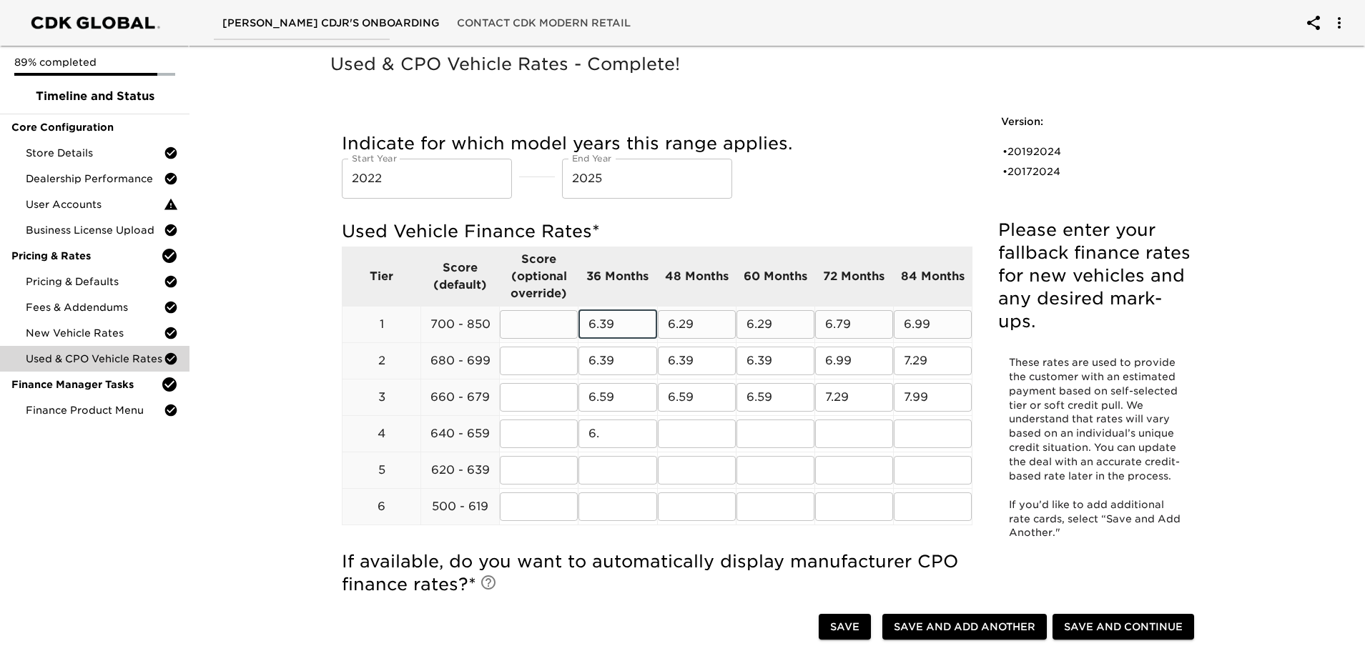
type input "6.39"
type input "6.99"
type input "7.29"
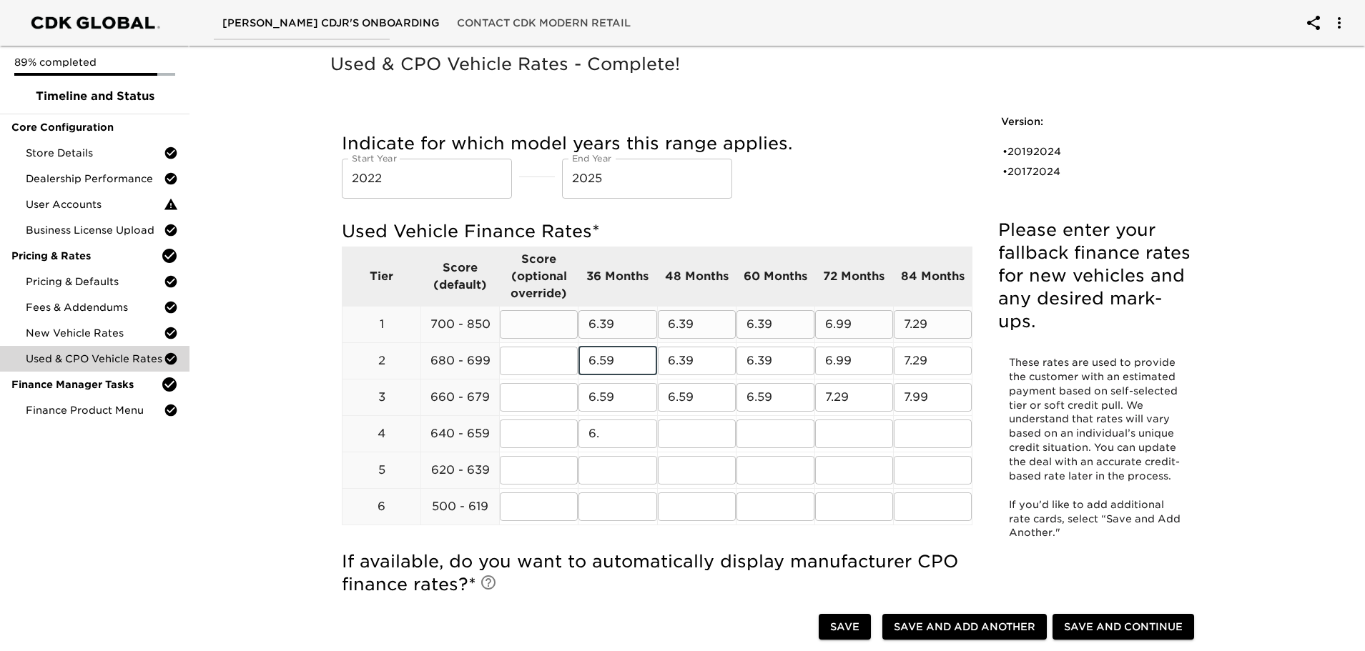
type input "6.59"
type input "7.29"
type input "7.59"
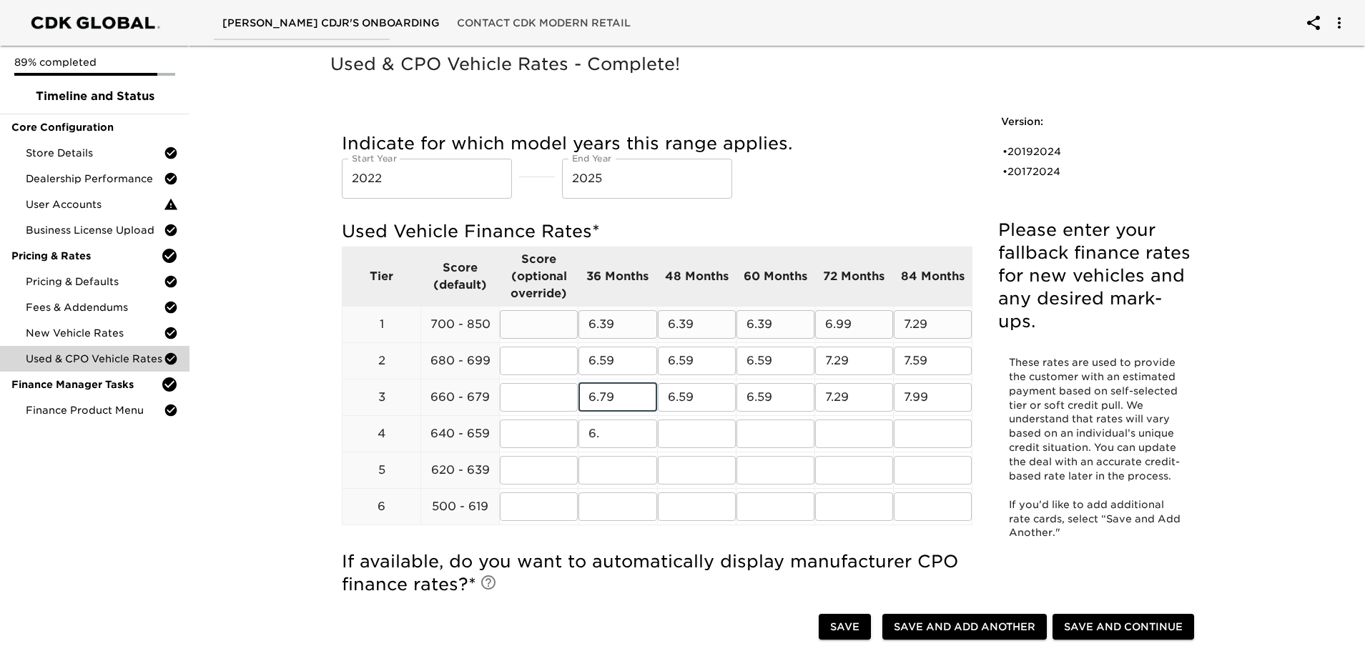
type input "6.79"
type input "7.59"
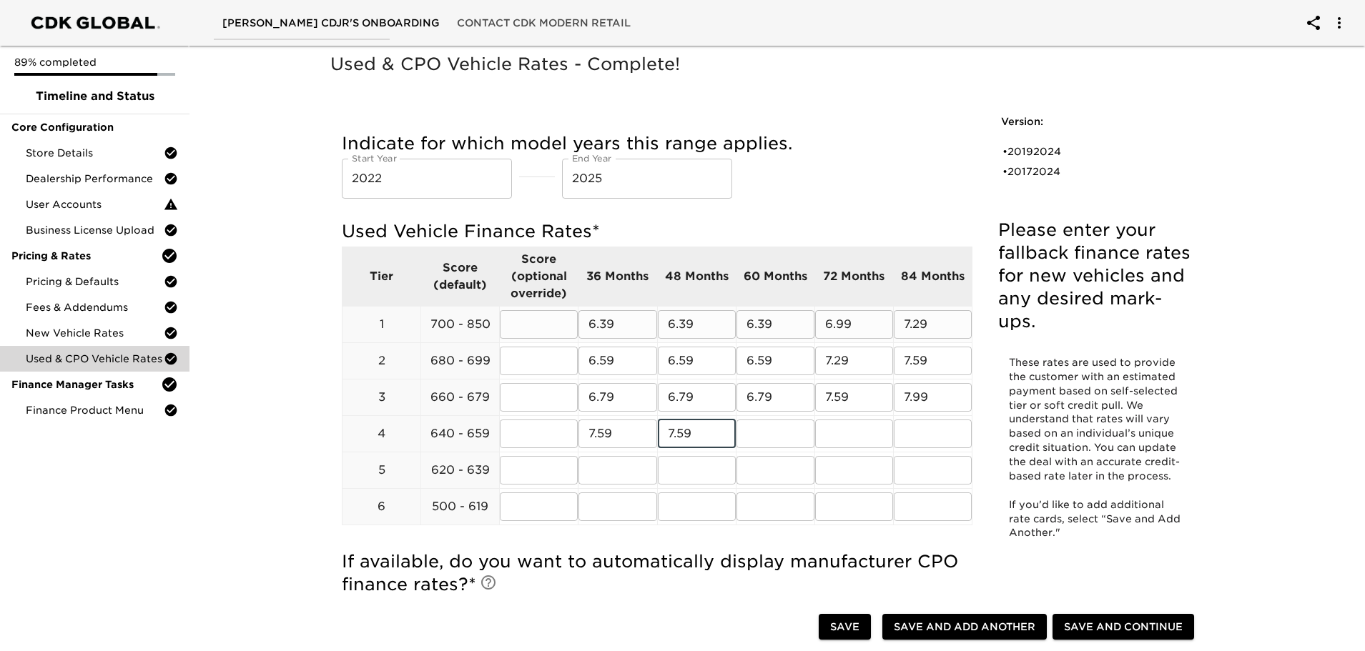
type input "7.59"
type input "8.2"
drag, startPoint x: 859, startPoint y: 440, endPoint x: 819, endPoint y: 441, distance: 39.4
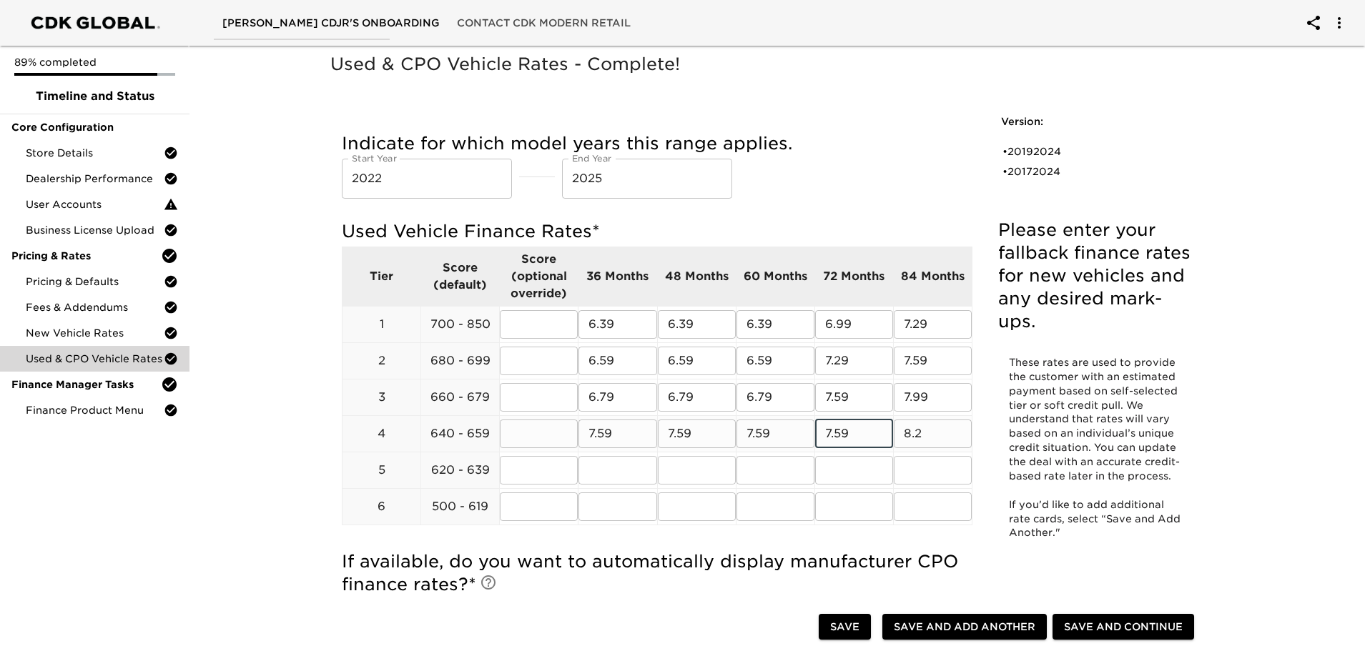
click at [819, 441] on input "7.59" at bounding box center [854, 434] width 78 height 29
type input "7.99"
type input "8.29"
type input "8.99"
drag, startPoint x: 627, startPoint y: 472, endPoint x: 448, endPoint y: 470, distance: 179.5
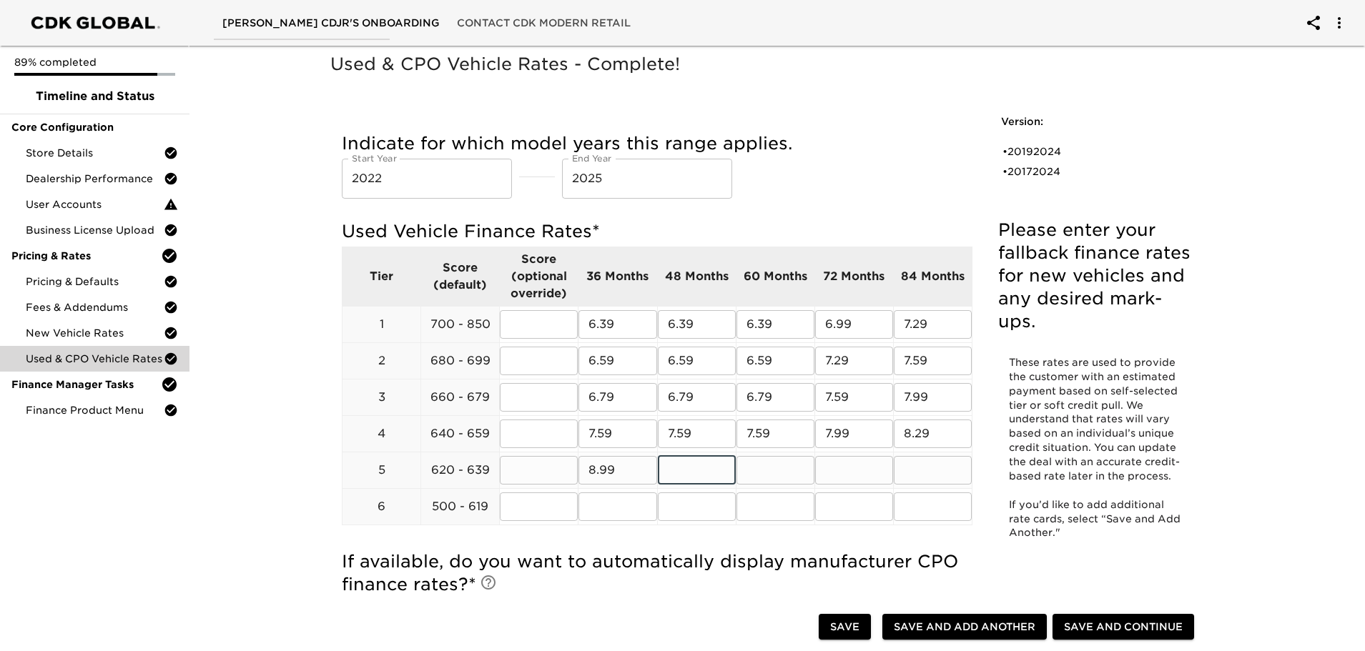
click at [448, 470] on tr "5 620 - 639 ​ 8.99 ​ ​ ​ ​ ​" at bounding box center [657, 470] width 630 height 36
type input "8.99"
type input "9.59"
type input "9.99"
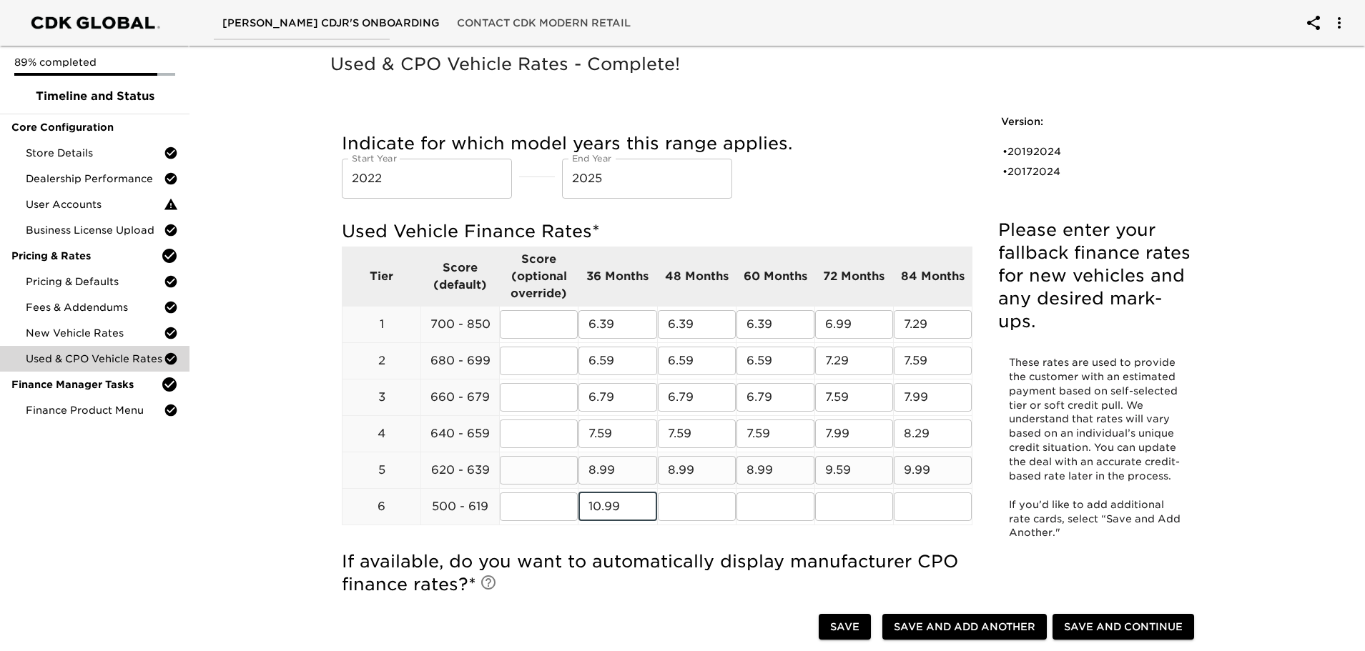
type input "10.99"
type input "11.99"
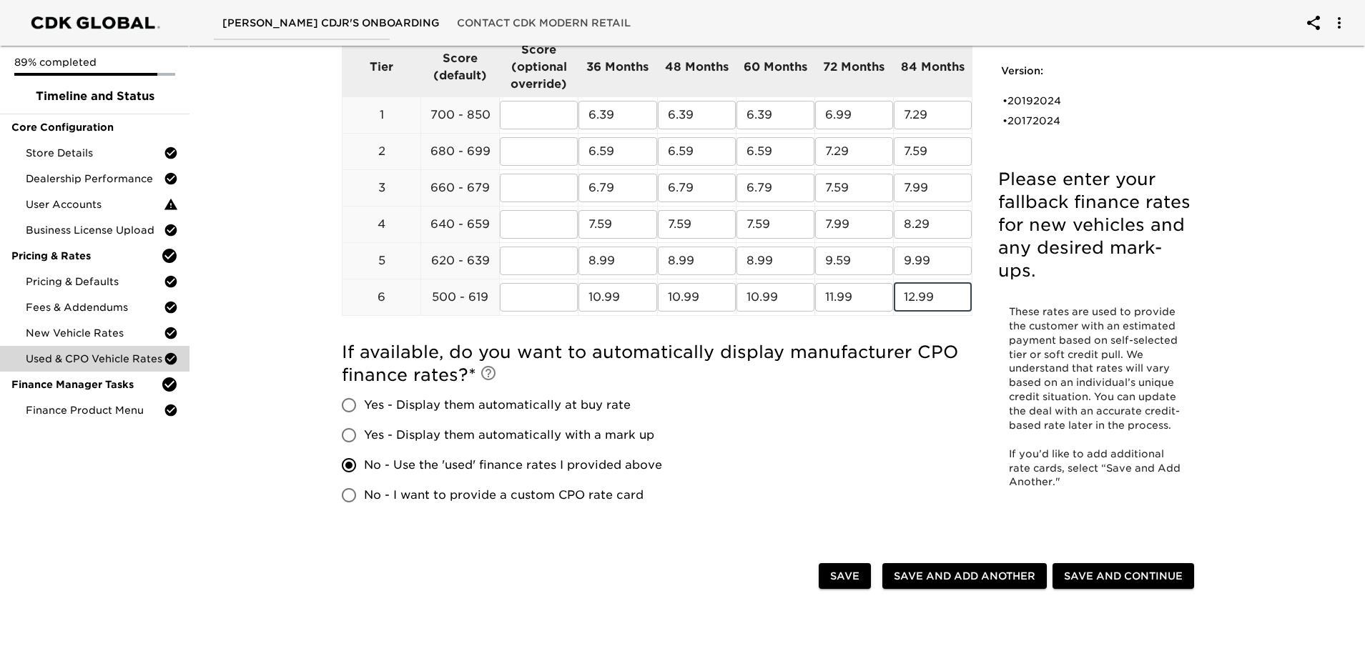
scroll to position [214, 0]
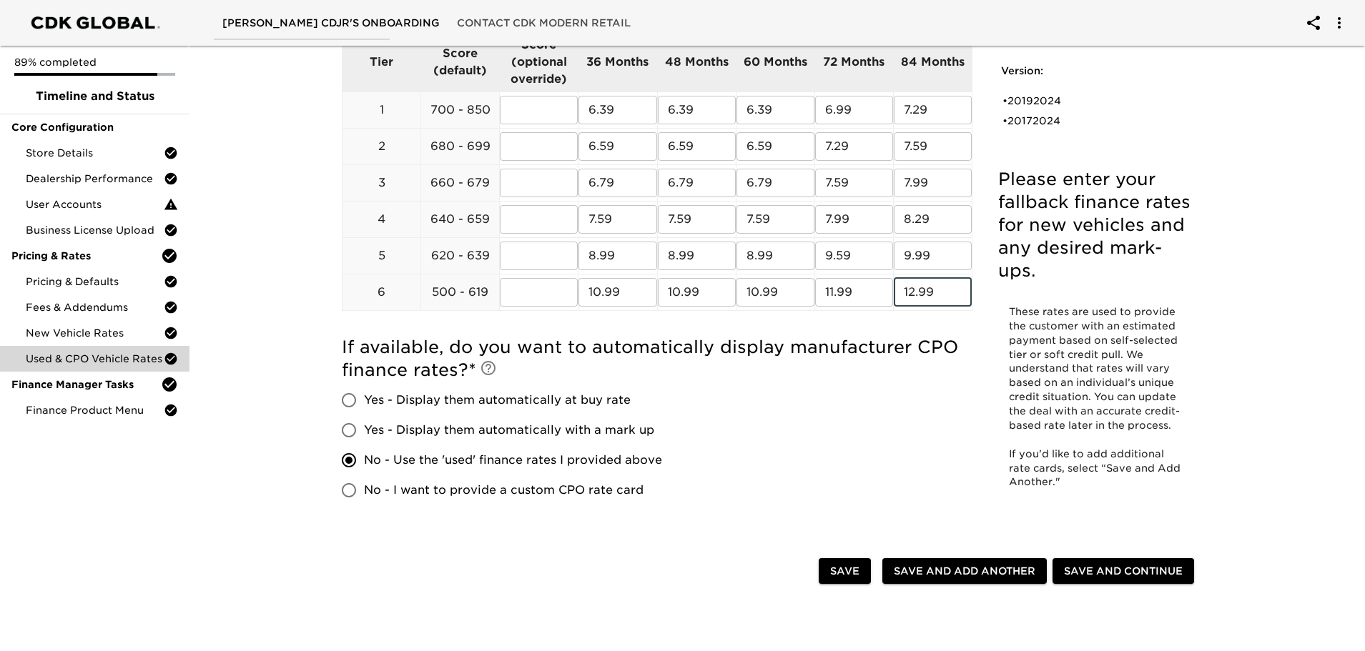
type input "12.99"
click at [968, 576] on span "Save and Add Another" at bounding box center [965, 572] width 142 height 18
radio input "false"
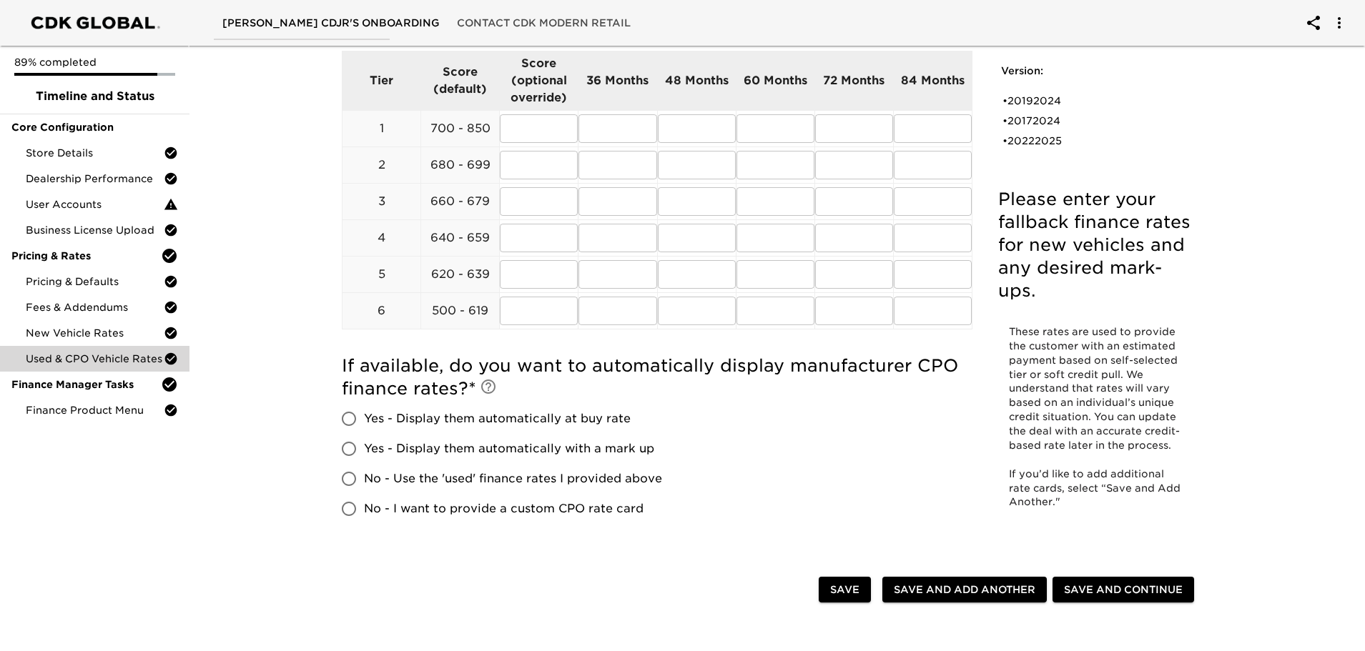
scroll to position [0, 0]
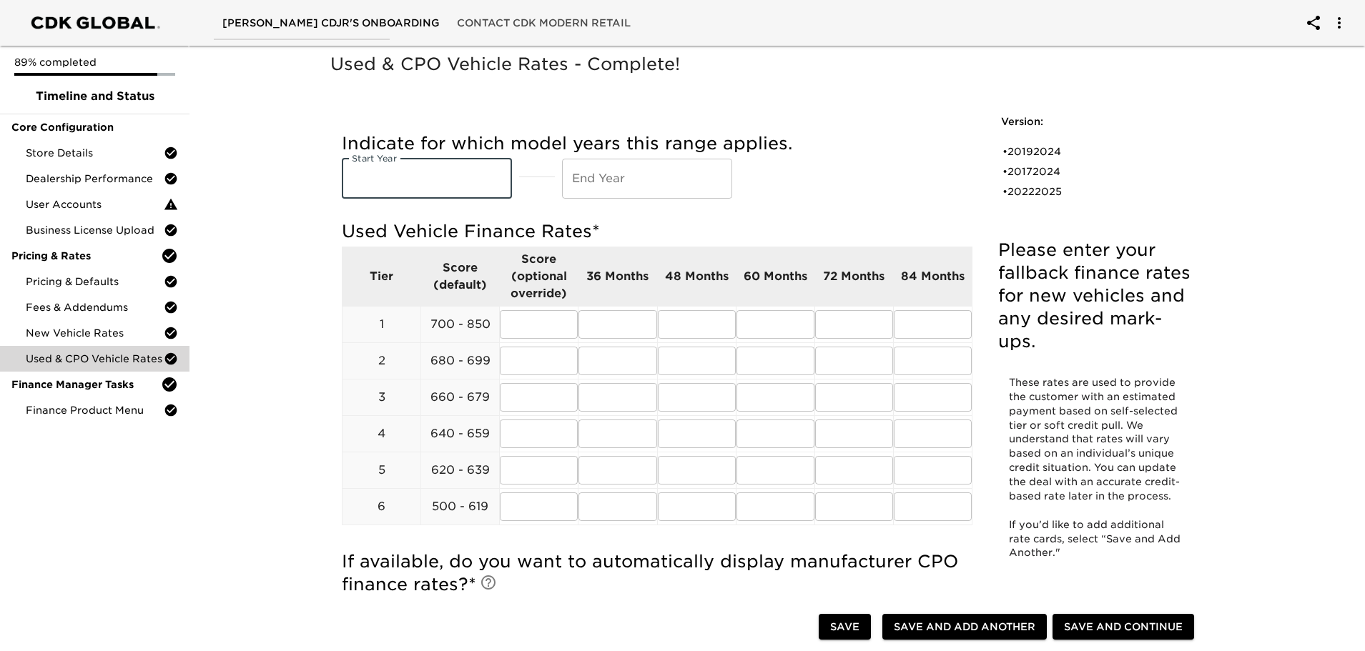
click at [428, 189] on input "text" at bounding box center [427, 179] width 170 height 40
click at [422, 179] on input "text" at bounding box center [427, 179] width 170 height 40
click at [1128, 625] on span "Save and Continue" at bounding box center [1123, 627] width 119 height 18
